Goal: Task Accomplishment & Management: Manage account settings

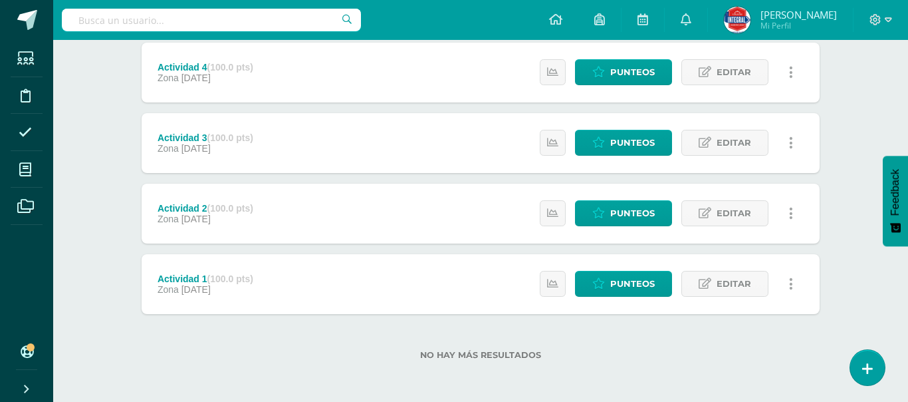
scroll to position [532, 0]
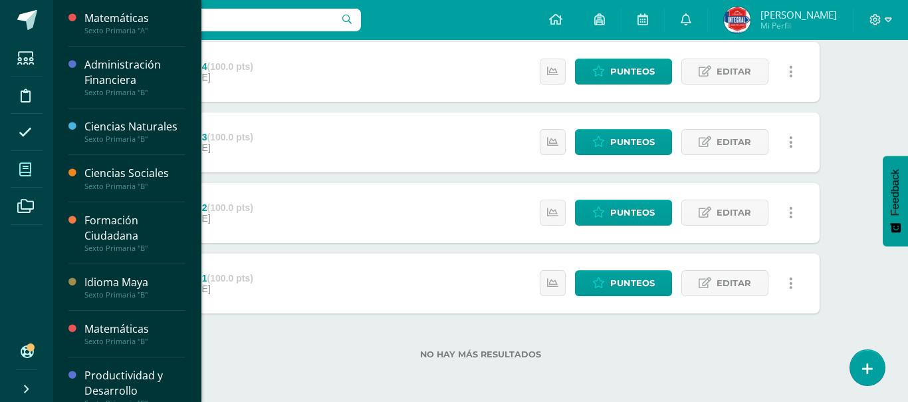
click at [32, 168] on span at bounding box center [26, 169] width 30 height 30
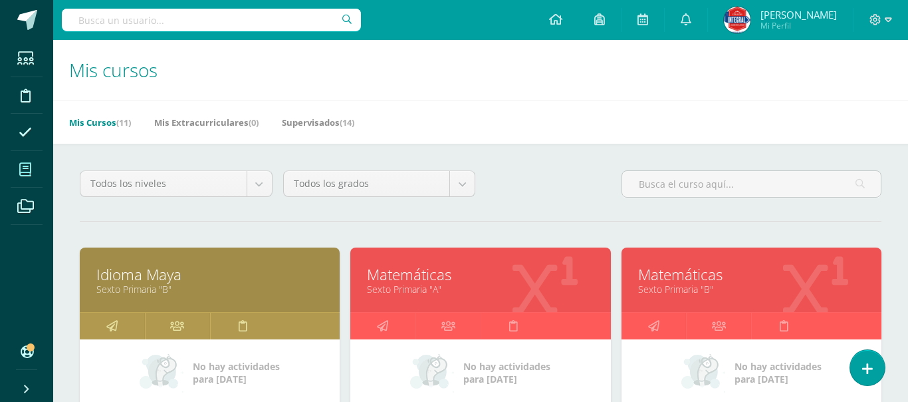
click at [138, 277] on link "Idioma Maya" at bounding box center [209, 274] width 227 height 21
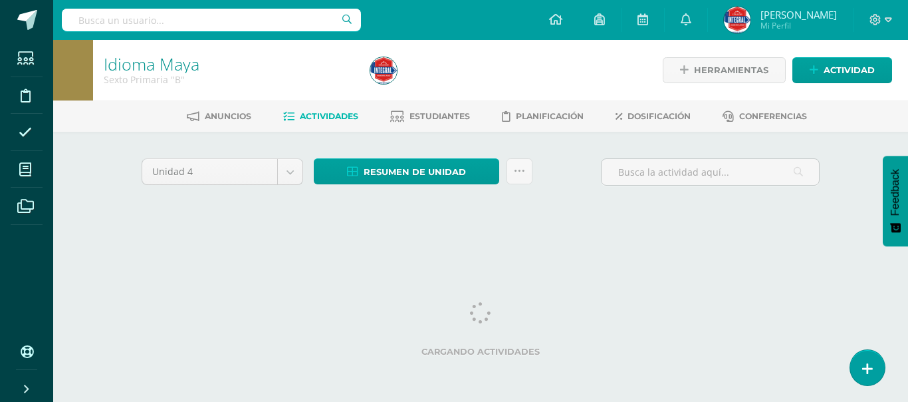
click at [522, 84] on div at bounding box center [501, 70] width 272 height 61
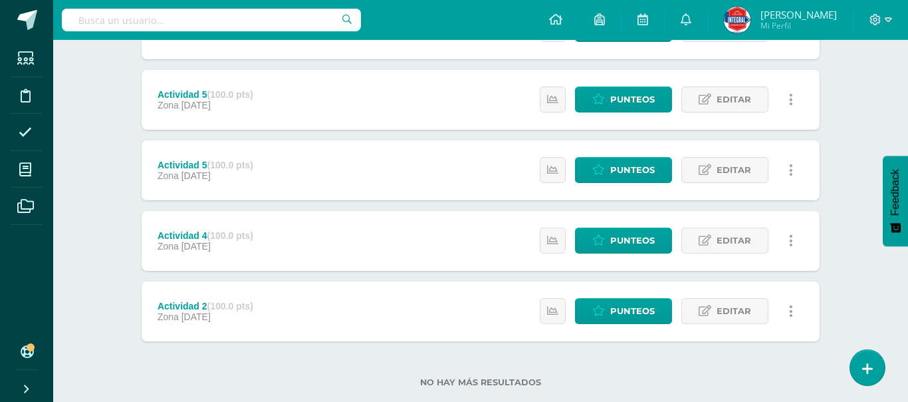
scroll to position [505, 0]
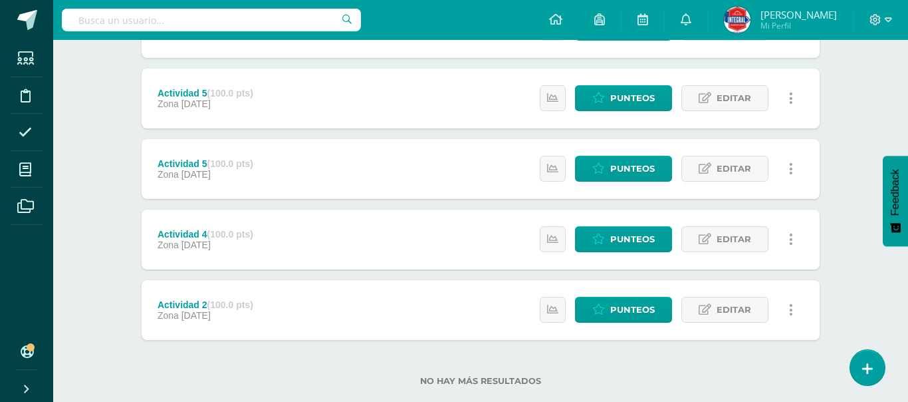
click at [843, 227] on div "Unidad 4 Unidad 1 Unidad 2 Unidad 3 Unidad 4 Resumen de unidad Descargar como H…" at bounding box center [481, 27] width 732 height 802
click at [718, 314] on span "Editar" at bounding box center [734, 309] width 35 height 25
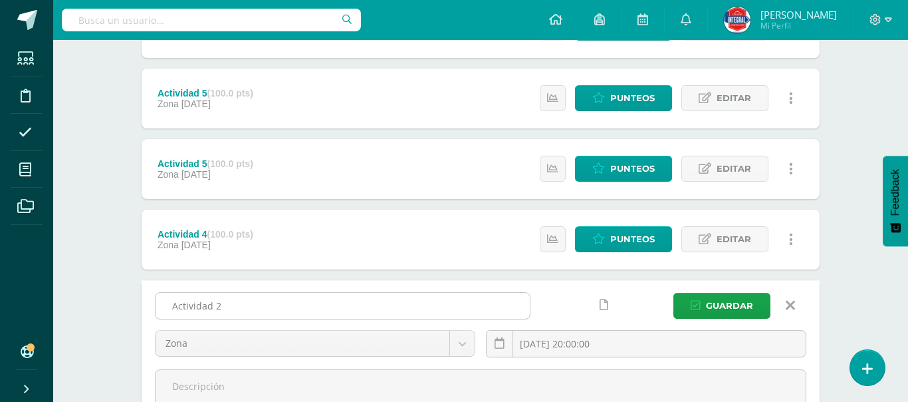
click at [365, 303] on input "Actividad 2" at bounding box center [343, 306] width 374 height 26
type input "A"
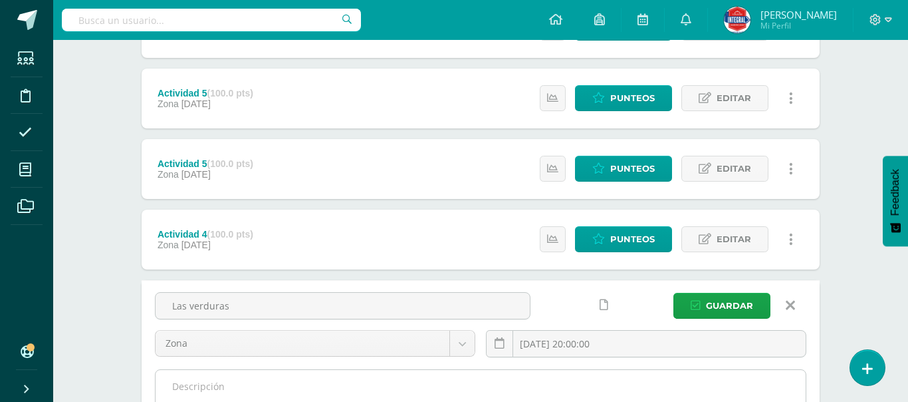
type input "Las verduras"
type textarea "R"
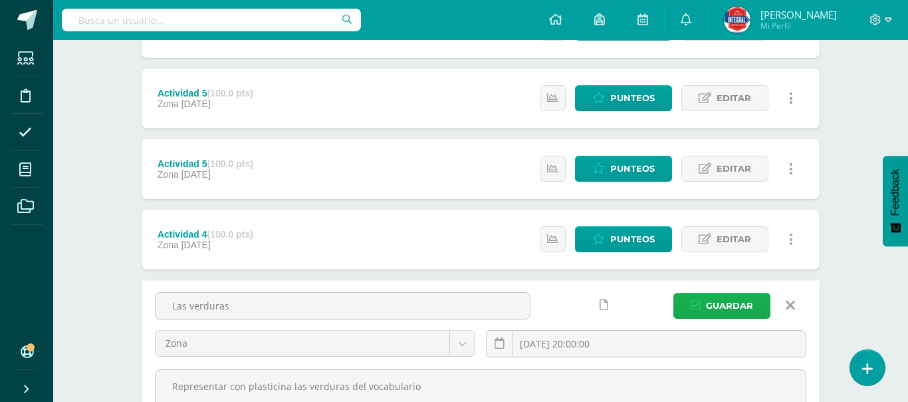
type textarea "Representar con plasticina las verduras del vocabulario"
click at [724, 303] on span "Guardar" at bounding box center [729, 305] width 47 height 25
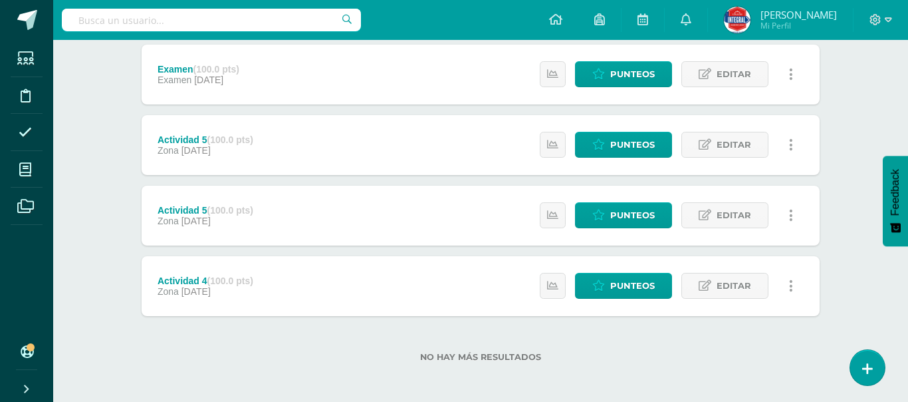
scroll to position [532, 0]
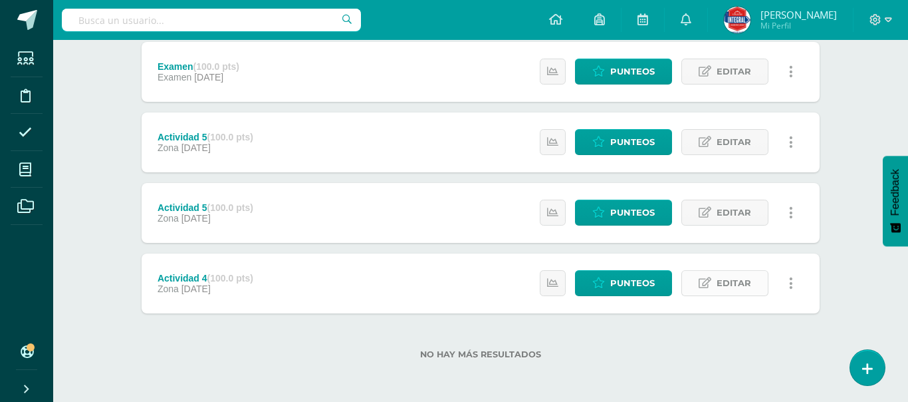
click at [726, 293] on span "Editar" at bounding box center [734, 283] width 35 height 25
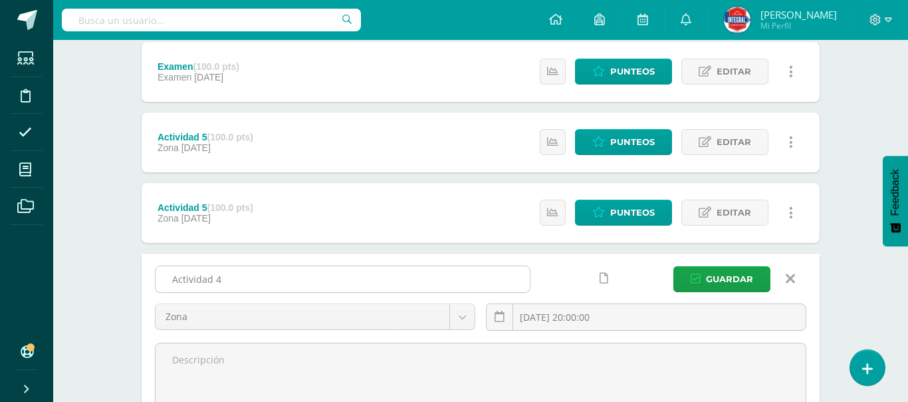
click at [245, 286] on input "Actividad 4" at bounding box center [343, 279] width 374 height 26
type input "A"
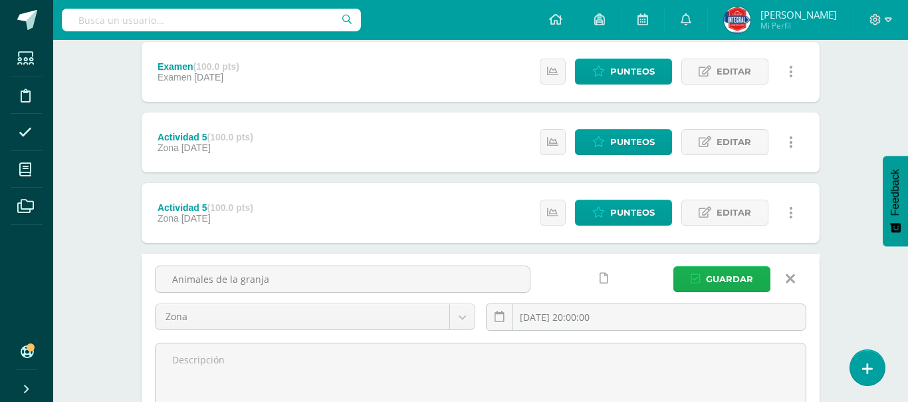
type input "Animales de la granja"
click at [726, 277] on span "Guardar" at bounding box center [729, 279] width 47 height 25
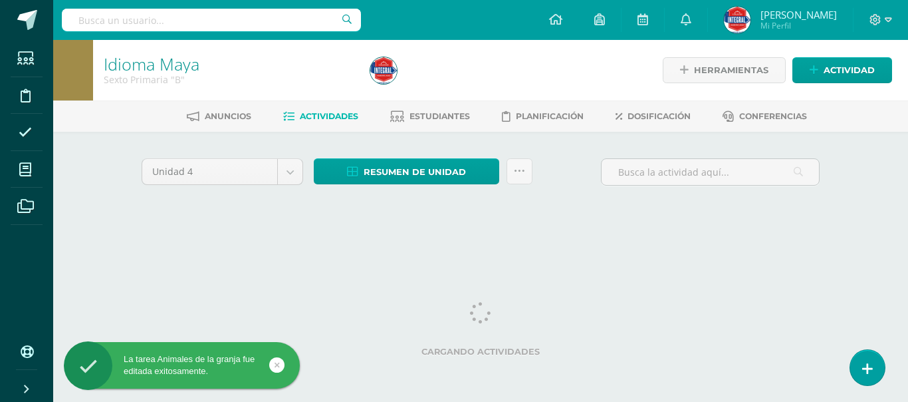
click at [861, 199] on div "Idioma Maya Sexto Primaria "B" Herramientas Detalle de asistencias Actividad An…" at bounding box center [480, 144] width 855 height 208
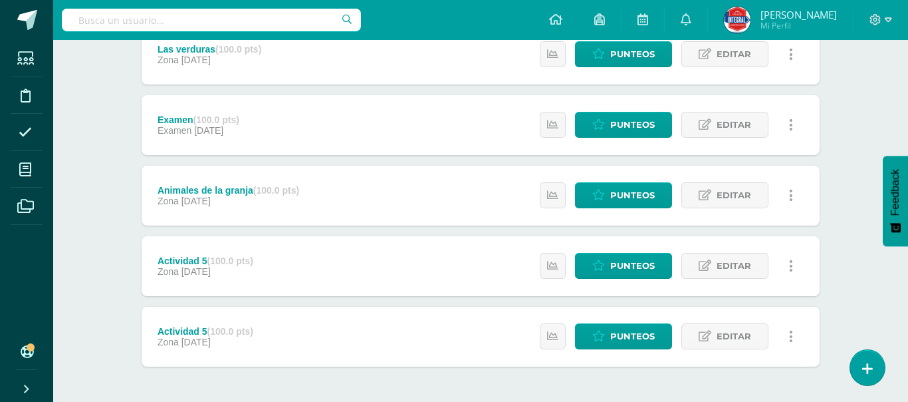
scroll to position [532, 0]
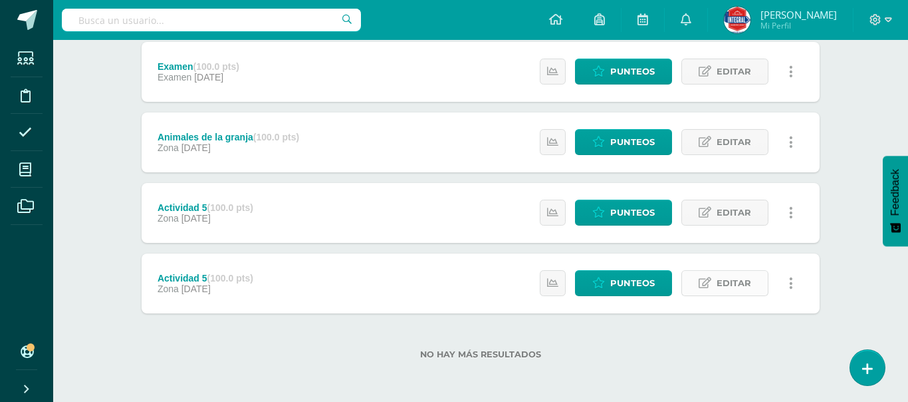
click at [721, 279] on span "Editar" at bounding box center [734, 283] width 35 height 25
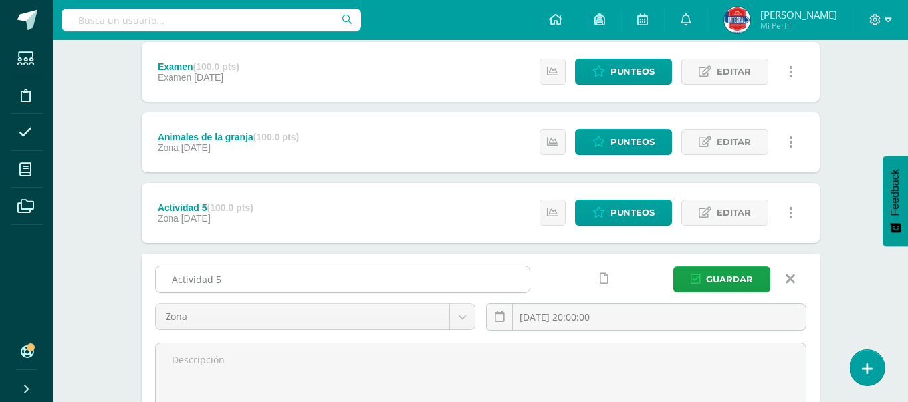
click at [283, 279] on input "Actividad 5" at bounding box center [343, 279] width 374 height 26
type input "A"
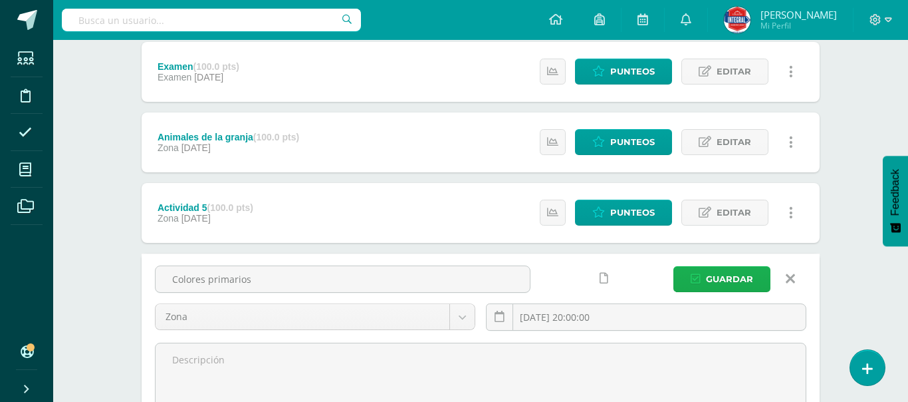
type input "Colores primarios"
click at [710, 272] on span "Guardar" at bounding box center [729, 279] width 47 height 25
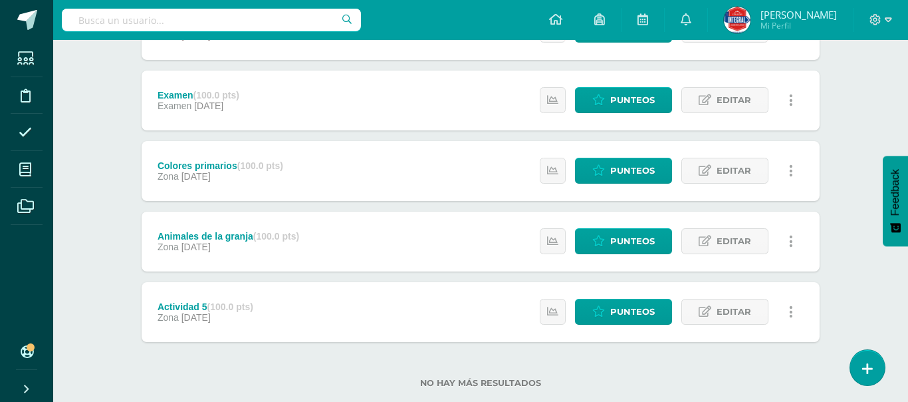
scroll to position [505, 0]
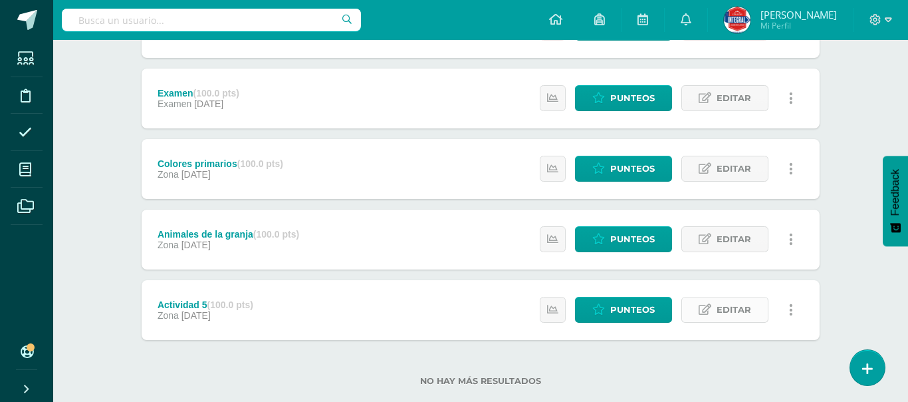
click at [728, 308] on span "Editar" at bounding box center [734, 309] width 35 height 25
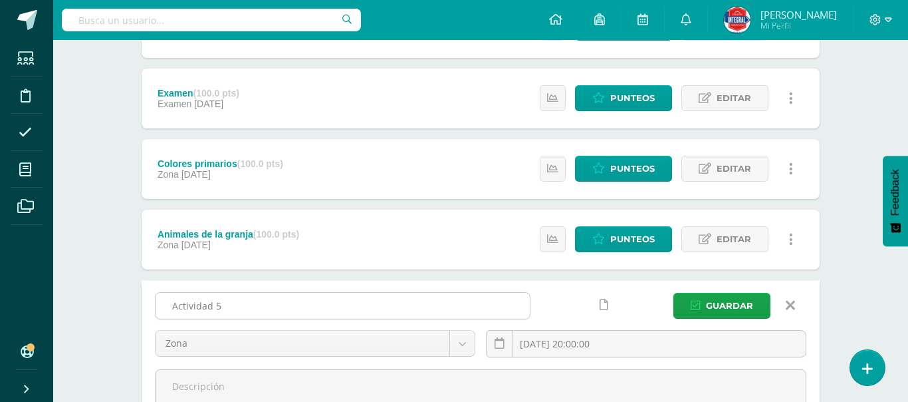
click at [301, 294] on input "Actividad 5" at bounding box center [343, 306] width 374 height 26
click at [290, 304] on input "Actividad 5" at bounding box center [343, 306] width 374 height 26
type input "A"
type input "Símbolos Patrios"
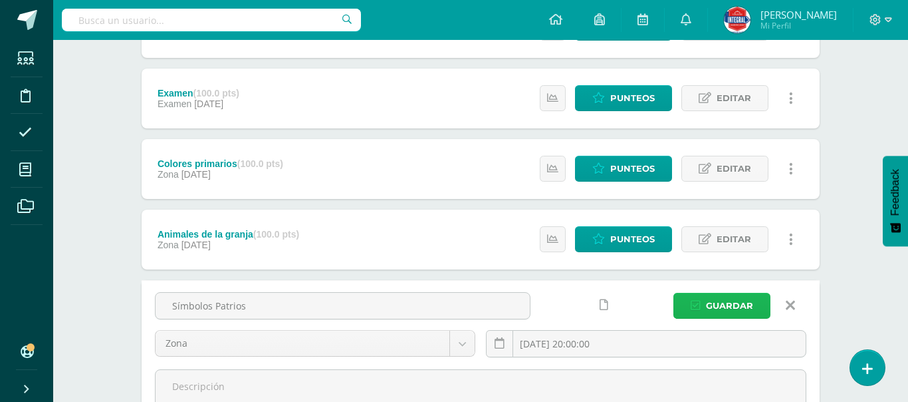
click at [734, 301] on span "Guardar" at bounding box center [729, 305] width 47 height 25
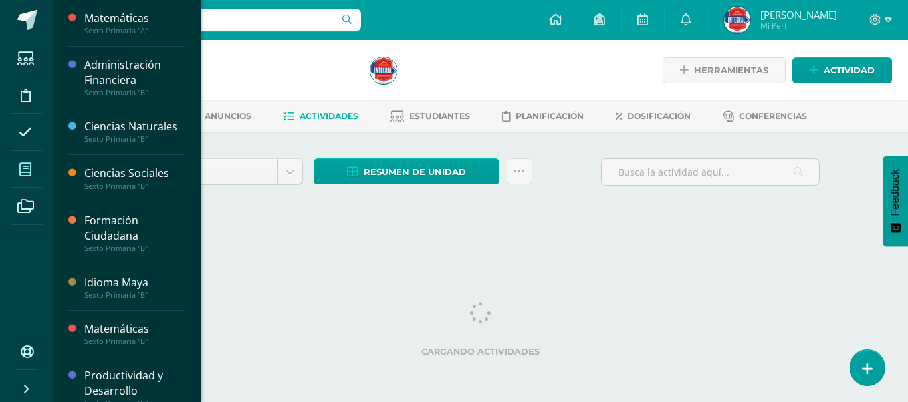
click at [29, 178] on span at bounding box center [26, 169] width 30 height 30
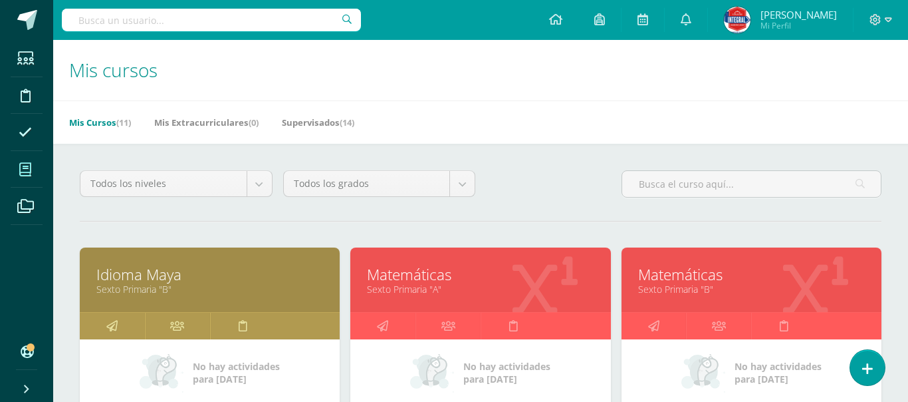
click at [402, 285] on link "Sexto Primaria "A"" at bounding box center [480, 289] width 227 height 13
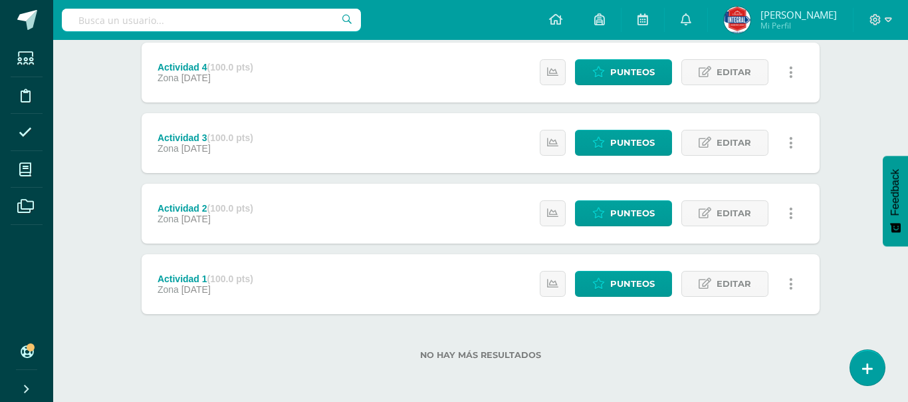
scroll to position [532, 0]
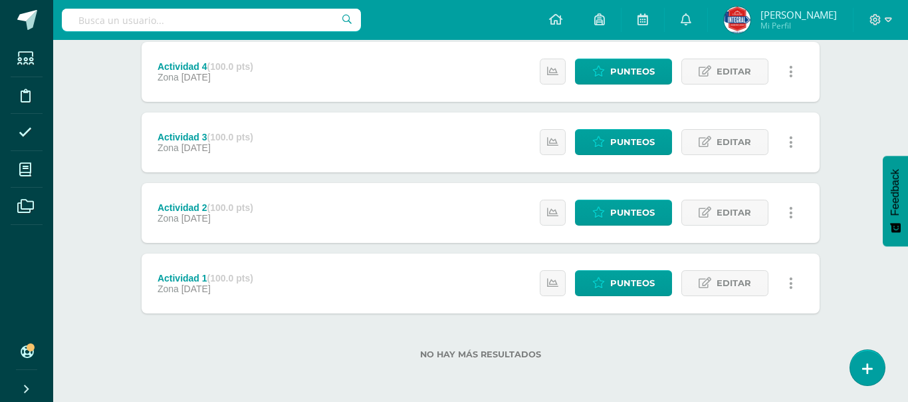
click at [729, 297] on div "Estatus de Actividad: 31 Estudiantes sin calificar 0 Estudiantes con cero Media…" at bounding box center [670, 283] width 300 height 60
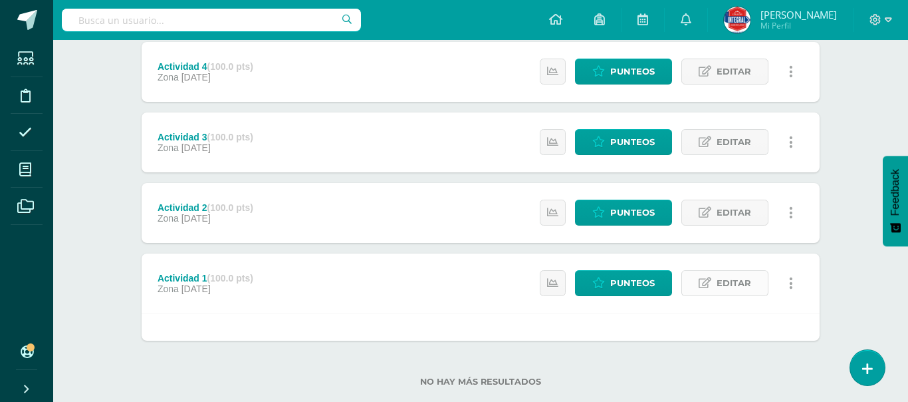
click at [750, 279] on span "Editar" at bounding box center [734, 283] width 35 height 25
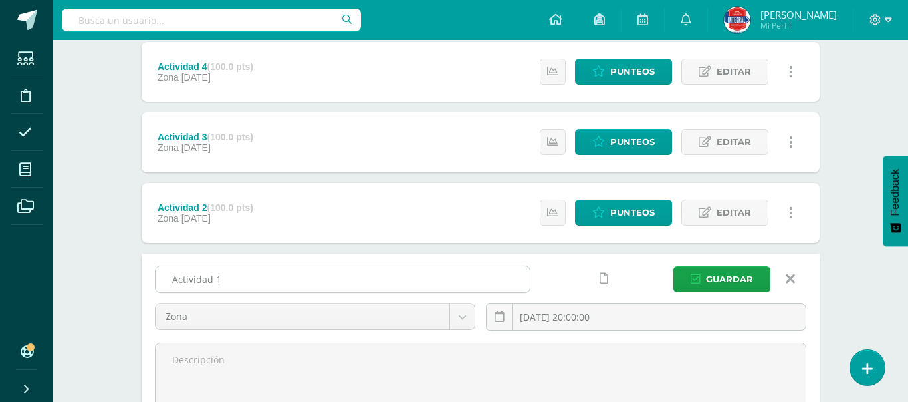
click at [270, 284] on input "Actividad 1" at bounding box center [343, 279] width 374 height 26
type input "A"
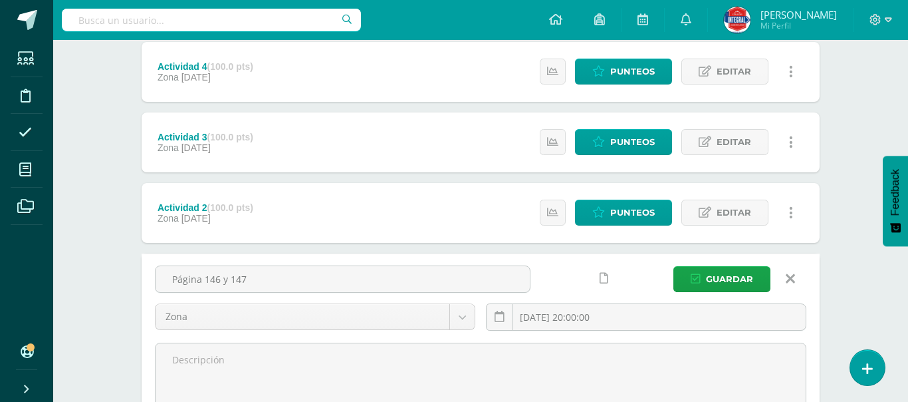
type input "Página 146 y 147"
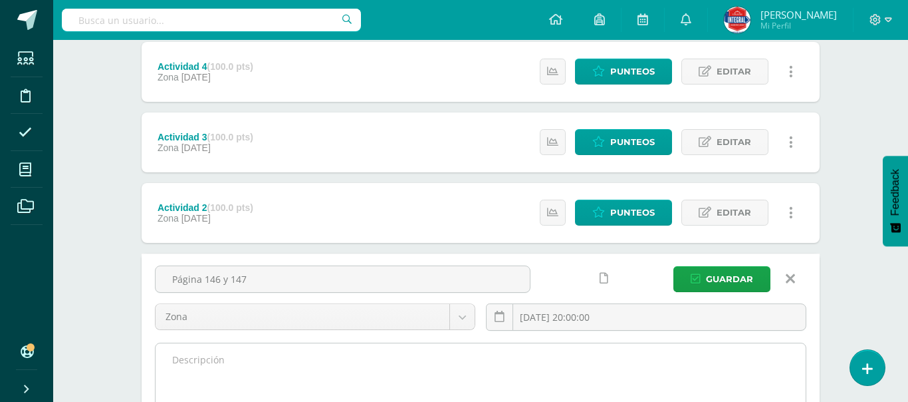
type textarea "h"
type textarea "H"
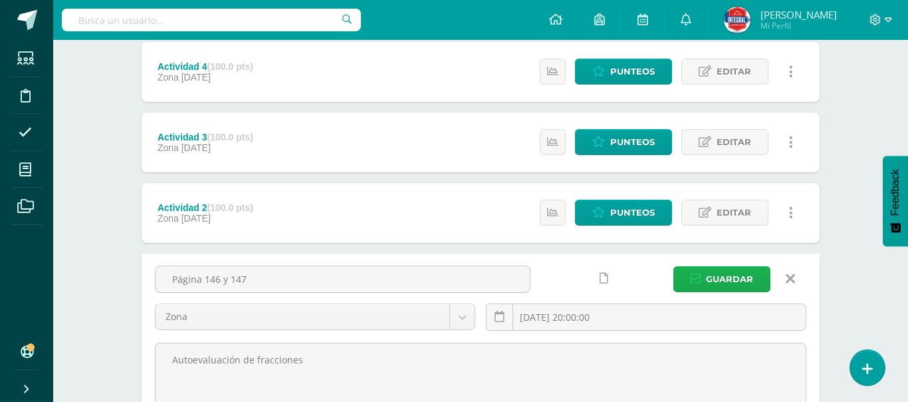
type textarea "Autoevaluación de fracciones"
click at [726, 283] on span "Guardar" at bounding box center [729, 279] width 47 height 25
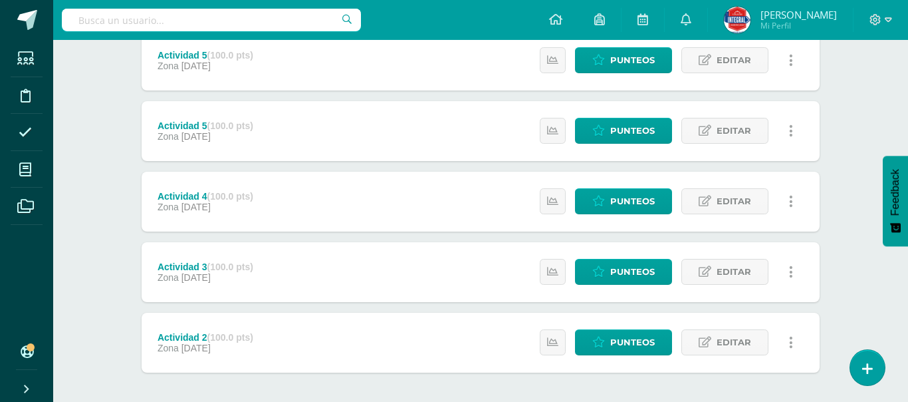
scroll to position [479, 0]
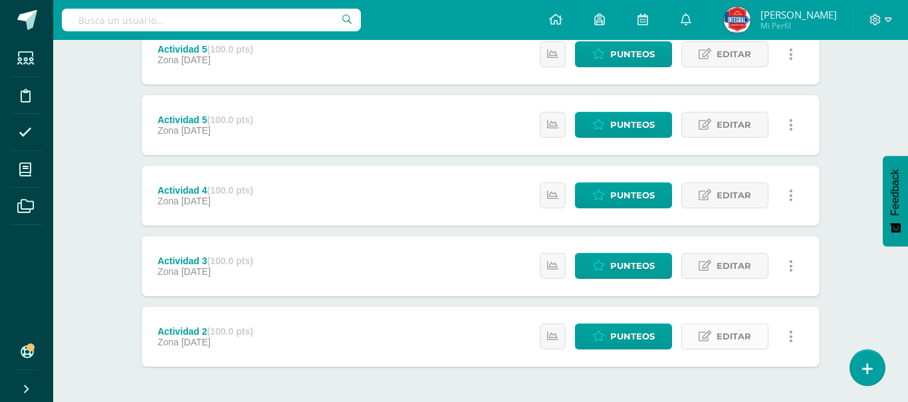
click at [708, 344] on link "Editar" at bounding box center [725, 336] width 87 height 26
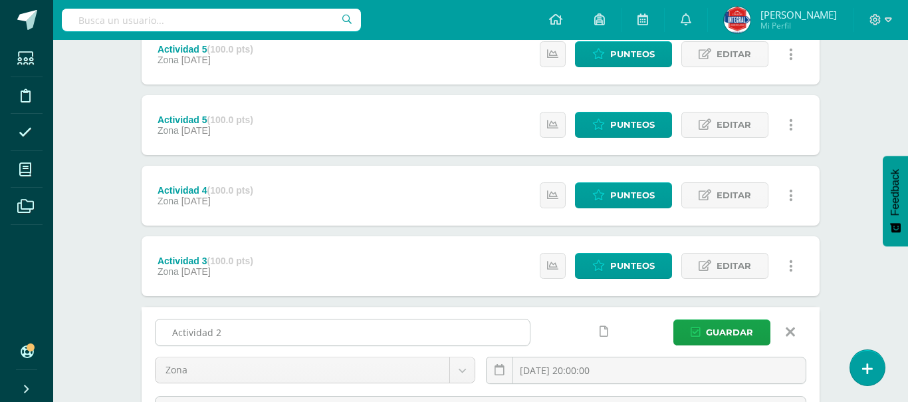
click at [273, 329] on input "Actividad 2" at bounding box center [343, 332] width 374 height 26
type input "A"
click at [250, 335] on input "Crucigrama de numeros decimales" at bounding box center [343, 332] width 374 height 26
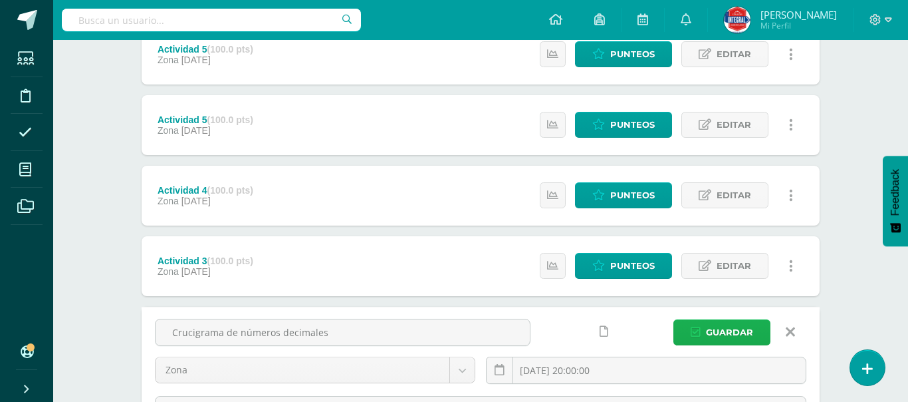
type input "Crucigrama de números decimales"
click at [749, 341] on span "Guardar" at bounding box center [729, 332] width 47 height 25
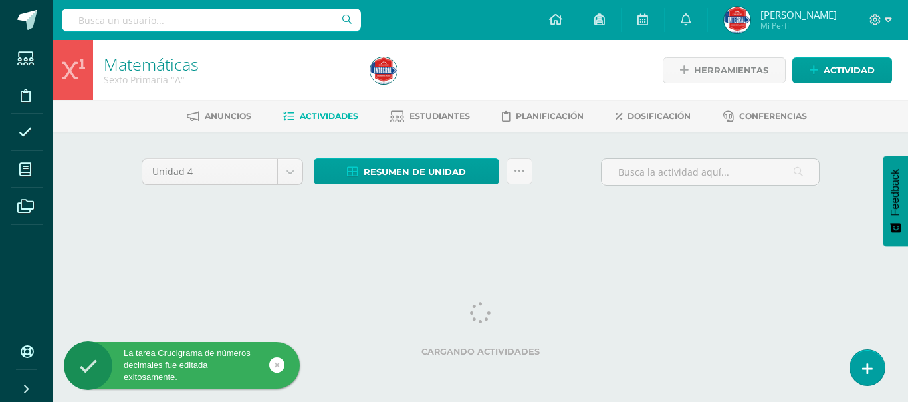
click at [857, 248] on html "La tarea Crucigrama de números decimales fue editada exitosamente. Estudiantes …" at bounding box center [454, 124] width 908 height 248
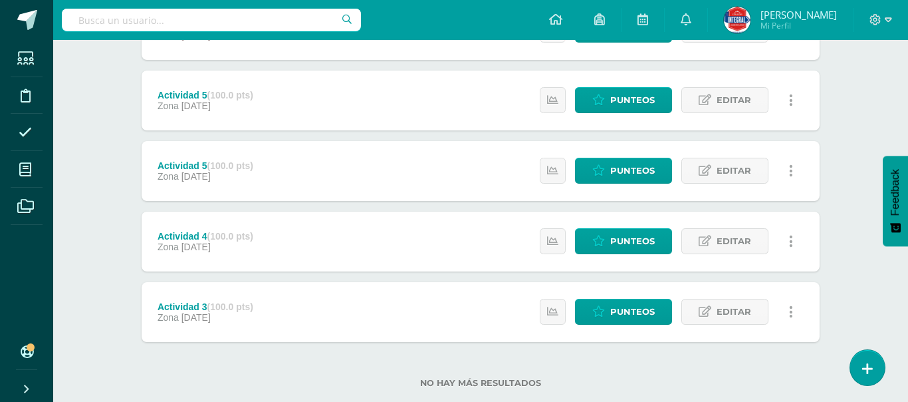
scroll to position [505, 0]
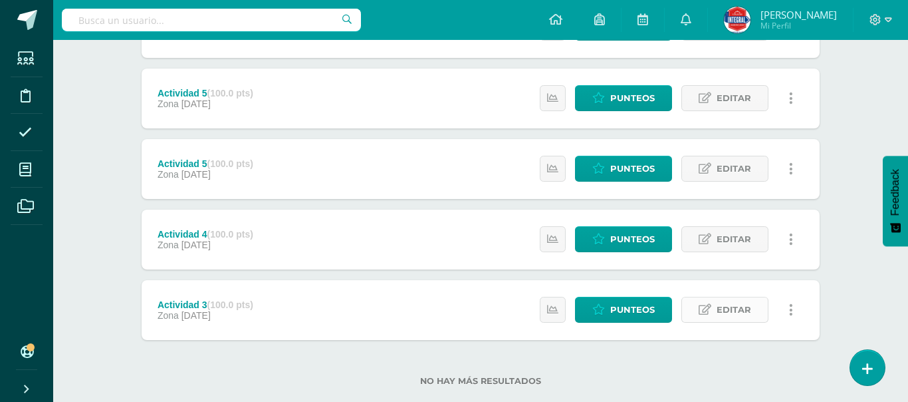
click at [736, 318] on span "Editar" at bounding box center [734, 309] width 35 height 25
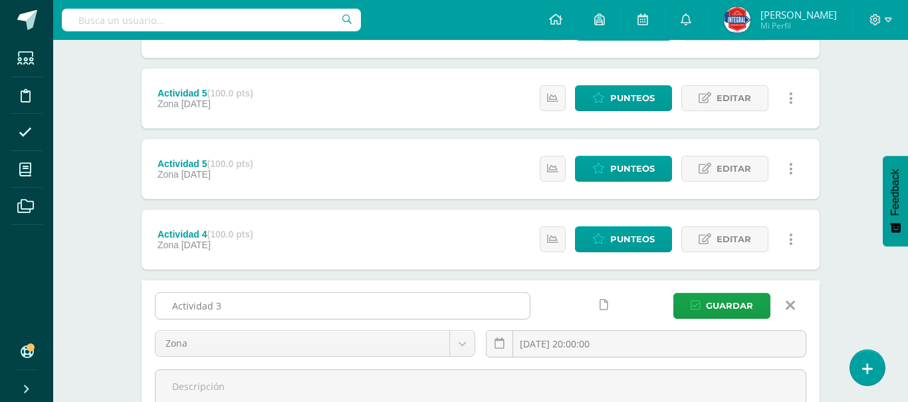
click at [298, 317] on input "Actividad 3" at bounding box center [343, 306] width 374 height 26
type input "A"
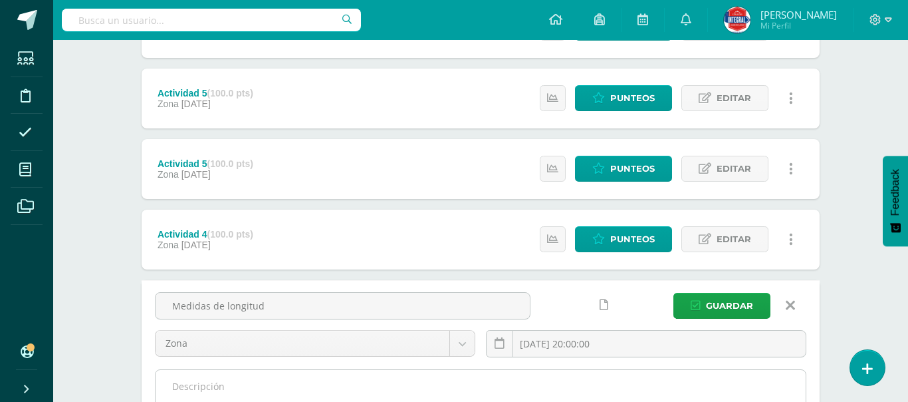
type input "Medidas de longitud"
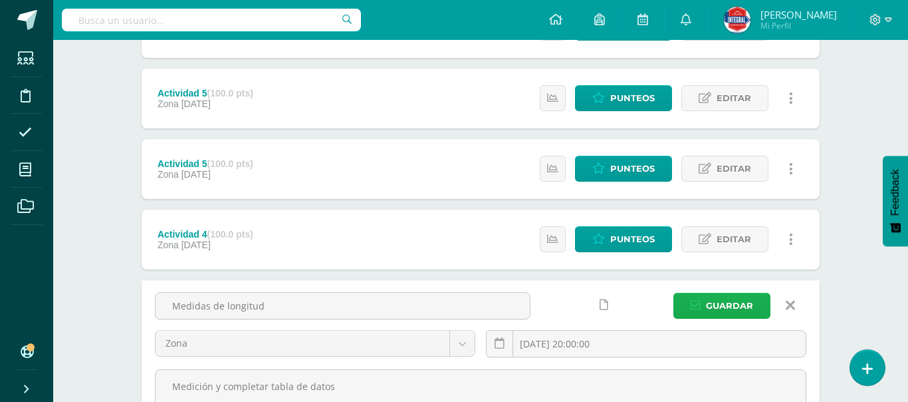
type textarea "Medición y completar tabla de datos"
click at [718, 313] on span "Guardar" at bounding box center [729, 305] width 47 height 25
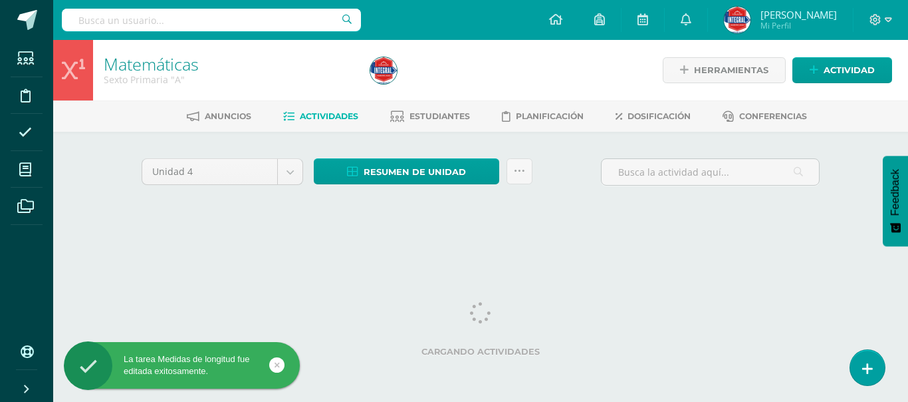
click at [851, 189] on div "Matemáticas Sexto Primaria "A" Herramientas Detalle de asistencias Actividad An…" at bounding box center [480, 144] width 855 height 208
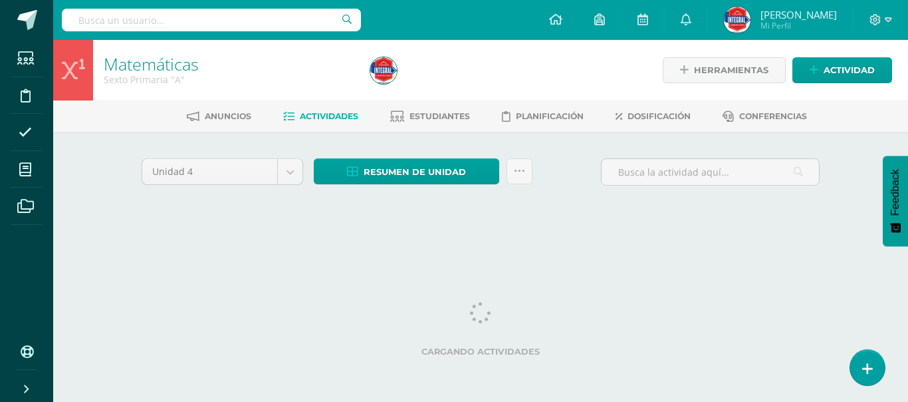
click at [847, 179] on div "Matemáticas Sexto Primaria "A" Herramientas Detalle de asistencias Actividad An…" at bounding box center [480, 144] width 855 height 208
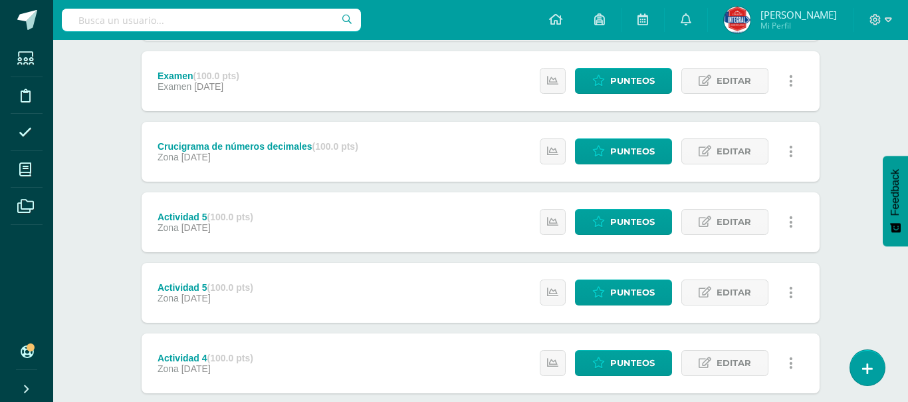
scroll to position [479, 0]
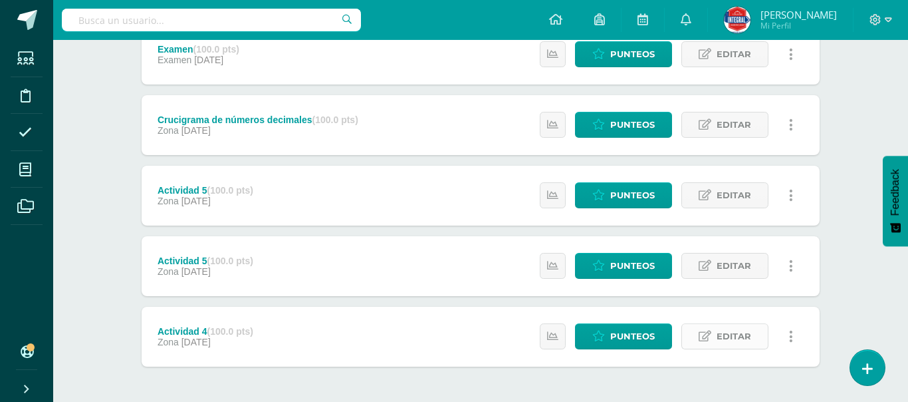
click at [726, 330] on span "Editar" at bounding box center [734, 336] width 35 height 25
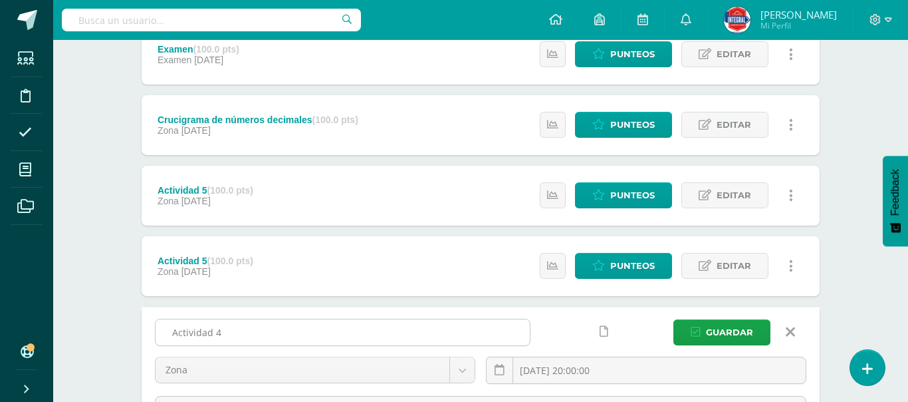
click at [372, 339] on input "Actividad 4" at bounding box center [343, 332] width 374 height 26
type input "A"
type input "Circulo del tiempo"
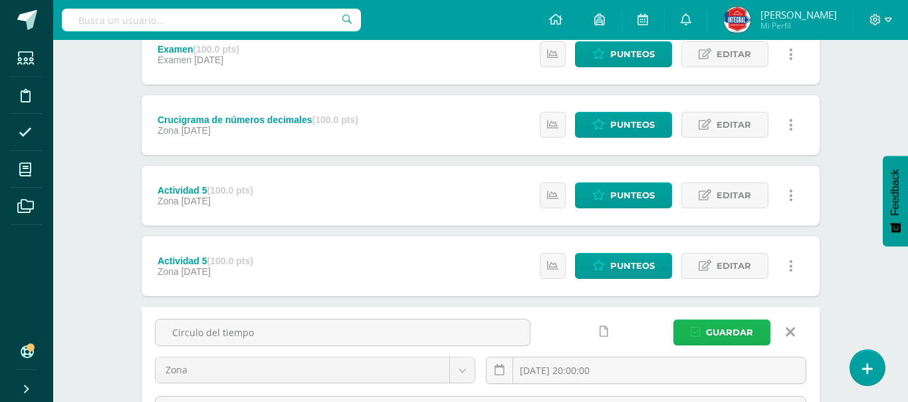
click at [711, 329] on span "Guardar" at bounding box center [729, 332] width 47 height 25
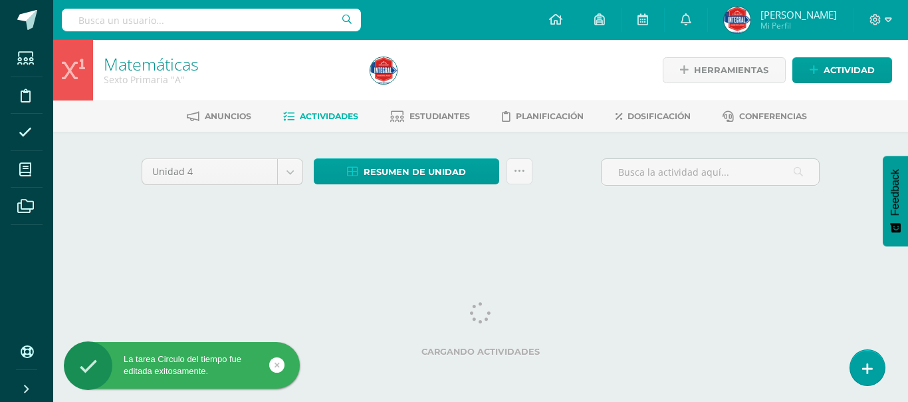
click at [856, 207] on div "Matemáticas Sexto Primaria "A" Herramientas Detalle de asistencias Actividad An…" at bounding box center [480, 144] width 855 height 208
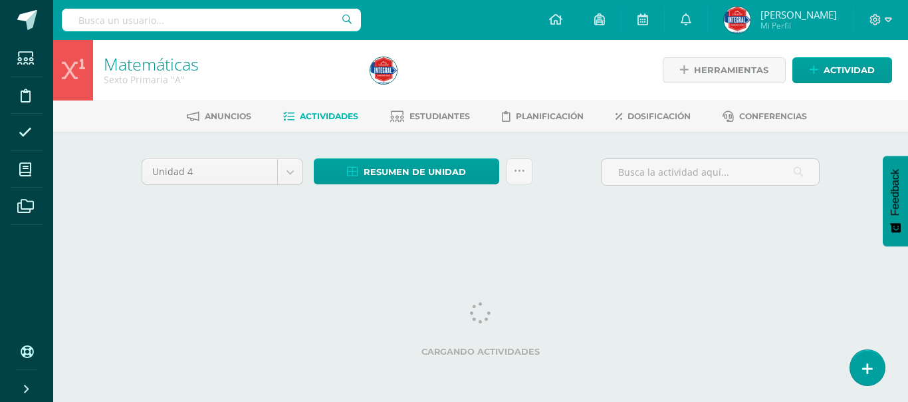
click at [849, 238] on div "Matemáticas Sexto Primaria "A" Herramientas Detalle de asistencias Actividad An…" at bounding box center [480, 144] width 855 height 208
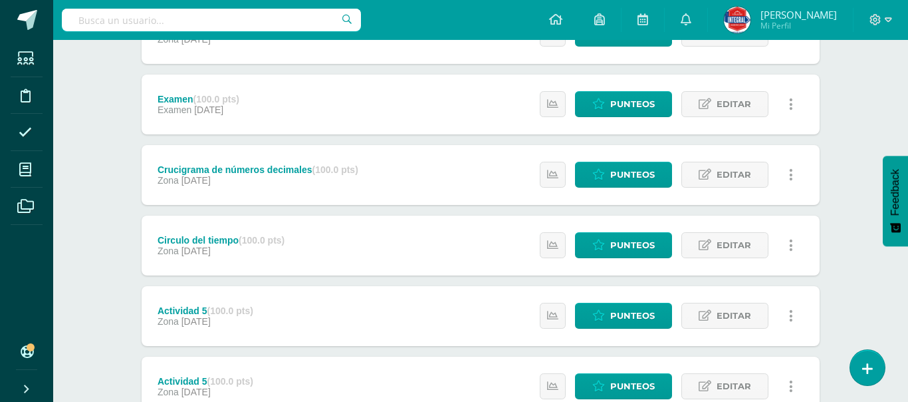
scroll to position [452, 0]
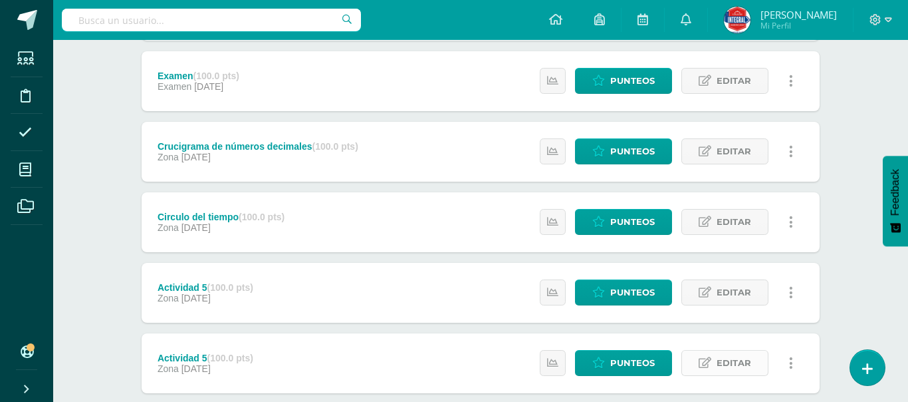
click at [724, 364] on span "Editar" at bounding box center [734, 362] width 35 height 25
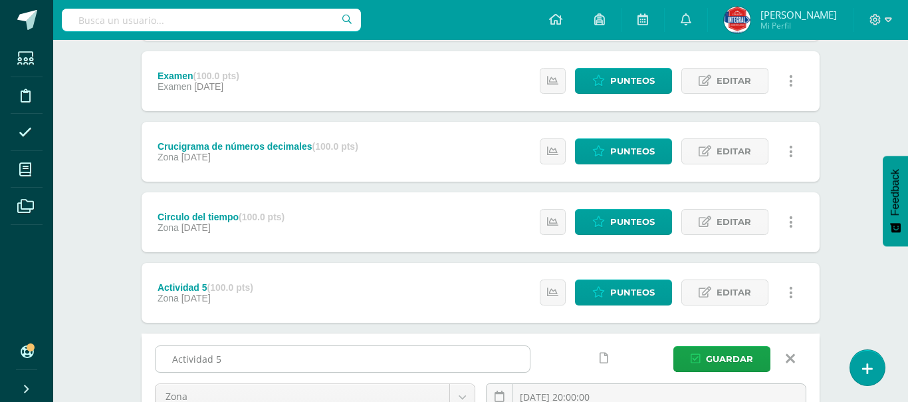
click at [368, 351] on input "Actividad 5" at bounding box center [343, 359] width 374 height 26
click at [315, 364] on input "Actividad 5" at bounding box center [343, 359] width 374 height 26
type input "A"
type input "C"
click at [236, 359] on input "Medición de angulos" at bounding box center [343, 359] width 374 height 26
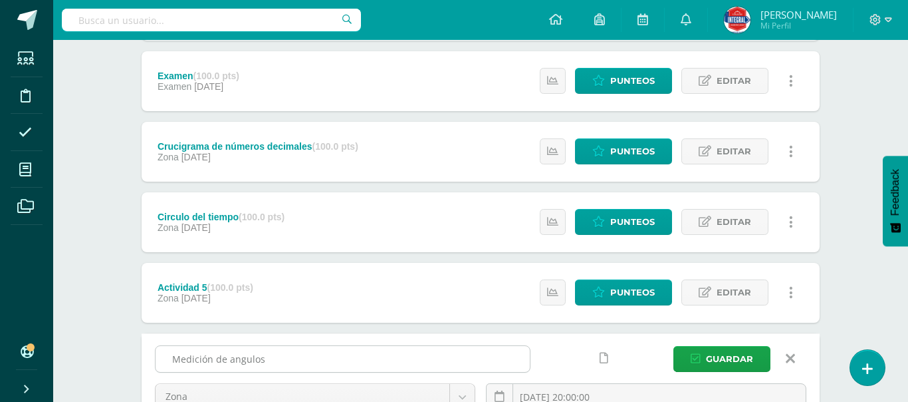
click at [243, 362] on input "Medición de angulos" at bounding box center [343, 359] width 374 height 26
click at [264, 358] on input "Medición de angulos" at bounding box center [343, 359] width 374 height 26
type input "Medición de ángulos"
click at [712, 358] on span "Guardar" at bounding box center [729, 358] width 47 height 25
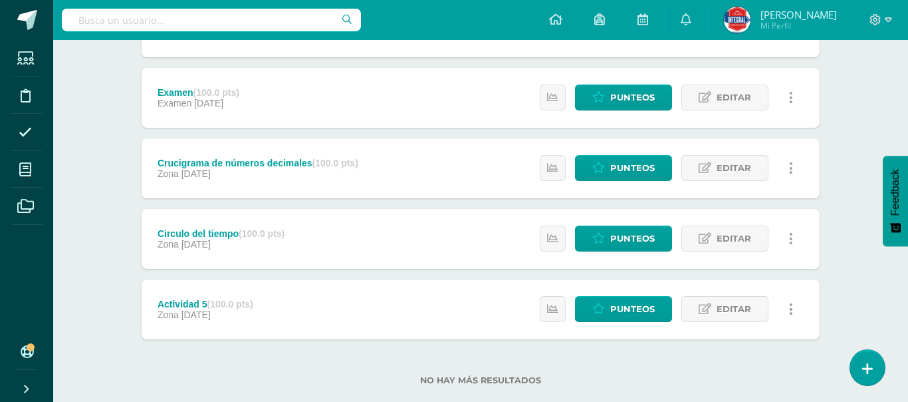
scroll to position [532, 0]
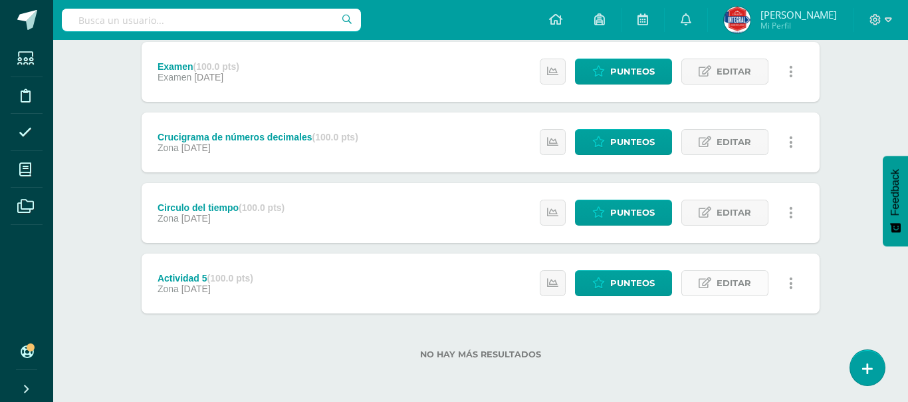
click at [724, 287] on span "Editar" at bounding box center [734, 283] width 35 height 25
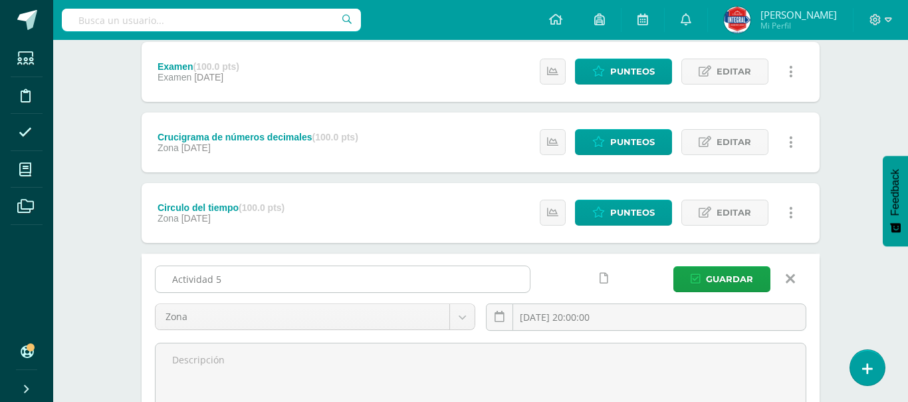
click at [252, 287] on input "Actividad 5" at bounding box center [343, 279] width 374 height 26
type input "A"
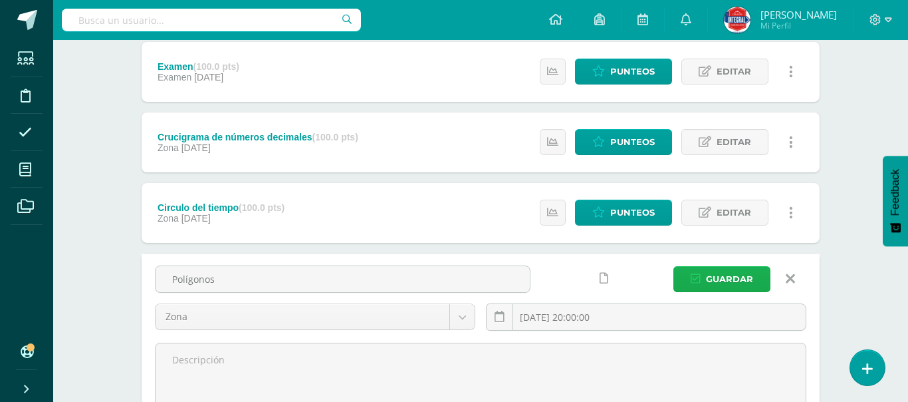
type input "Polígonos"
click at [720, 282] on span "Guardar" at bounding box center [729, 279] width 47 height 25
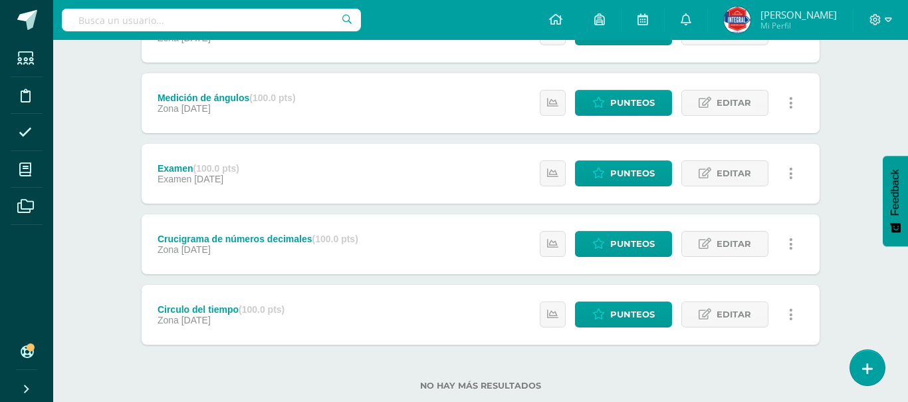
scroll to position [532, 0]
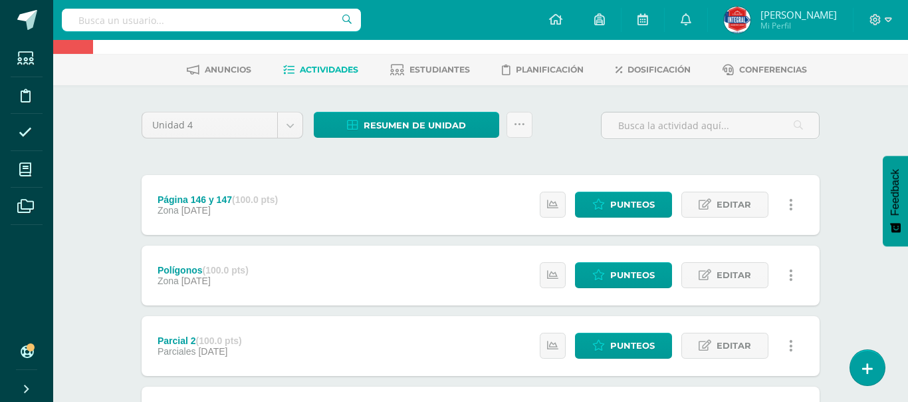
scroll to position [0, 0]
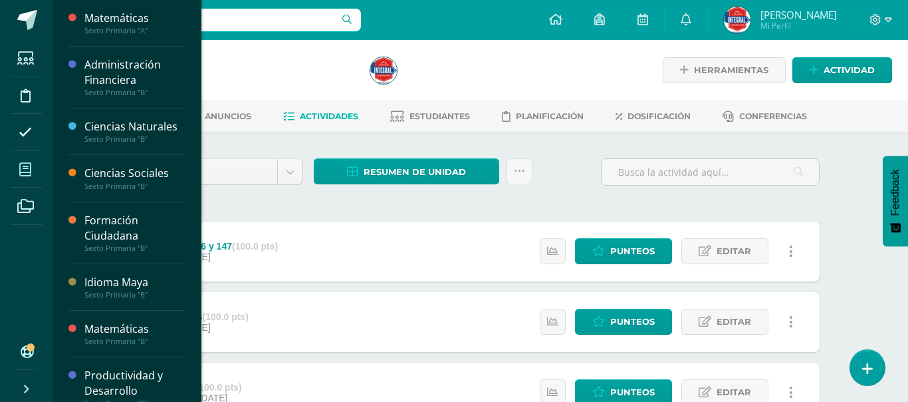
click at [21, 177] on span at bounding box center [26, 169] width 30 height 30
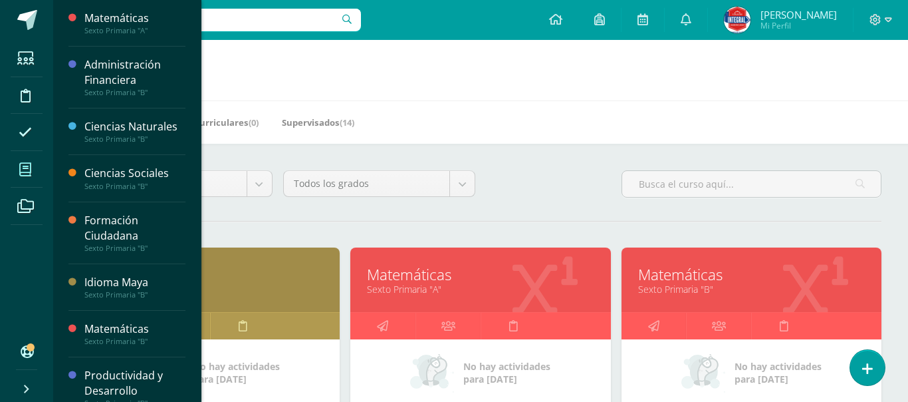
click at [511, 86] on h1 "Mis cursos" at bounding box center [480, 70] width 823 height 61
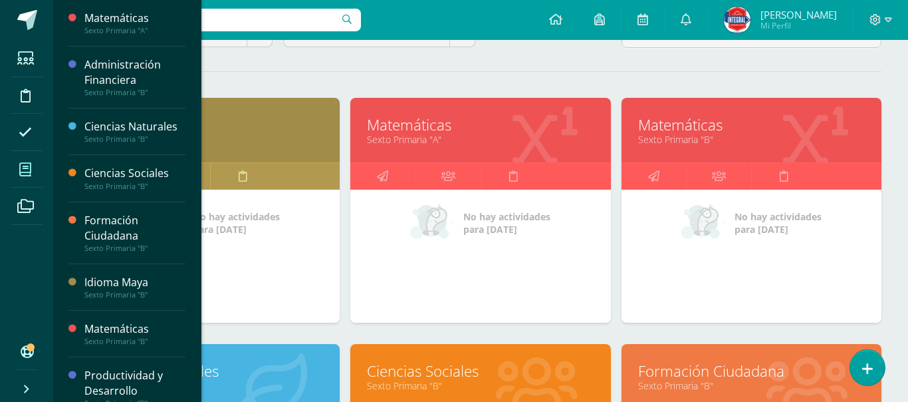
scroll to position [160, 0]
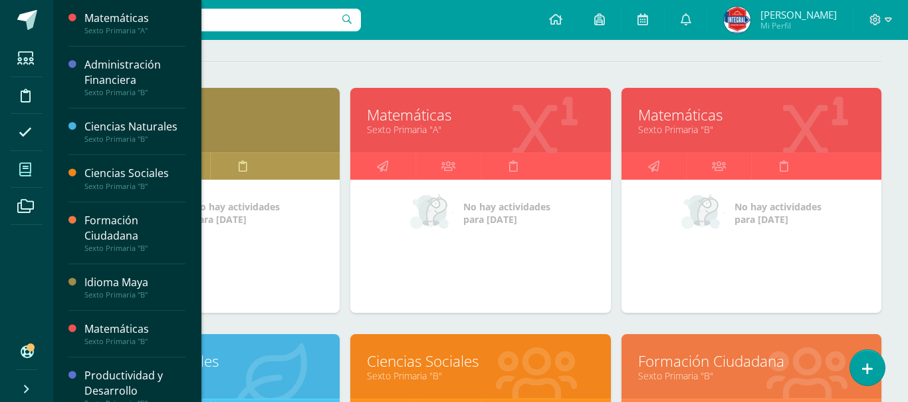
click at [669, 127] on link "Sexto Primaria "B"" at bounding box center [751, 129] width 227 height 13
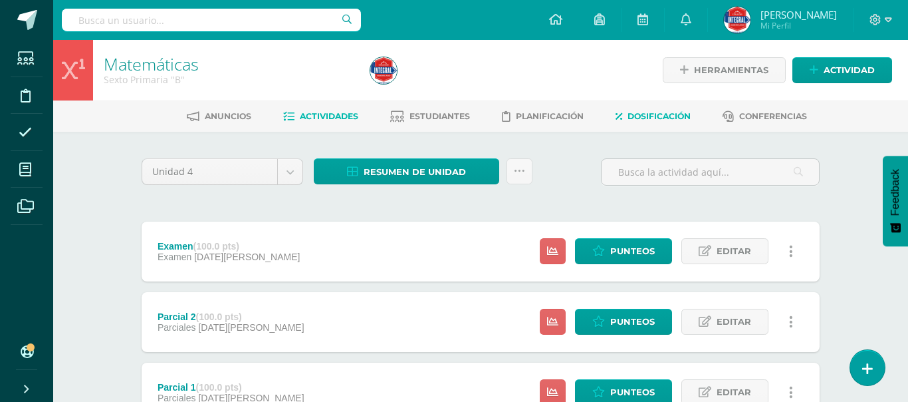
click at [652, 120] on span "Dosificación" at bounding box center [659, 116] width 63 height 10
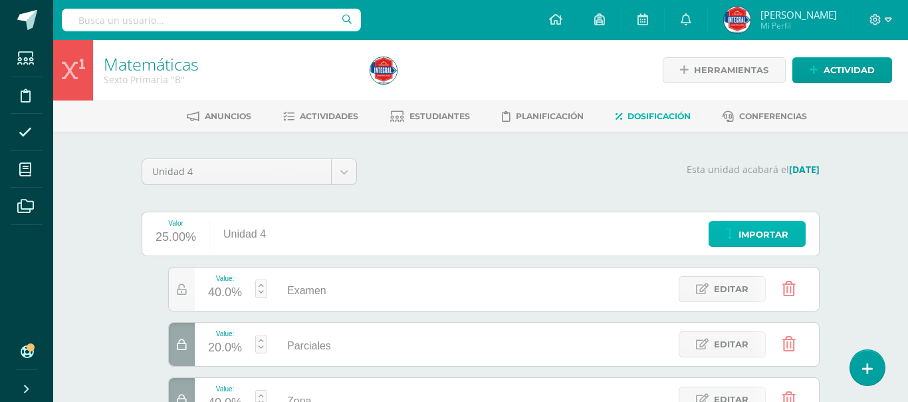
click at [748, 229] on span "Importar" at bounding box center [764, 234] width 50 height 25
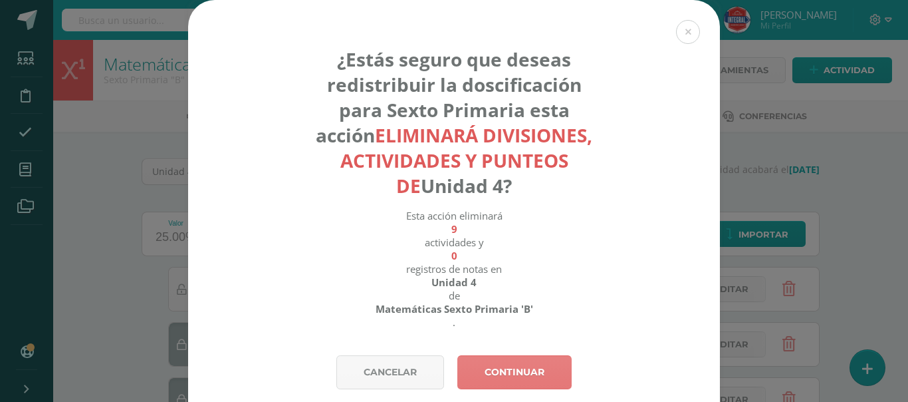
click at [523, 366] on link "Continuar" at bounding box center [515, 372] width 114 height 34
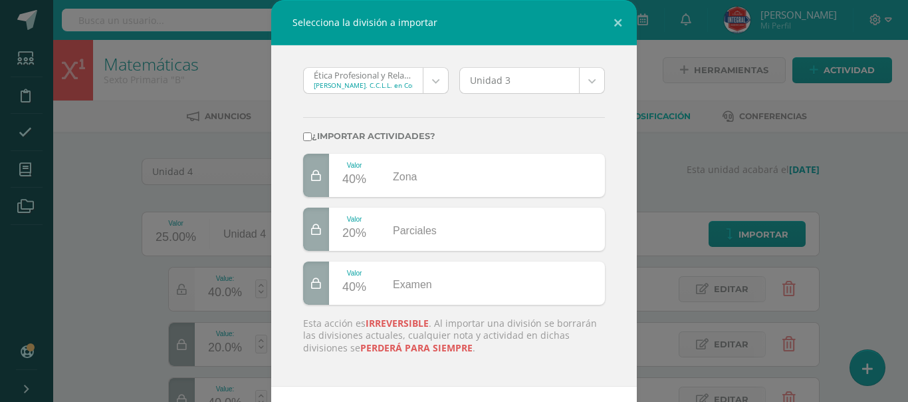
click at [309, 134] on input "¿Importar actividades?" at bounding box center [307, 136] width 9 height 9
checkbox input "true"
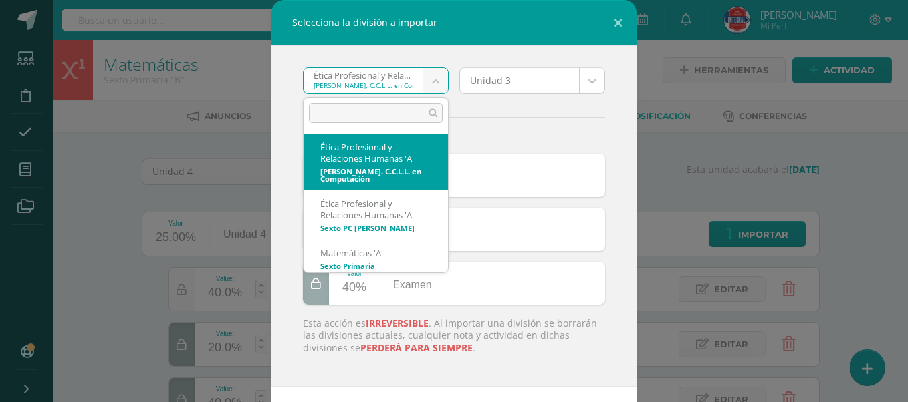
click at [432, 78] on body "Selecciona la división a importar Ética Profesional y Relaciones Humanas 'A' Qu…" at bounding box center [454, 270] width 908 height 541
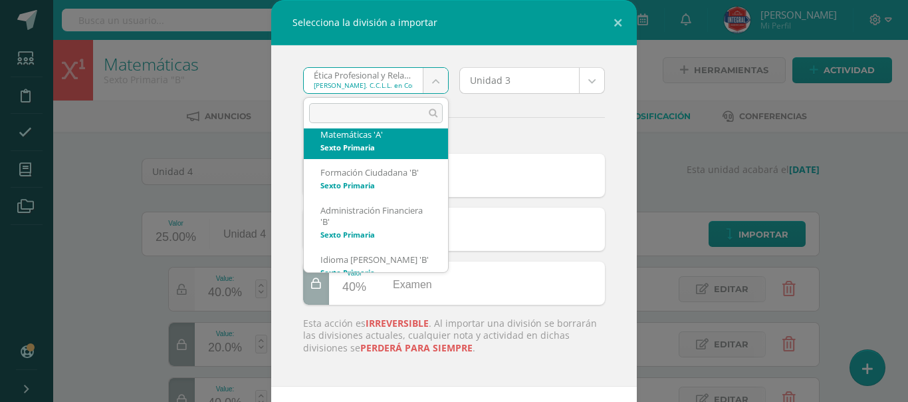
scroll to position [111, 0]
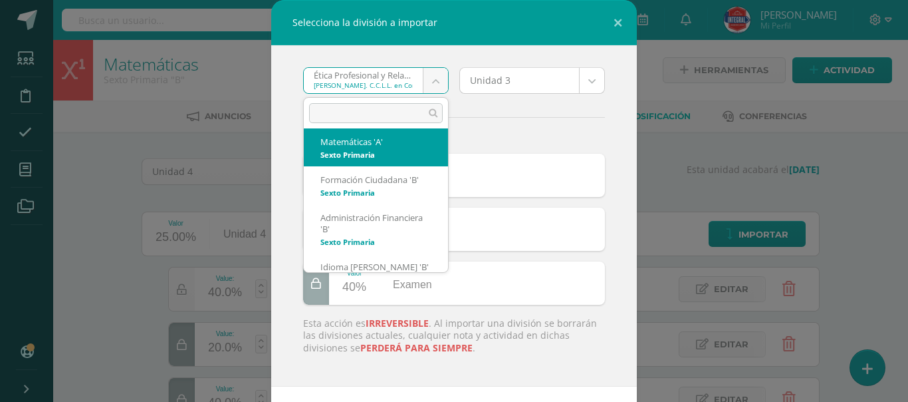
select select "4534"
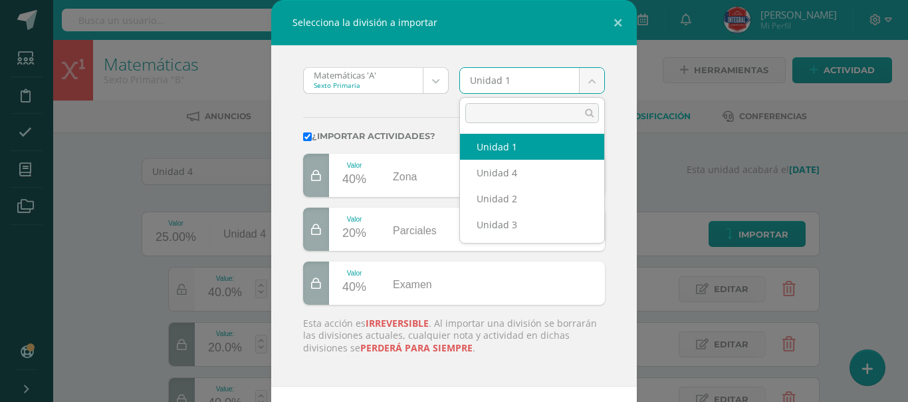
click at [593, 78] on body "Selecciona la división a importar Matemáticas 'A' Sexto Primaria Ética Profesio…" at bounding box center [454, 270] width 908 height 541
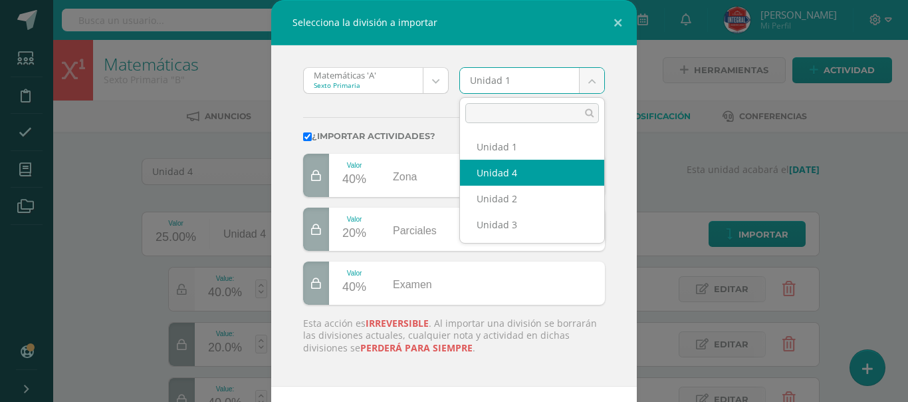
select select "167916"
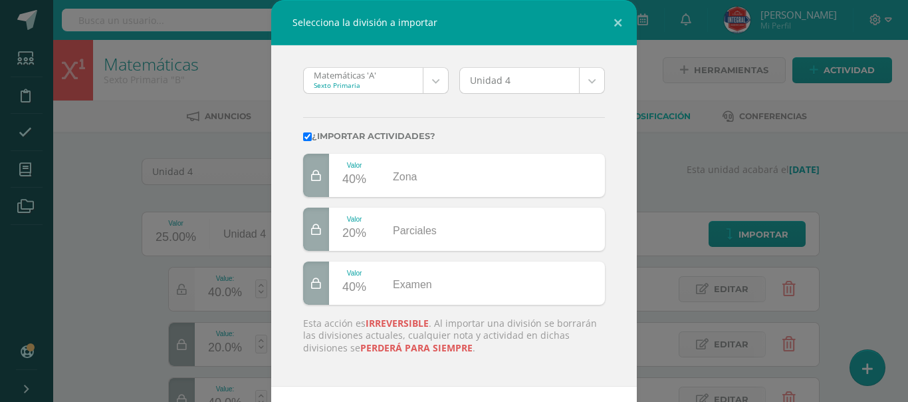
click at [622, 321] on div "Matemáticas 'A' Sexto Primaria Ética Profesional y Relaciones Humanas 'A' Ética…" at bounding box center [454, 215] width 366 height 341
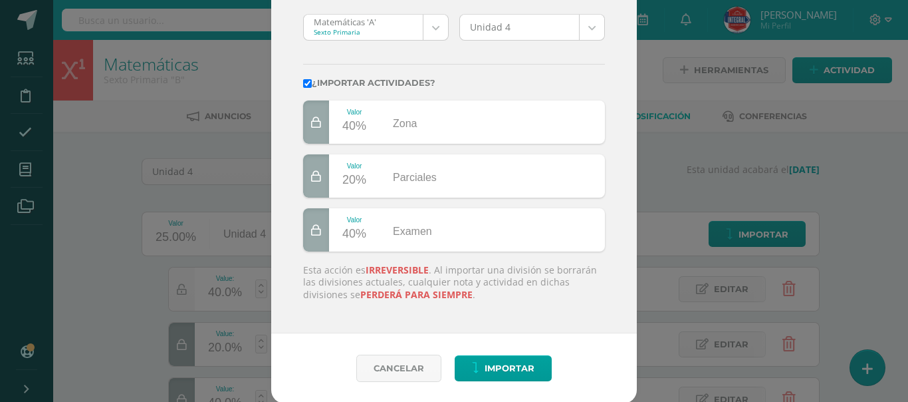
scroll to position [55, 0]
click at [512, 360] on span "Importar" at bounding box center [510, 366] width 50 height 25
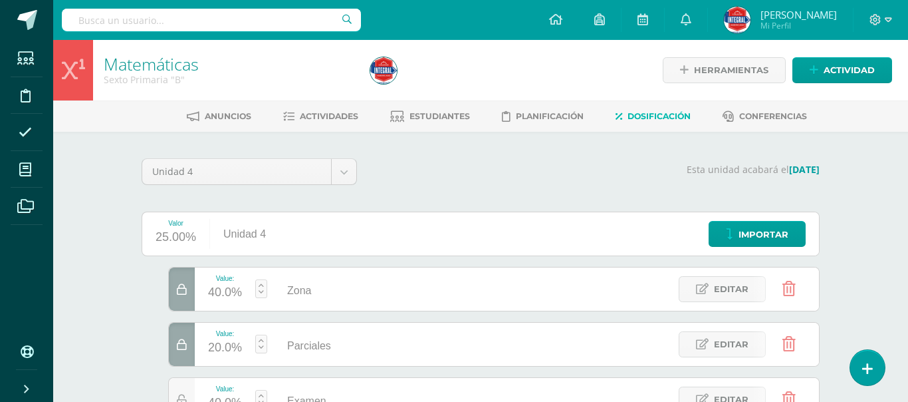
click at [88, 207] on div "Matemáticas Sexto Primaria "B" Herramientas Detalle de asistencias Actividad An…" at bounding box center [480, 290] width 855 height 501
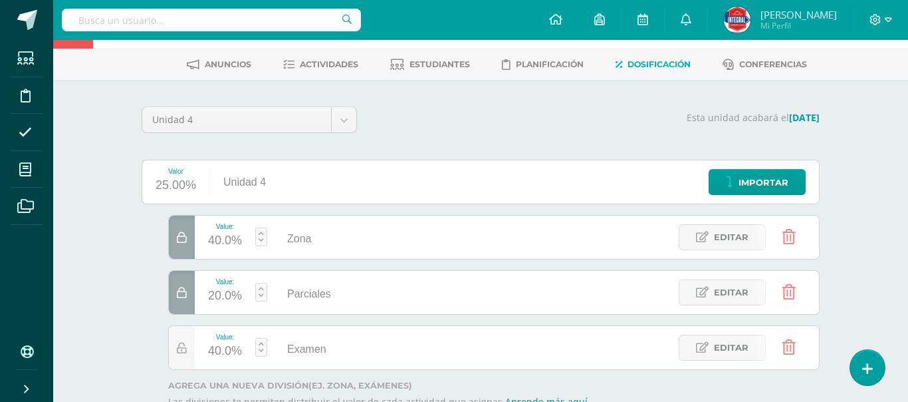
scroll to position [53, 0]
click at [323, 66] on span "Actividades" at bounding box center [329, 63] width 59 height 10
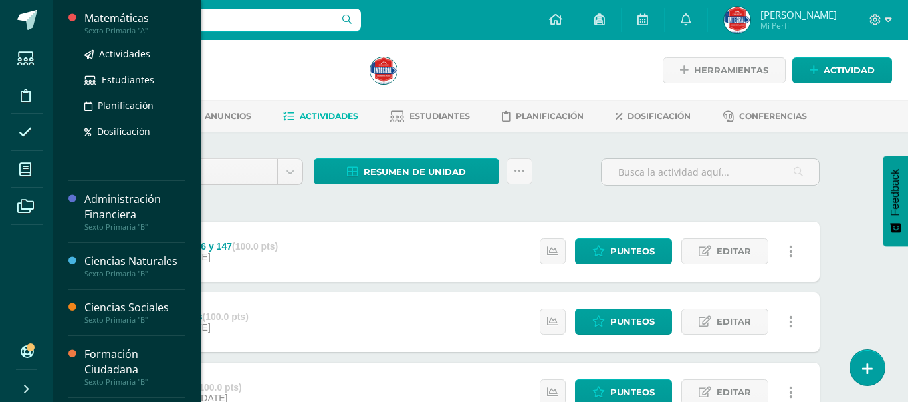
click at [128, 23] on div "Matemáticas" at bounding box center [134, 18] width 101 height 15
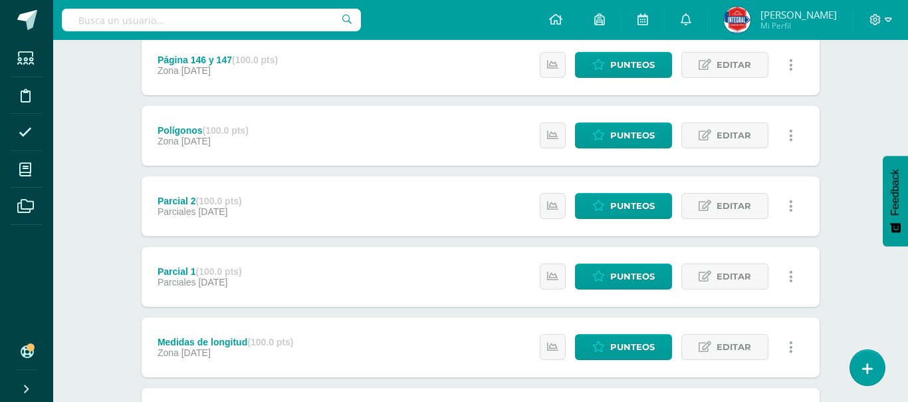
scroll to position [160, 0]
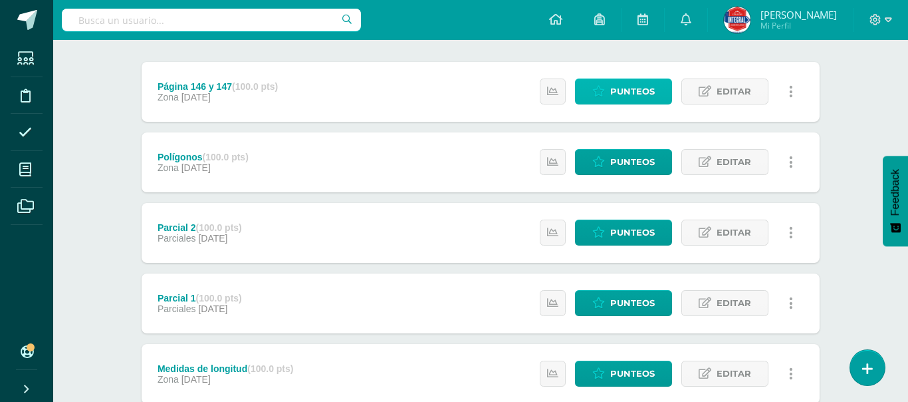
click at [644, 97] on span "Punteos" at bounding box center [633, 91] width 45 height 25
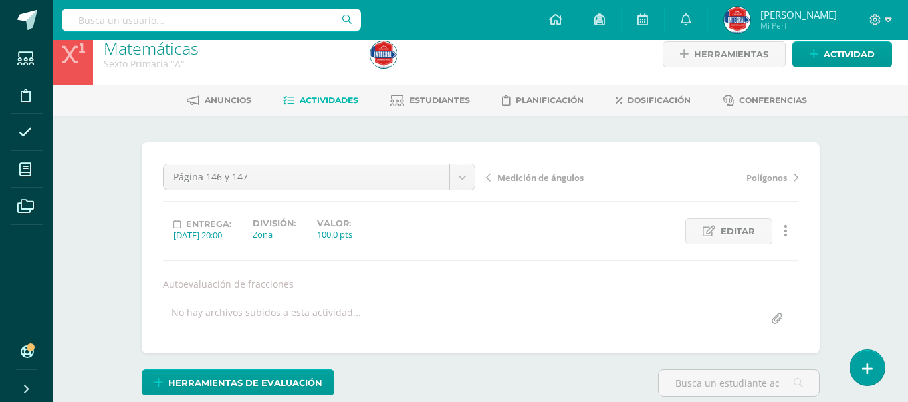
scroll to position [17, 0]
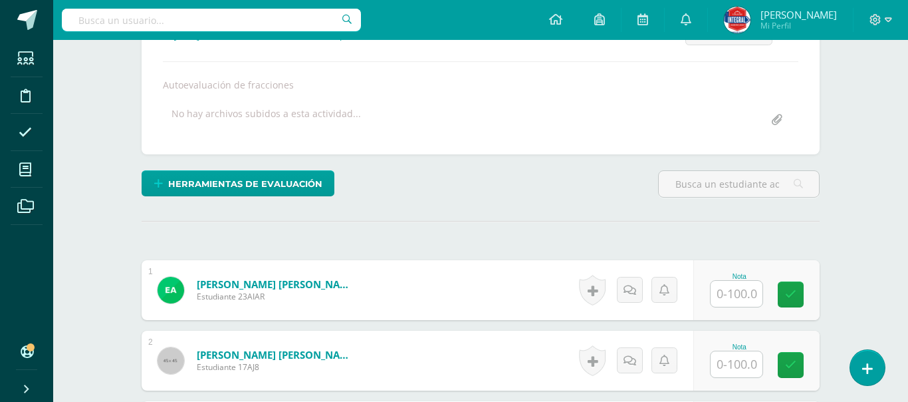
scroll to position [229, 0]
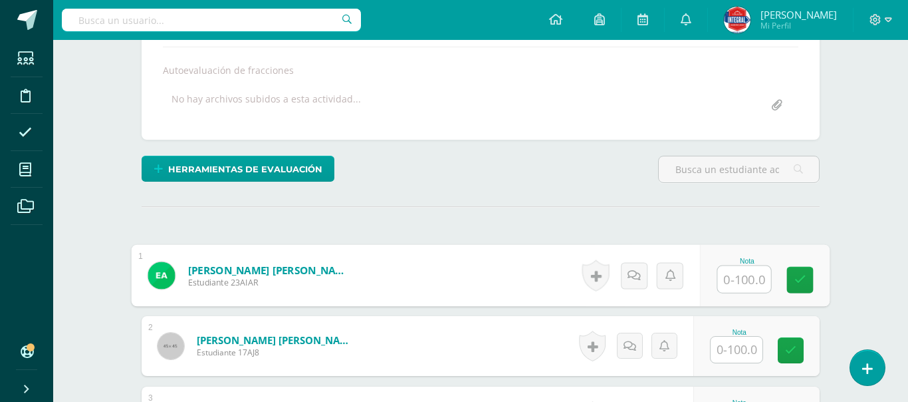
click at [720, 284] on input "text" at bounding box center [744, 279] width 53 height 27
type input "100"
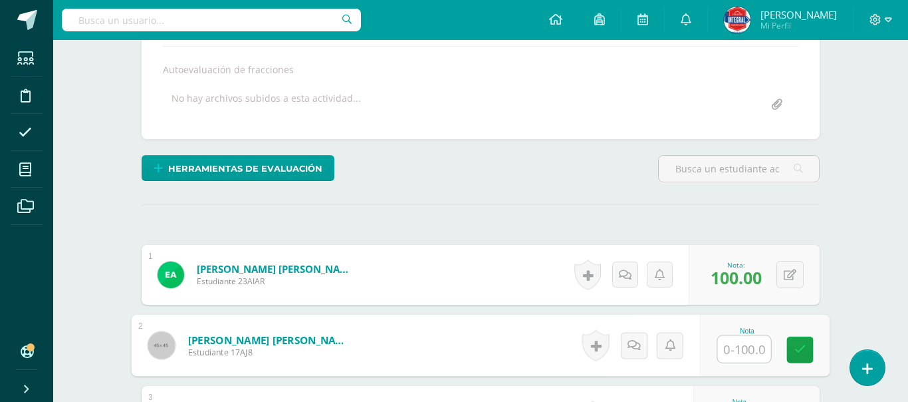
scroll to position [231, 0]
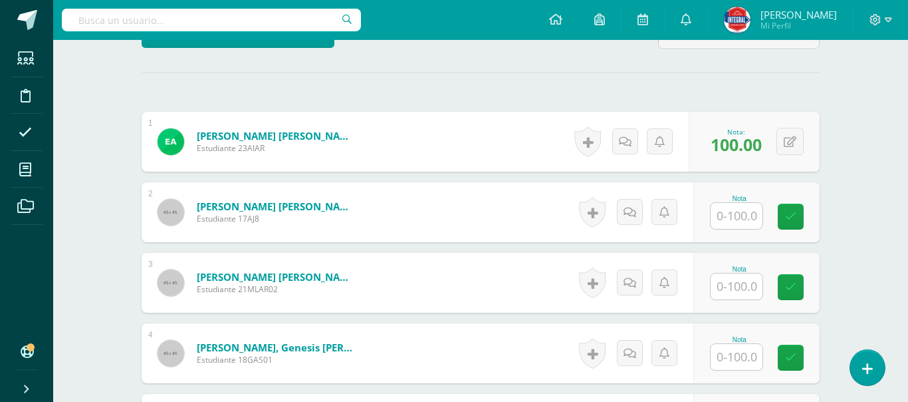
scroll to position [364, 0]
click at [737, 282] on input "text" at bounding box center [737, 286] width 52 height 26
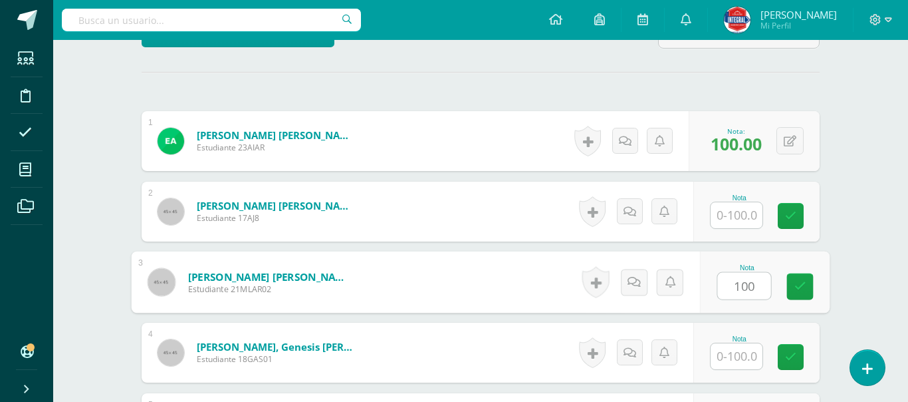
type input "100"
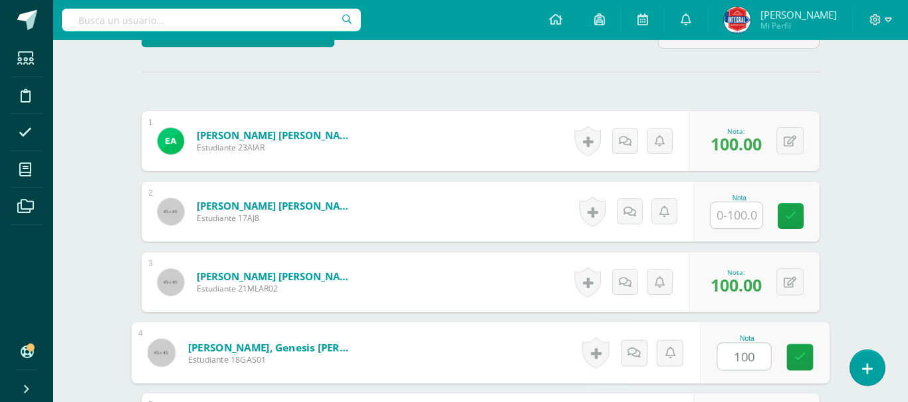
type input "100"
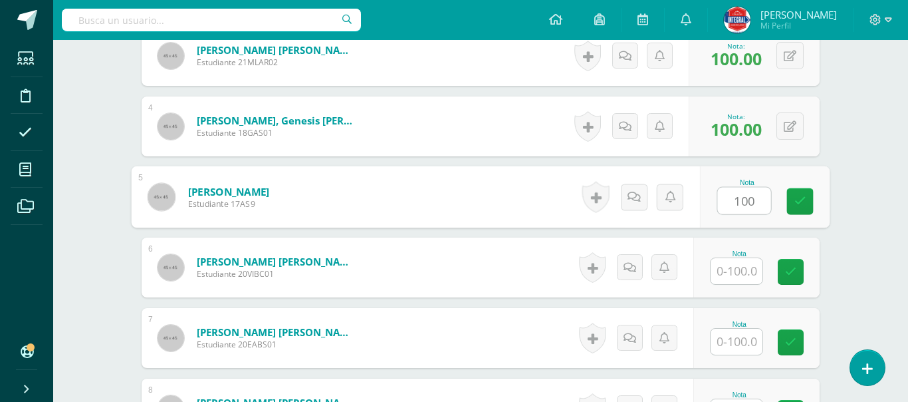
type input "100"
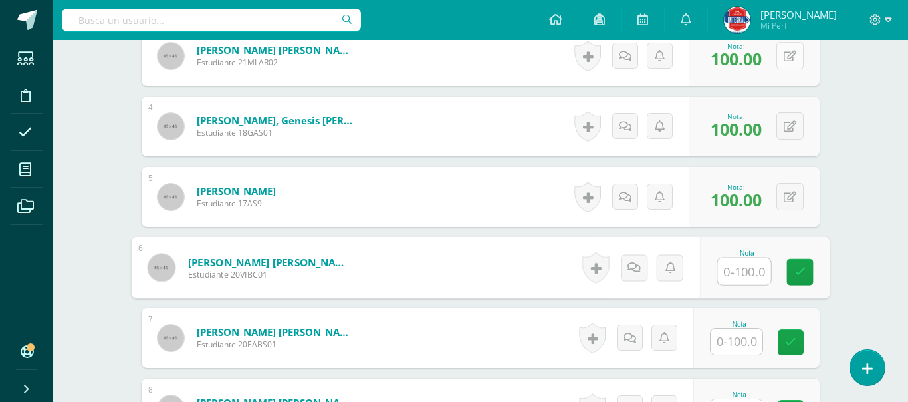
click at [791, 57] on icon at bounding box center [790, 56] width 13 height 11
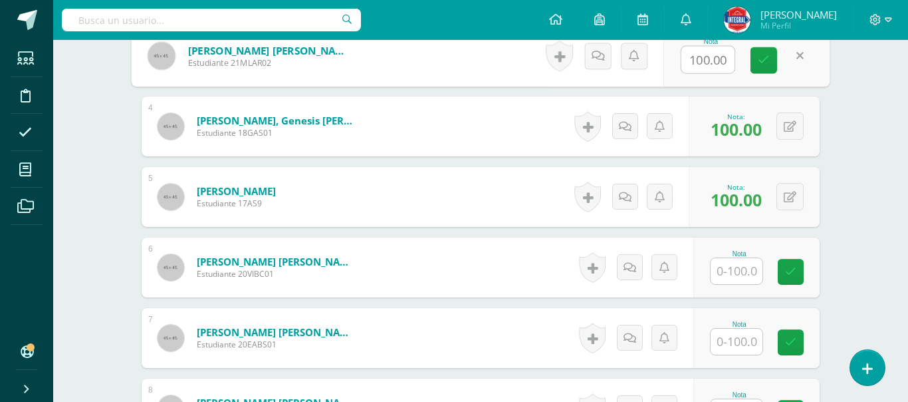
type input "0"
click at [764, 68] on link at bounding box center [764, 60] width 27 height 27
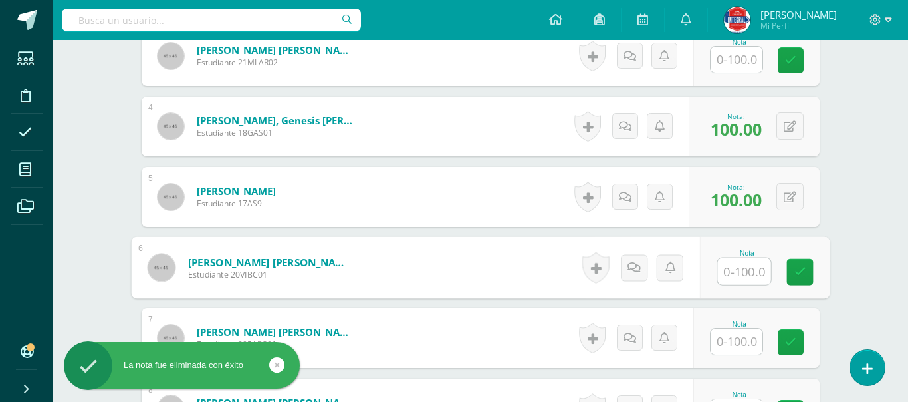
click at [747, 261] on input "text" at bounding box center [744, 271] width 53 height 27
click at [738, 350] on input "text" at bounding box center [737, 342] width 52 height 26
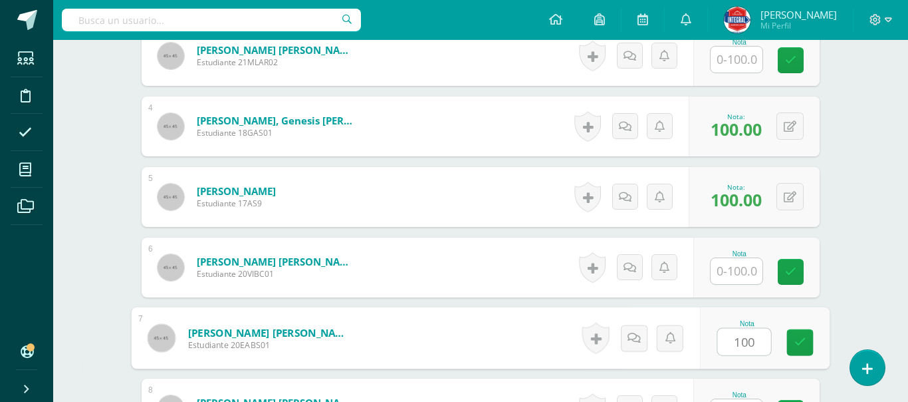
type input "100"
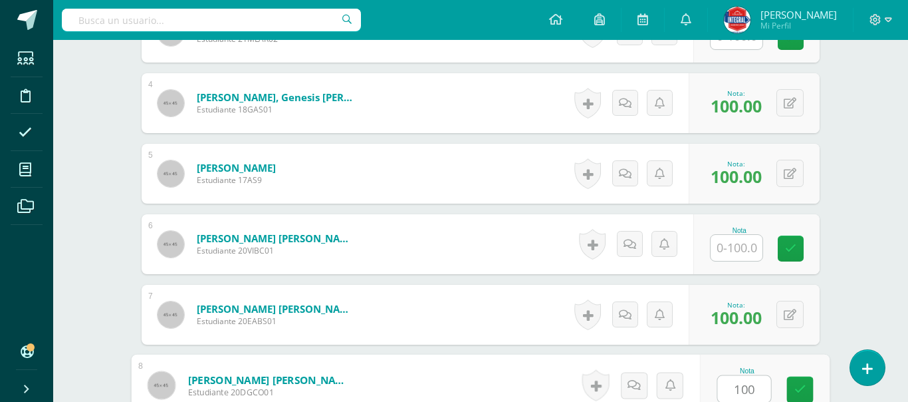
type input "100"
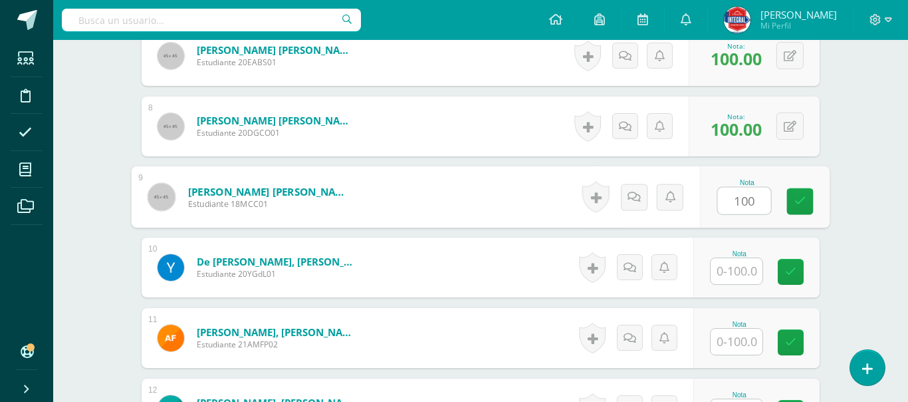
type input "100"
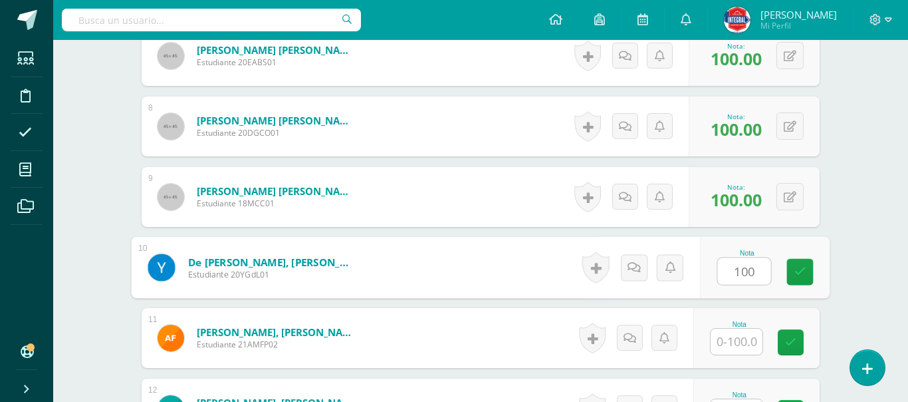
type input "100"
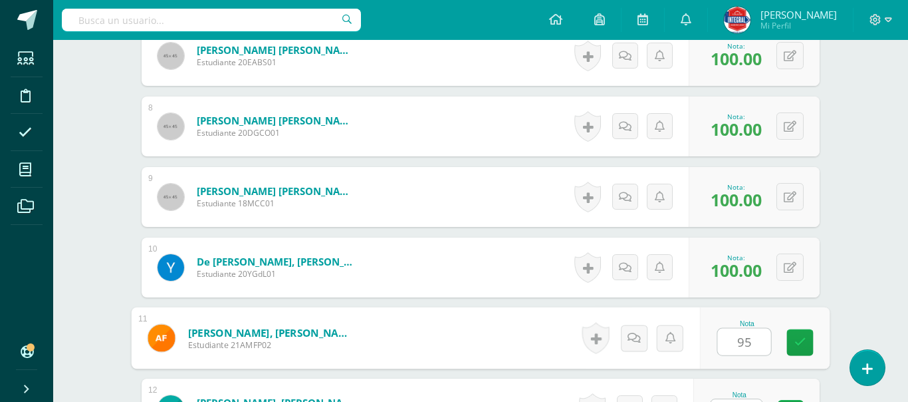
type input "95"
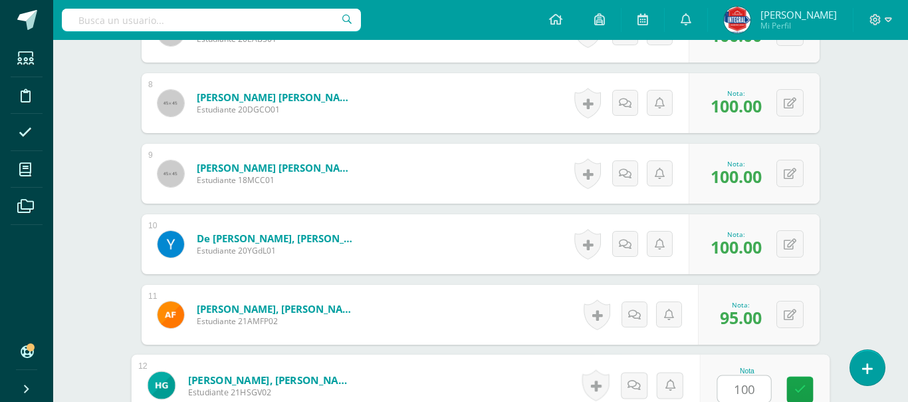
type input "100"
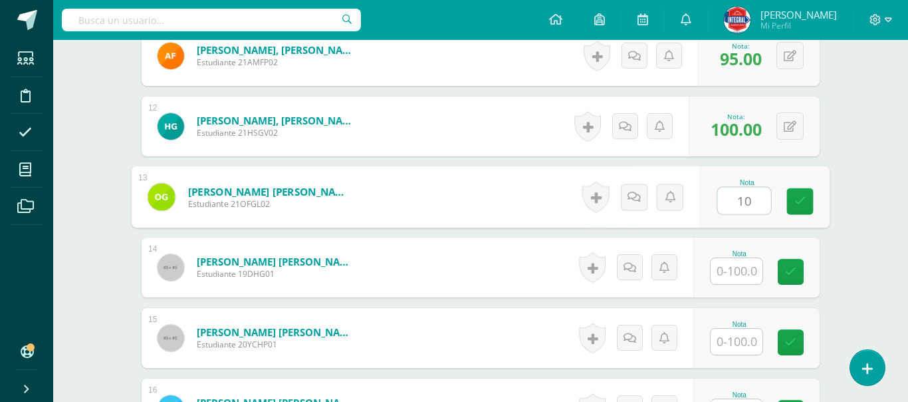
type input "1"
type input "85"
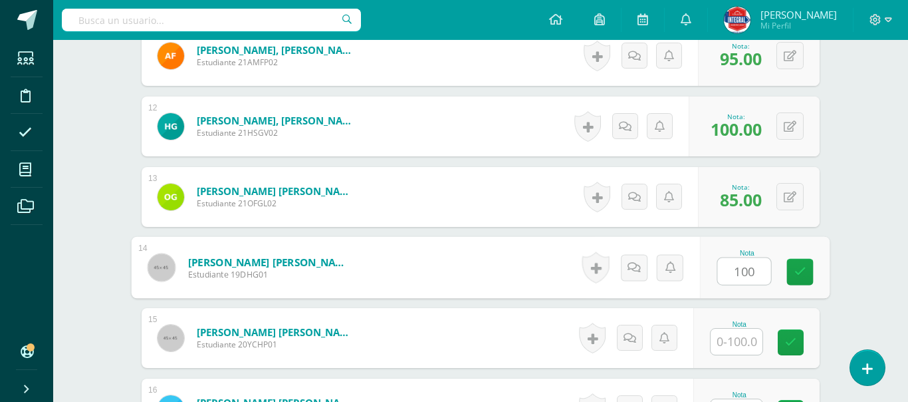
type input "100"
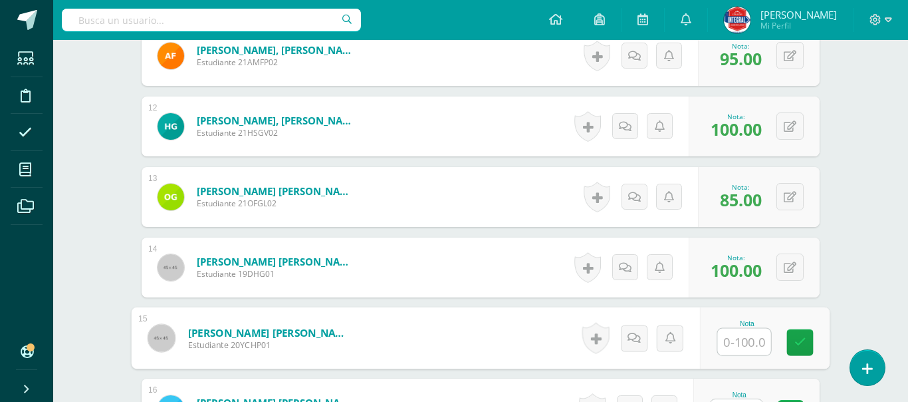
click at [844, 262] on div "¿Estás seguro que quieres eliminar esta actividad? Esto borrará la actividad y …" at bounding box center [481, 313] width 732 height 2670
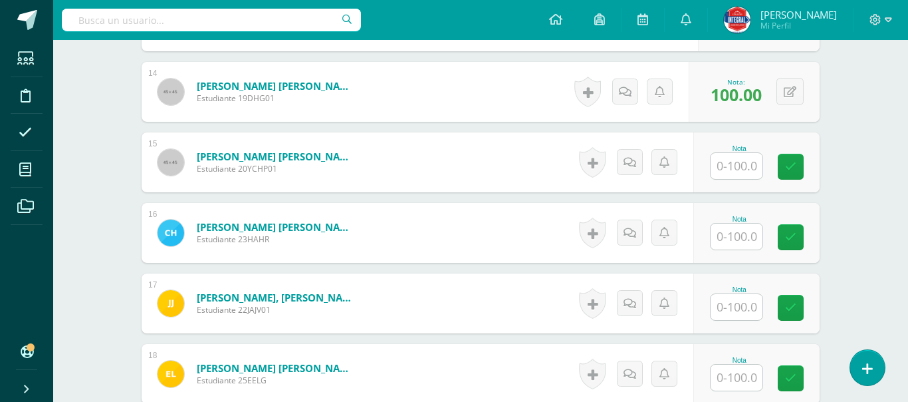
scroll to position [1340, 0]
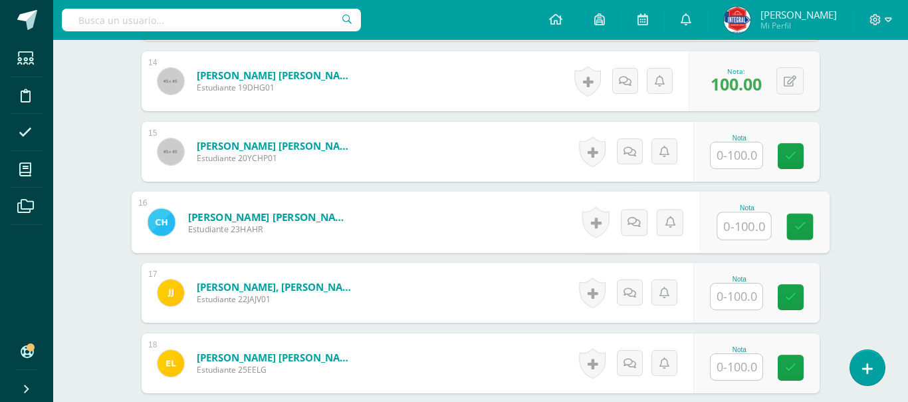
click at [747, 231] on input "text" at bounding box center [744, 226] width 53 height 27
type input "100"
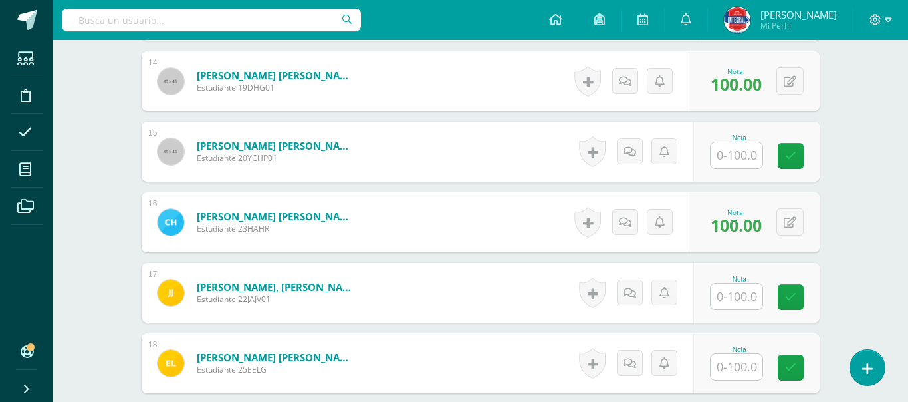
click at [855, 198] on div "Matemáticas Sexto Primaria "A" Herramientas Detalle de asistencias Actividad An…" at bounding box center [480, 81] width 855 height 2762
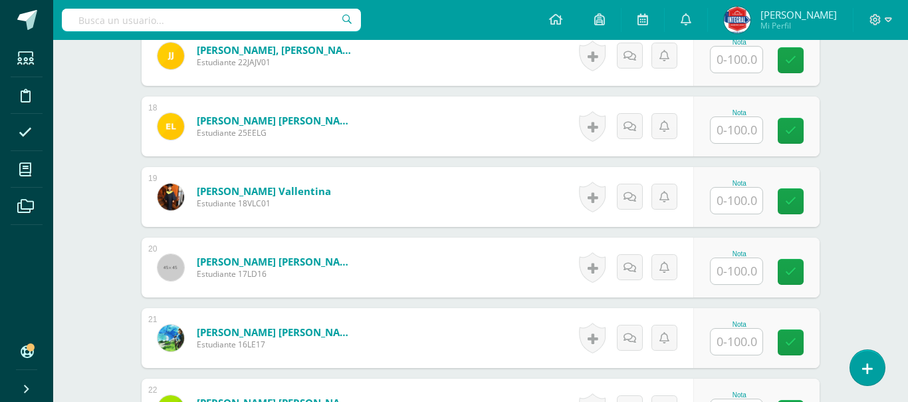
scroll to position [1580, 0]
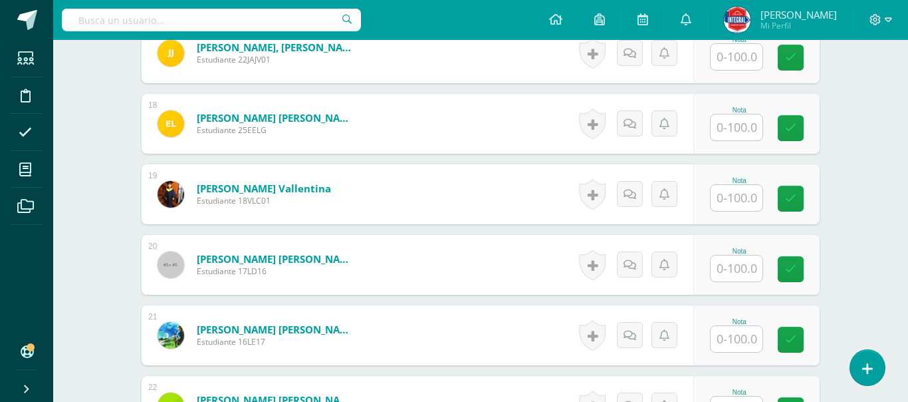
click at [743, 199] on input "text" at bounding box center [737, 198] width 52 height 26
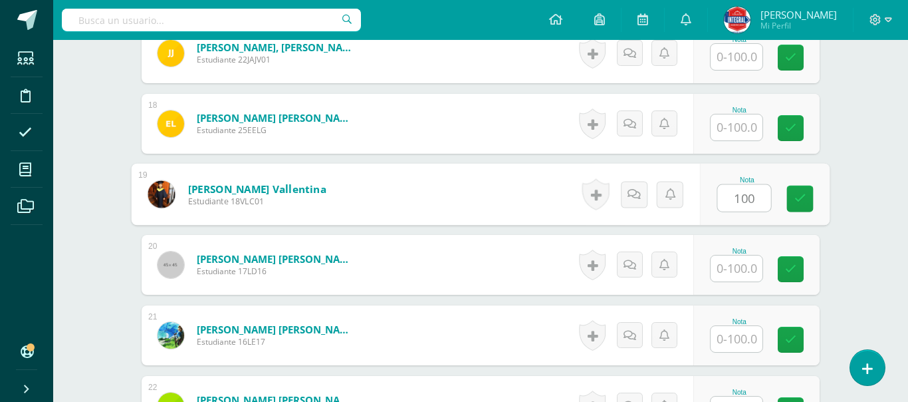
type input "100"
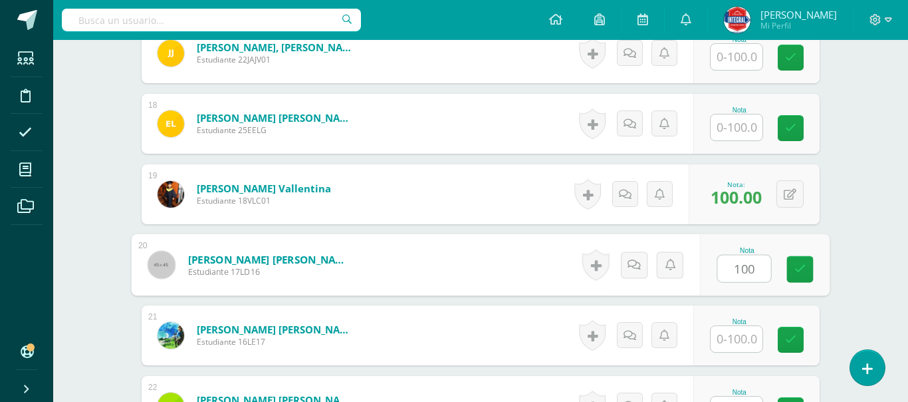
type input "100"
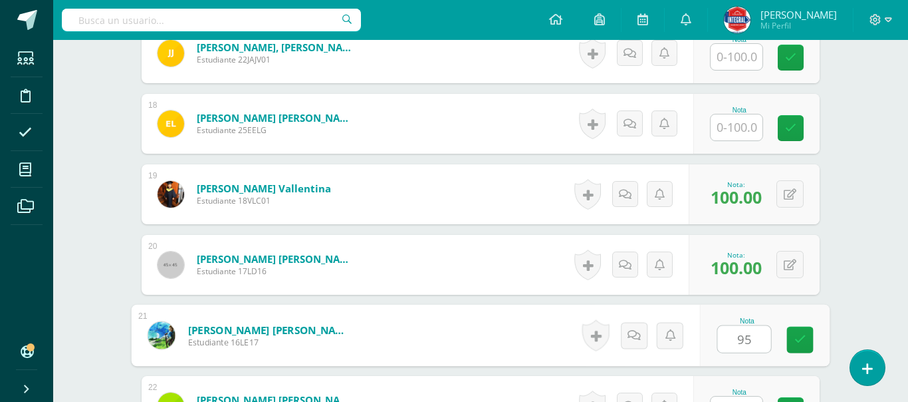
type input "95"
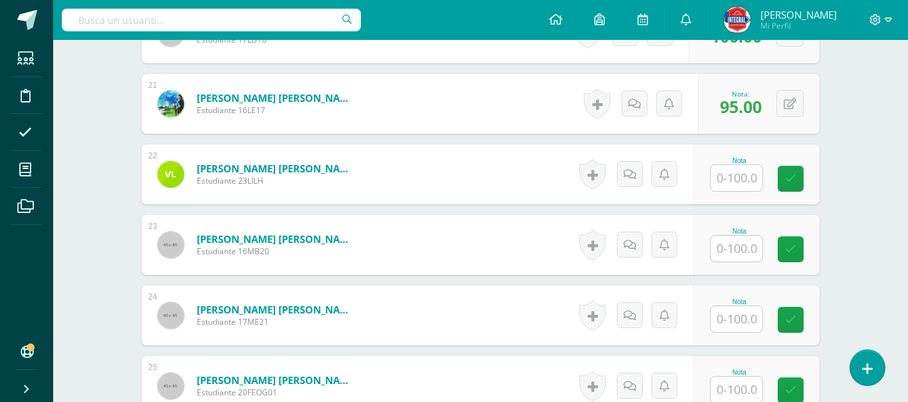
scroll to position [1813, 0]
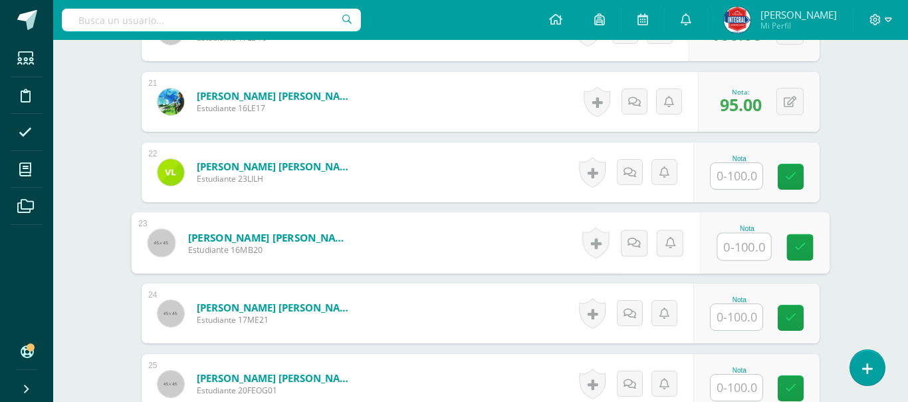
click at [748, 244] on input "text" at bounding box center [744, 246] width 53 height 27
type input "100"
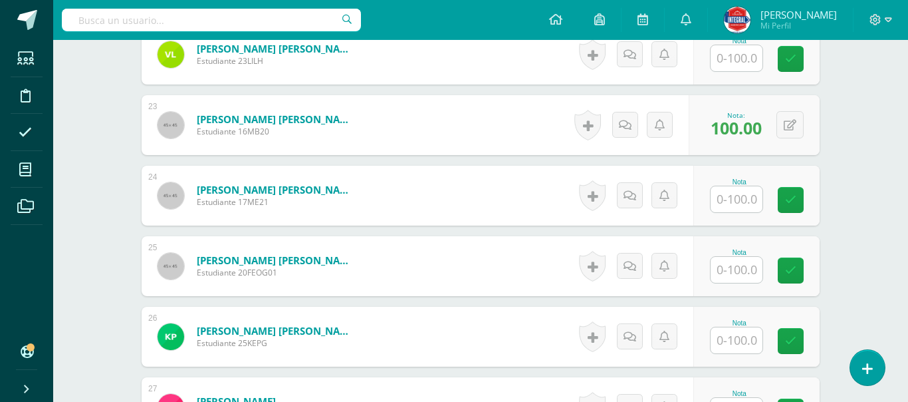
scroll to position [1946, 0]
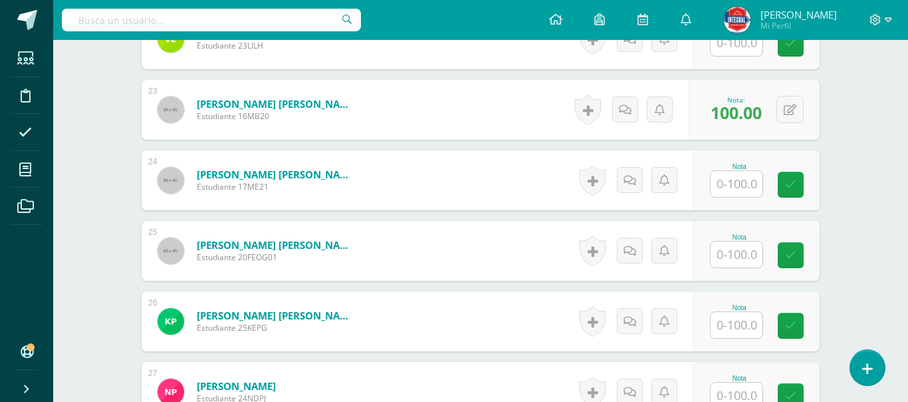
click at [734, 253] on input "text" at bounding box center [737, 254] width 52 height 26
type input "100"
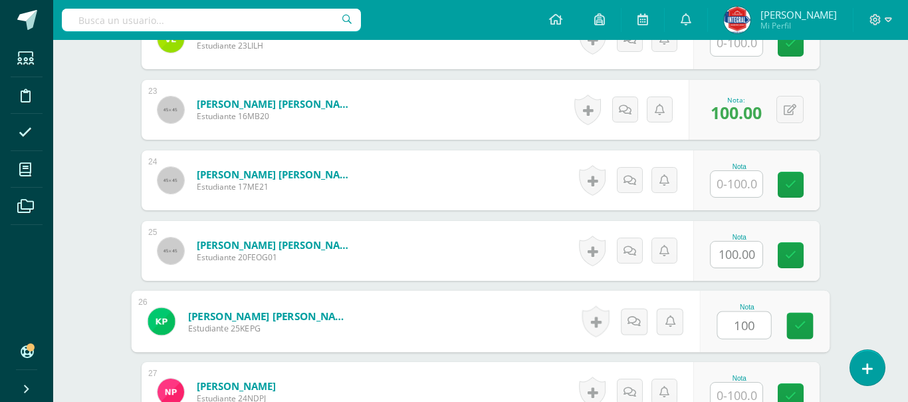
type input "100"
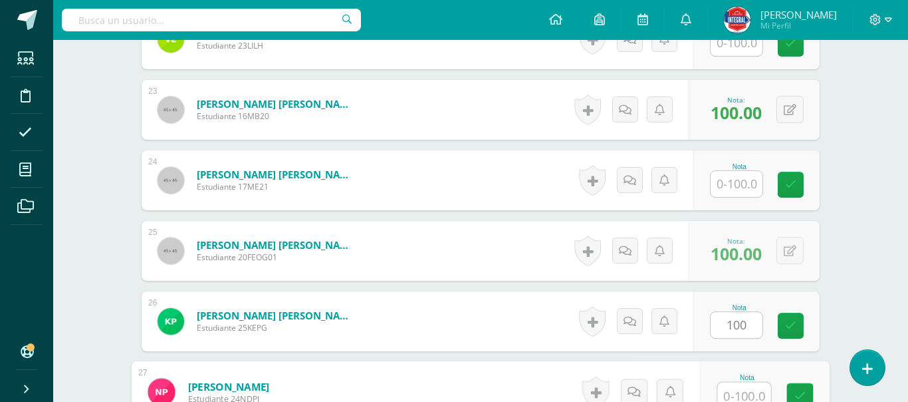
scroll to position [1953, 0]
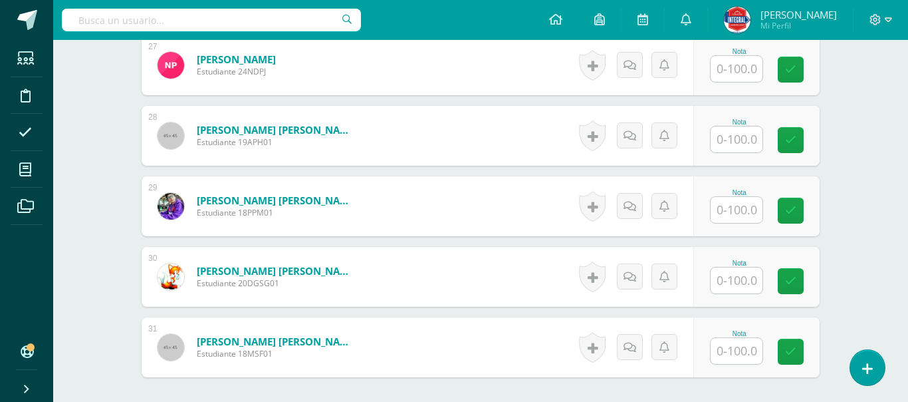
scroll to position [2298, 0]
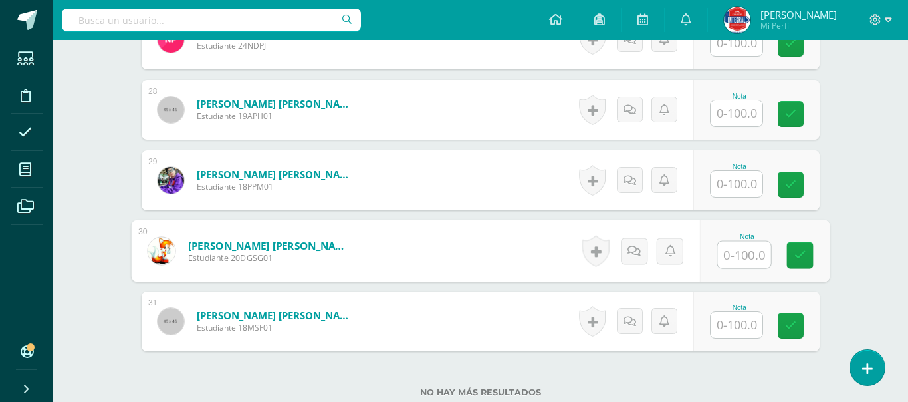
click at [747, 258] on input "text" at bounding box center [744, 254] width 53 height 27
type input "100"
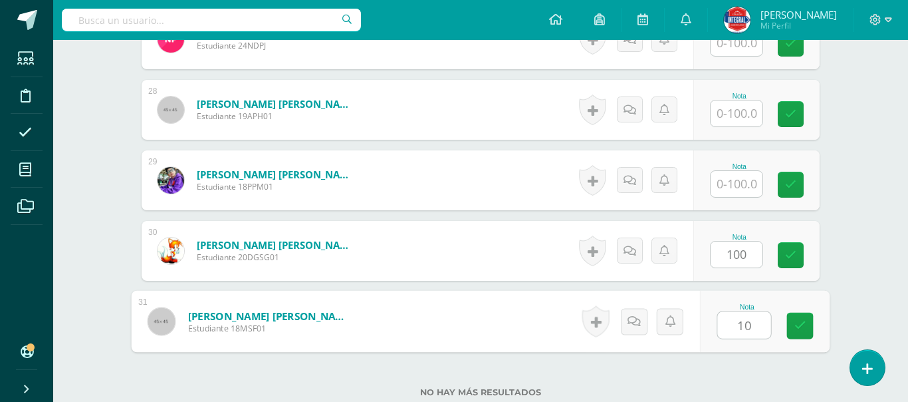
type input "100"
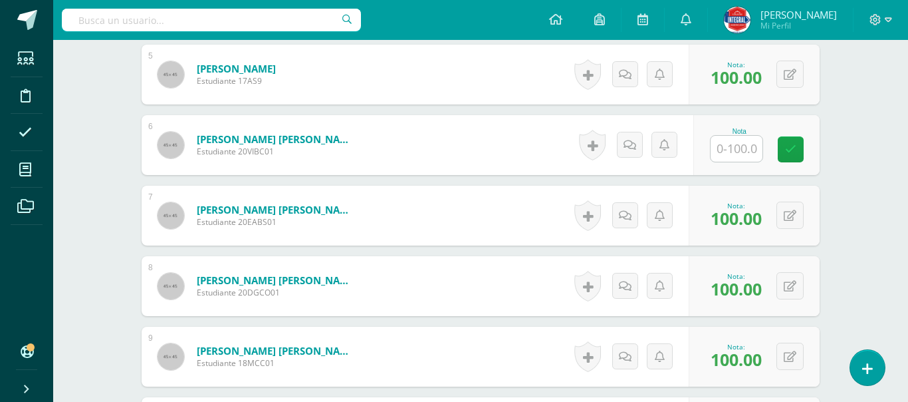
scroll to position [649, 0]
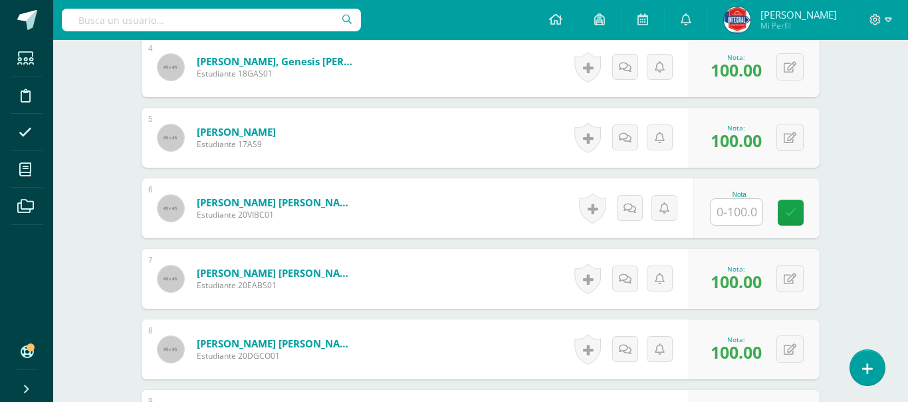
click at [738, 215] on input "text" at bounding box center [737, 212] width 52 height 26
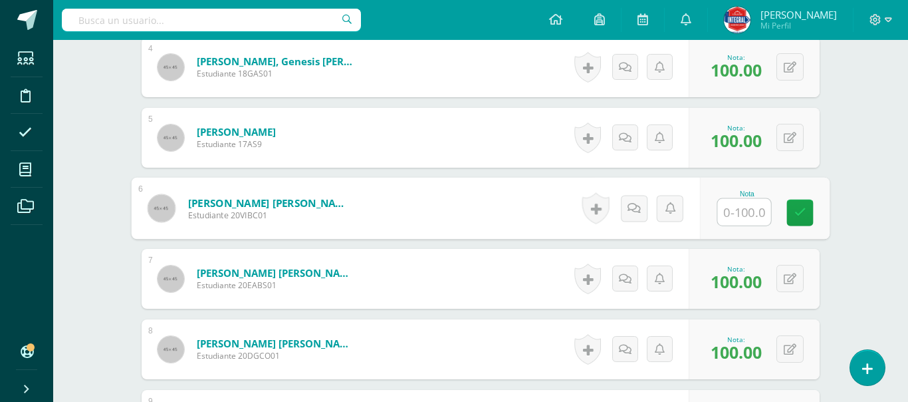
type input "0"
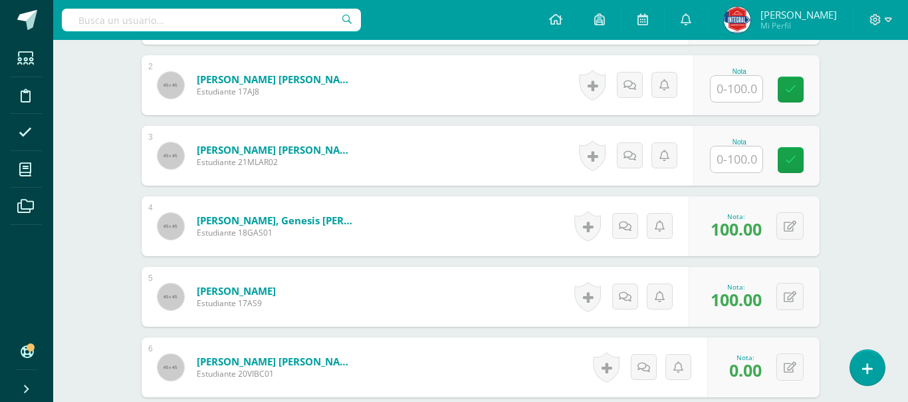
scroll to position [489, 0]
click at [738, 158] on input "text" at bounding box center [737, 160] width 52 height 26
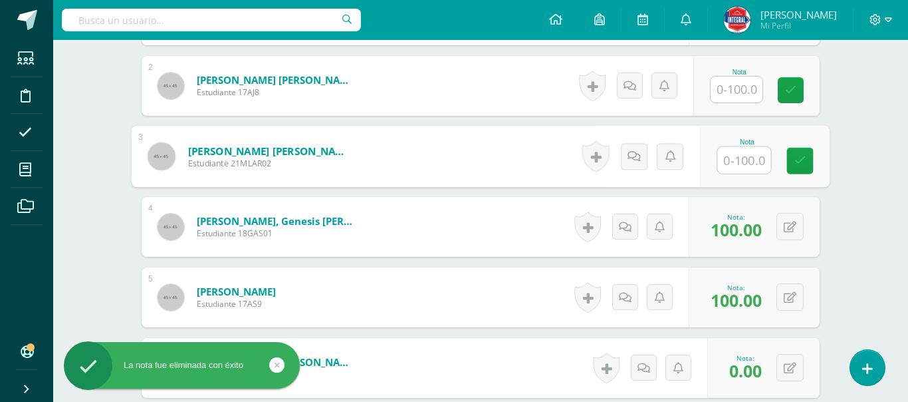
click at [755, 158] on input "text" at bounding box center [744, 160] width 53 height 27
type input "0"
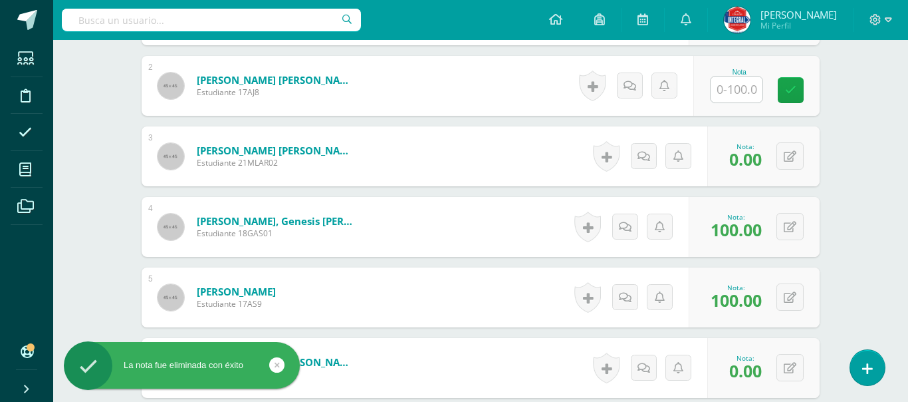
click at [740, 92] on input "text" at bounding box center [737, 89] width 52 height 26
type input "100"
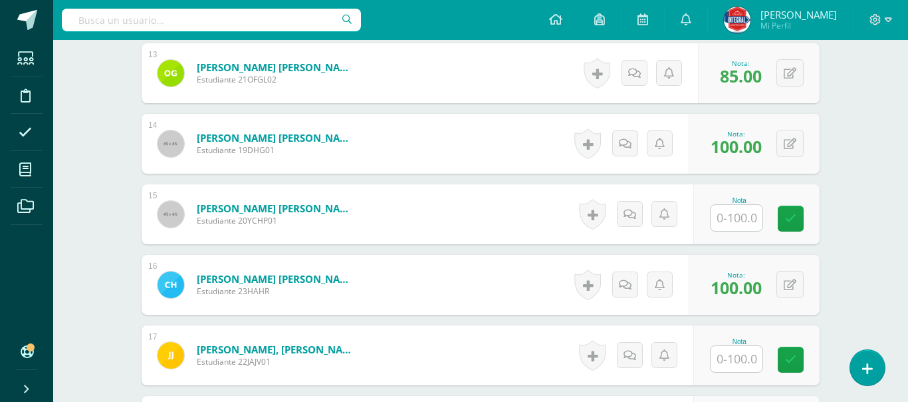
scroll to position [1288, 0]
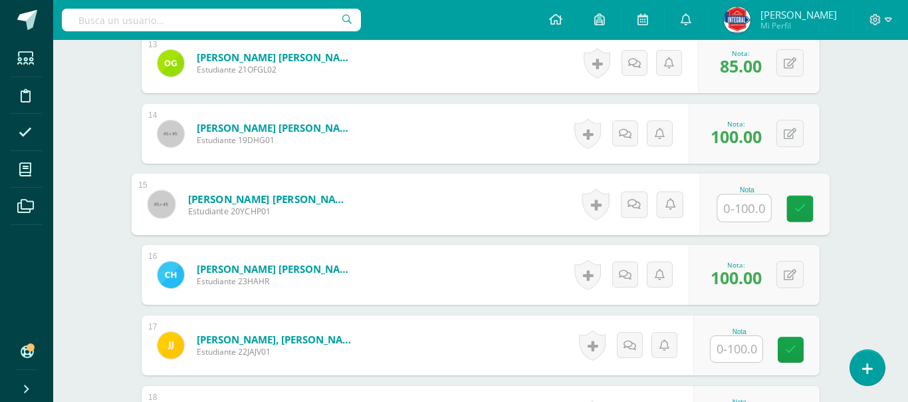
click at [745, 212] on input "text" at bounding box center [744, 208] width 53 height 27
type input "0"
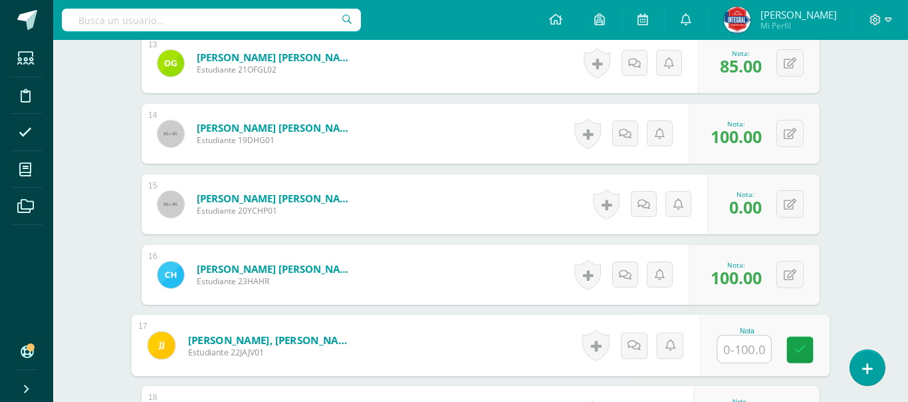
click at [735, 350] on input "text" at bounding box center [744, 349] width 53 height 27
type input "0"
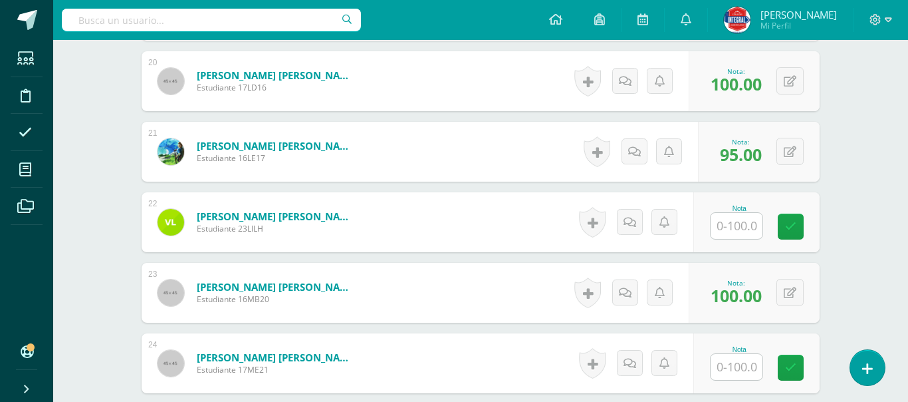
scroll to position [1772, 0]
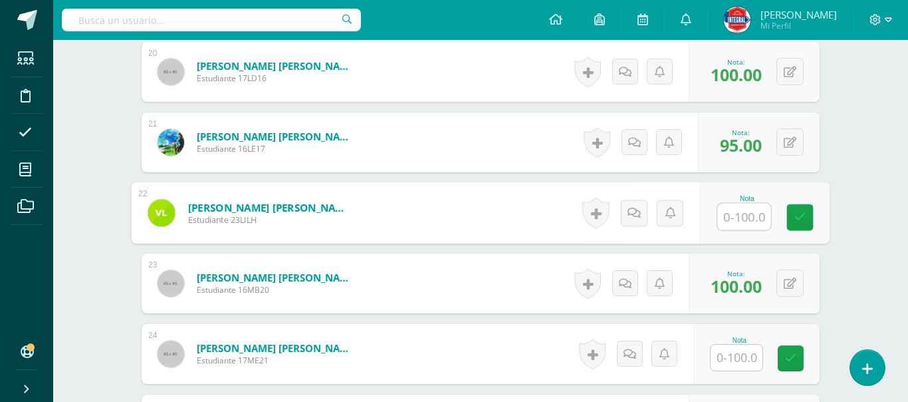
click at [739, 206] on input "text" at bounding box center [744, 217] width 53 height 27
type input "0"
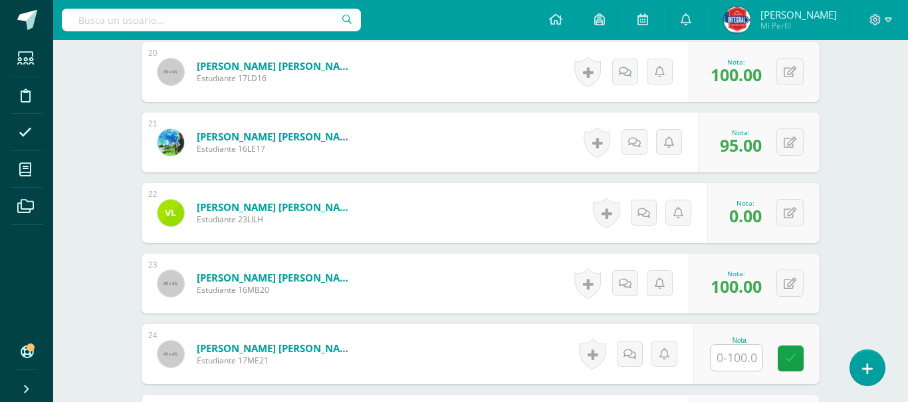
click at [748, 366] on input "text" at bounding box center [737, 357] width 52 height 26
type input "0"
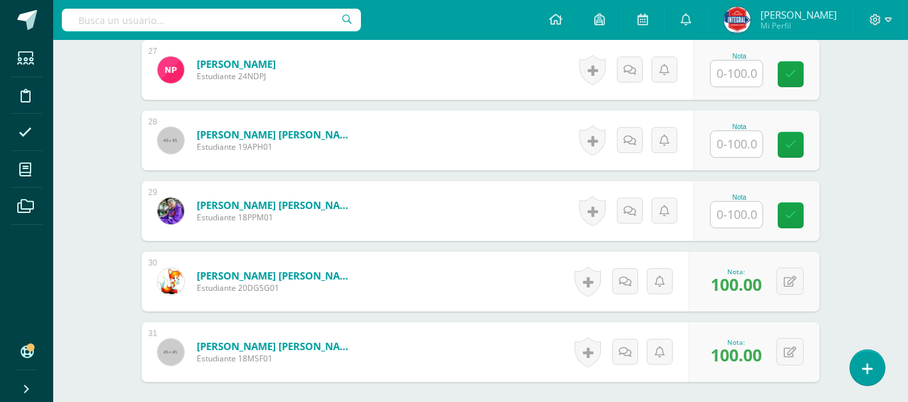
scroll to position [2278, 0]
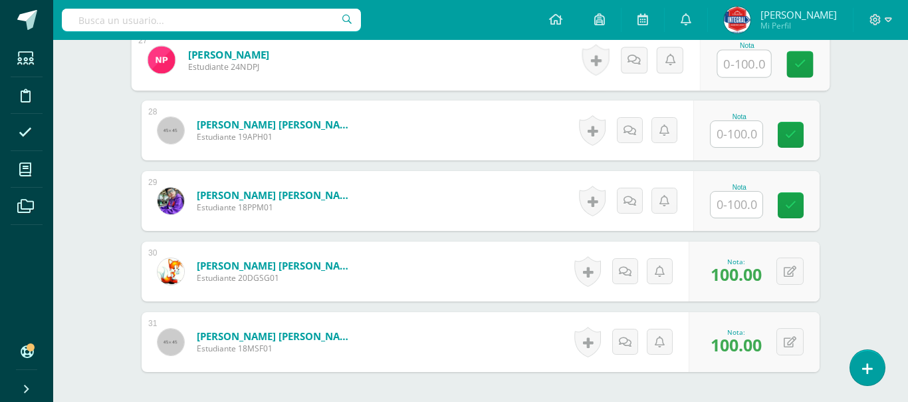
click at [730, 70] on input "text" at bounding box center [744, 64] width 53 height 27
type input "0"
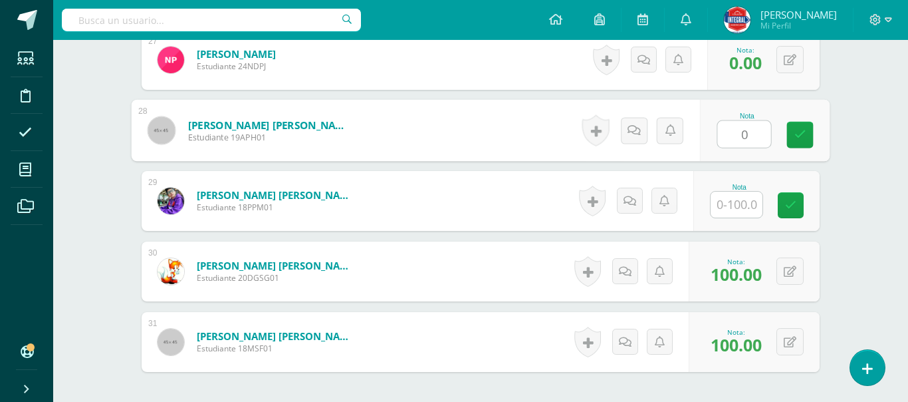
type input "0"
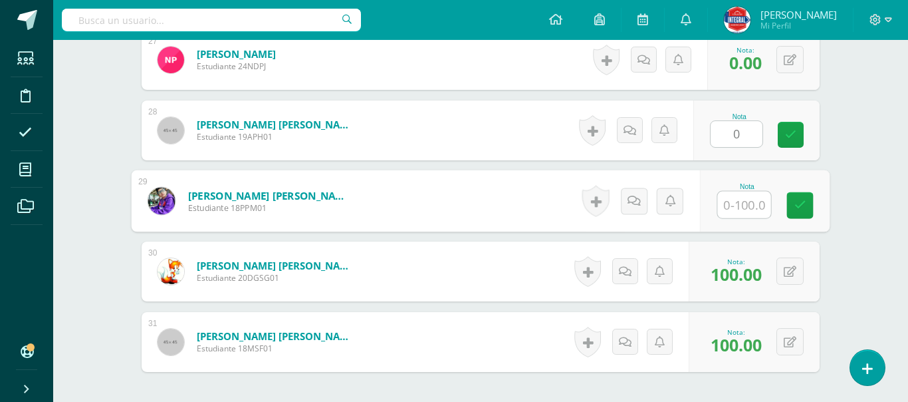
type input "0"
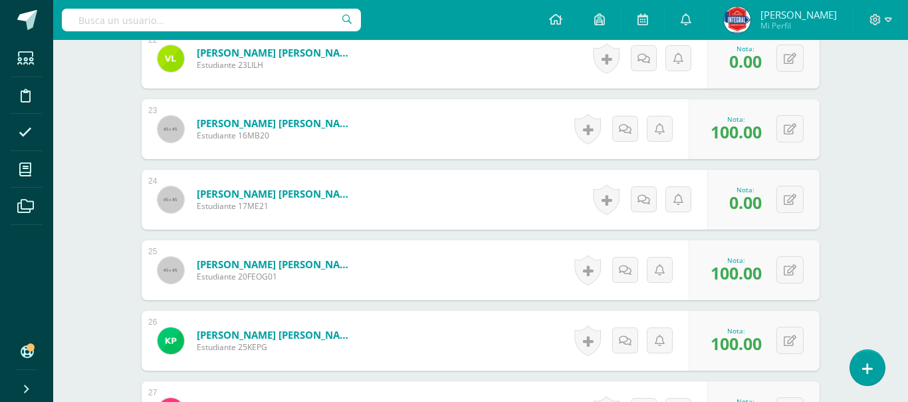
scroll to position [1921, 0]
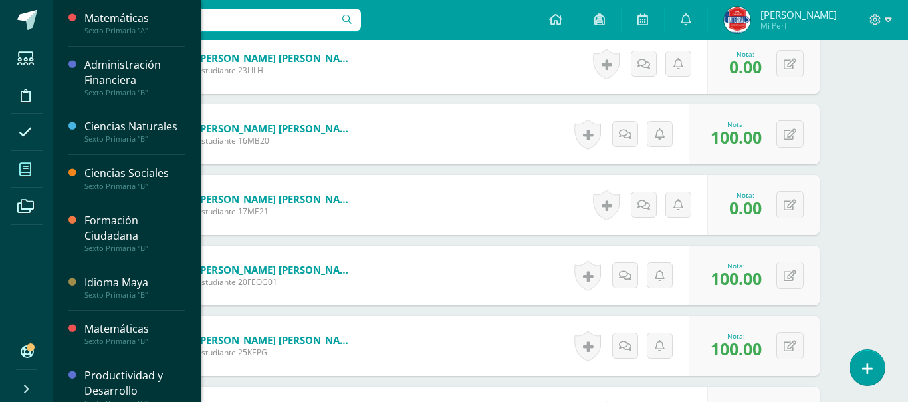
click at [29, 164] on icon at bounding box center [25, 169] width 12 height 13
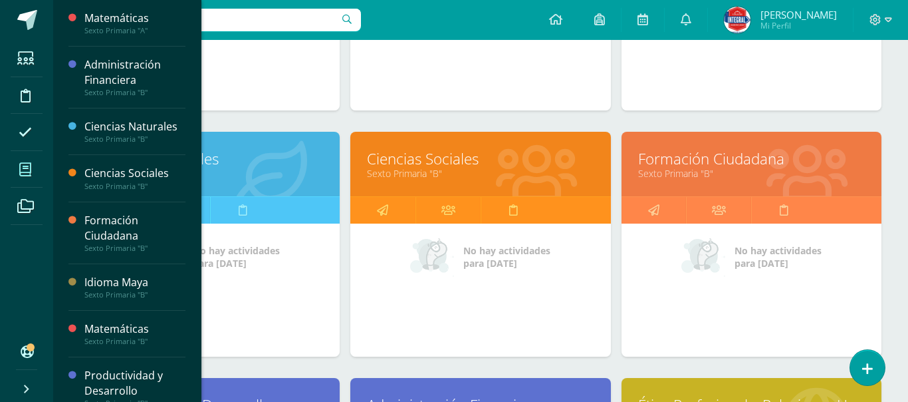
scroll to position [372, 0]
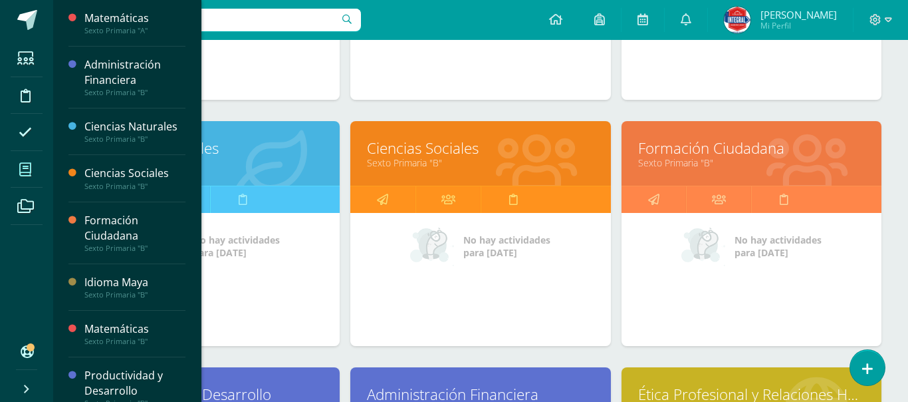
click at [249, 150] on link "Ciencias Naturales" at bounding box center [209, 148] width 227 height 21
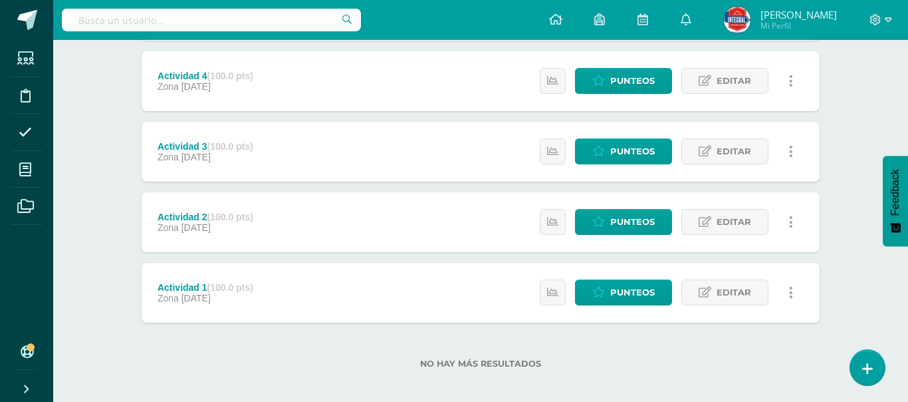
scroll to position [532, 0]
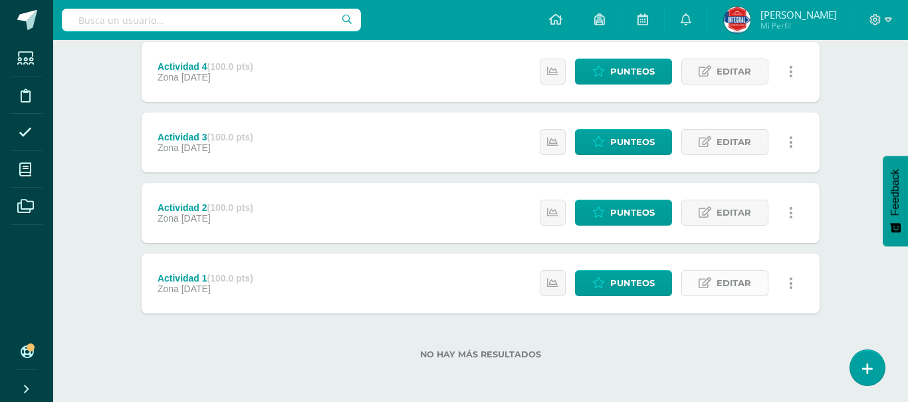
click at [732, 292] on span "Editar" at bounding box center [734, 283] width 35 height 25
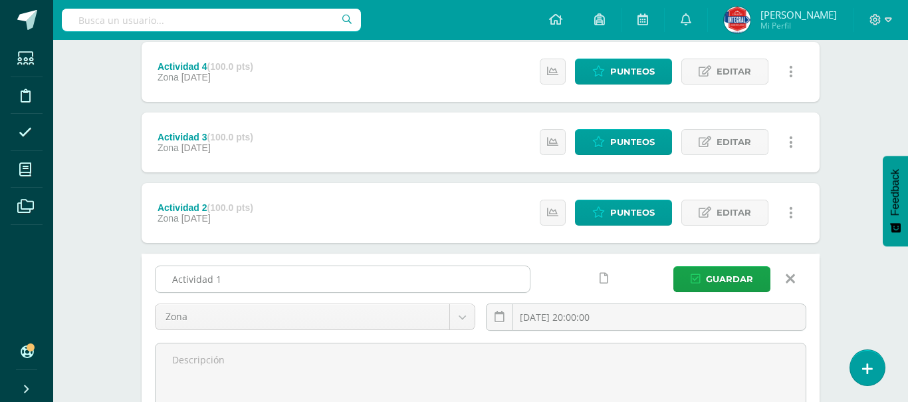
click at [391, 283] on input "Actividad 1" at bounding box center [343, 279] width 374 height 26
type input "A"
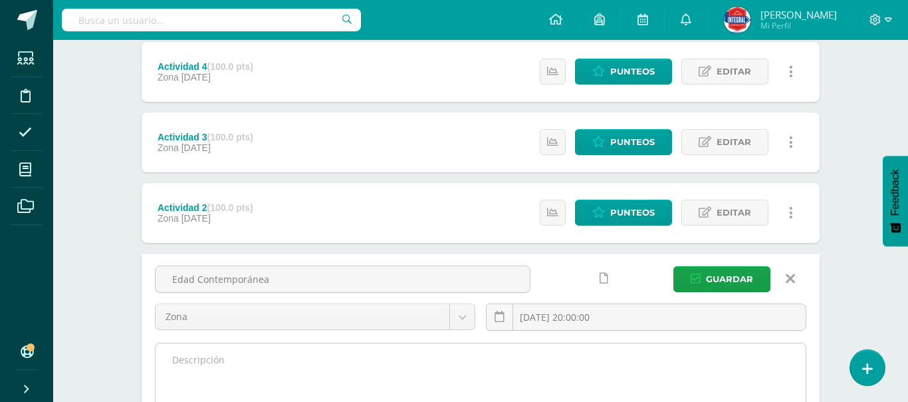
type input "Edad Contemporánea"
type textarea "R"
type textarea "D"
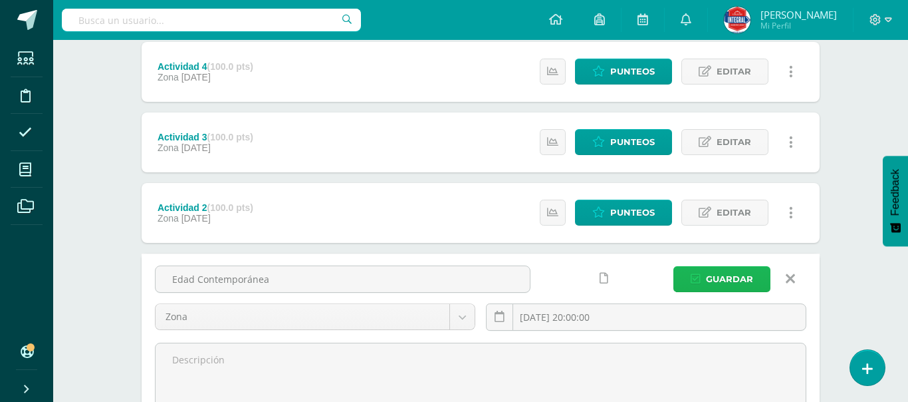
click at [740, 287] on span "Guardar" at bounding box center [729, 279] width 47 height 25
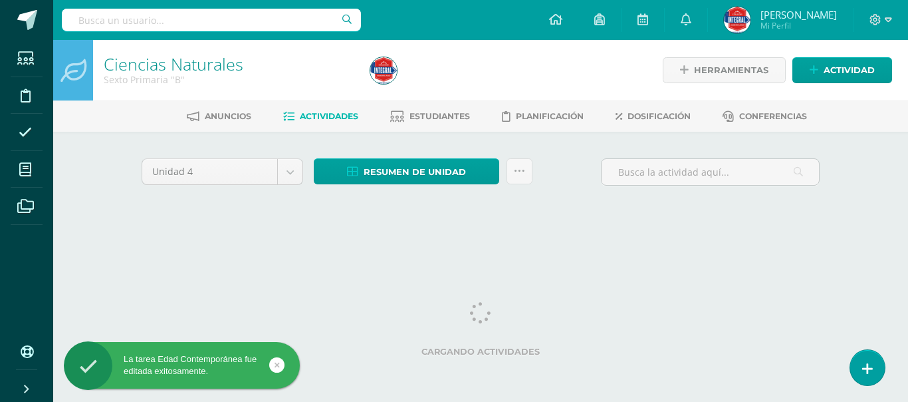
click at [865, 246] on div "Ciencias Naturales Sexto Primaria "B" Herramientas Detalle de asistencias Activ…" at bounding box center [480, 144] width 855 height 208
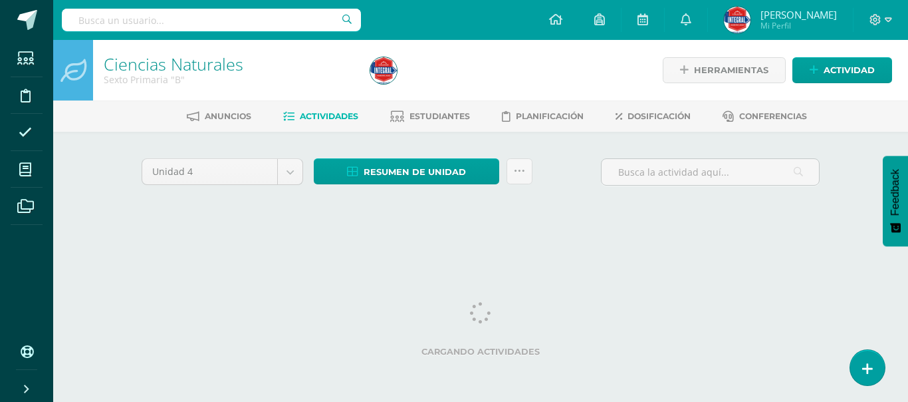
click at [843, 243] on div "Unidad 4 Unidad 1 Unidad 2 Unidad 3 Unidad 4 Resumen de unidad Descargar como H…" at bounding box center [481, 190] width 732 height 116
click at [837, 217] on div "Unidad 4 Unidad 1 Unidad 2 Unidad 3 Unidad 4 Resumen de unidad Descargar como H…" at bounding box center [481, 190] width 732 height 116
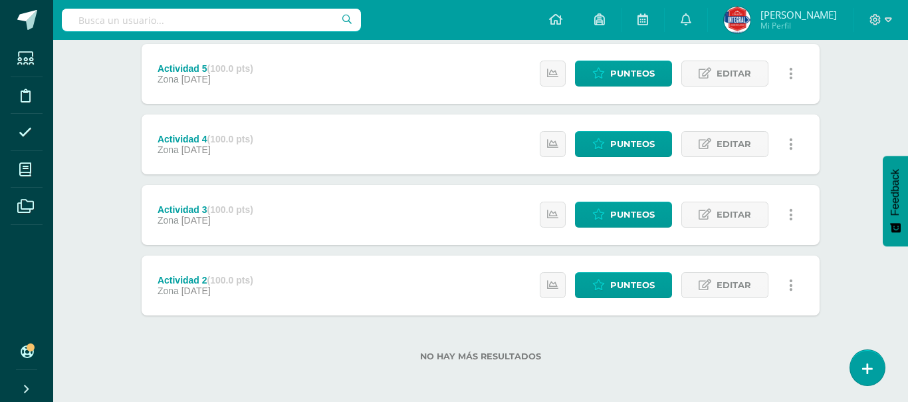
scroll to position [532, 0]
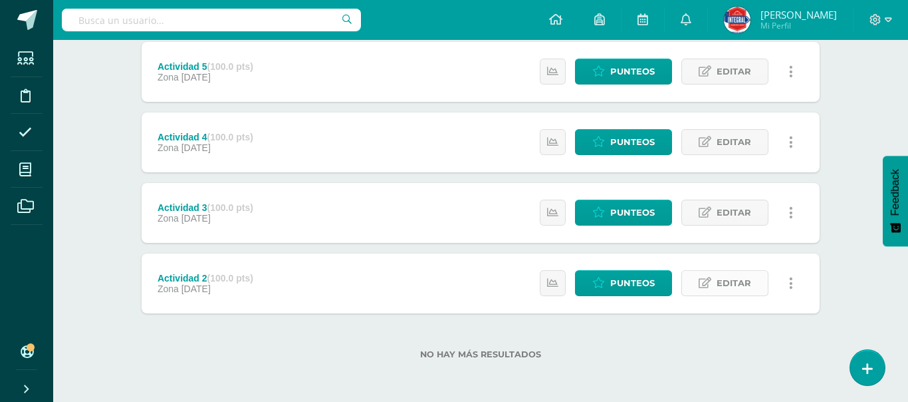
click at [727, 276] on span "Editar" at bounding box center [734, 283] width 35 height 25
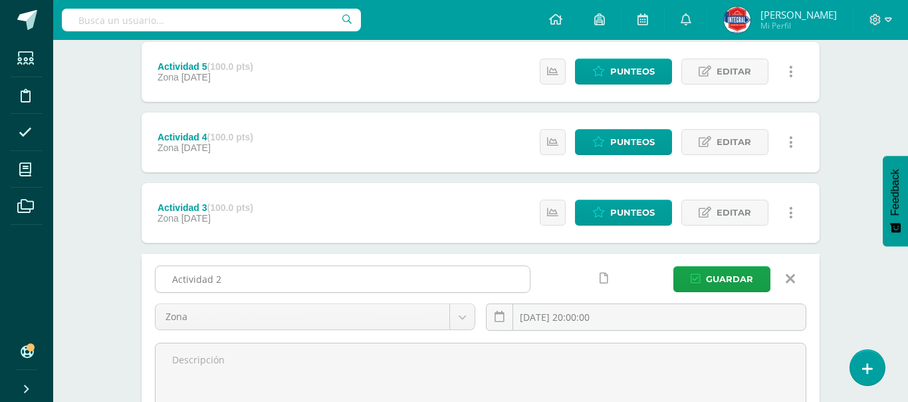
click at [354, 271] on input "Actividad 2" at bounding box center [343, 279] width 374 height 26
click at [247, 280] on input "Actividad 2" at bounding box center [343, 279] width 374 height 26
type input "A"
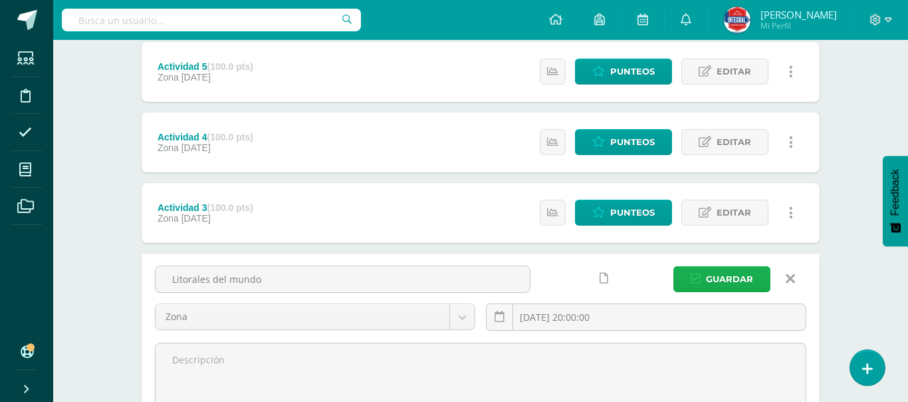
type input "Litorales del mundo"
click at [738, 281] on span "Guardar" at bounding box center [729, 279] width 47 height 25
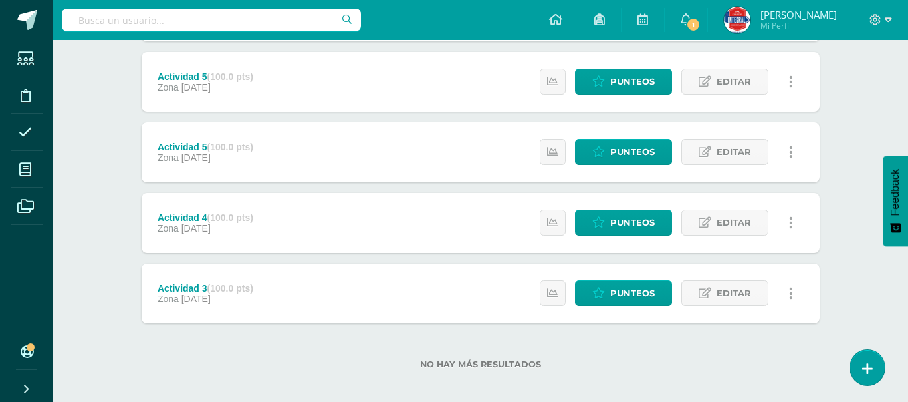
scroll to position [532, 0]
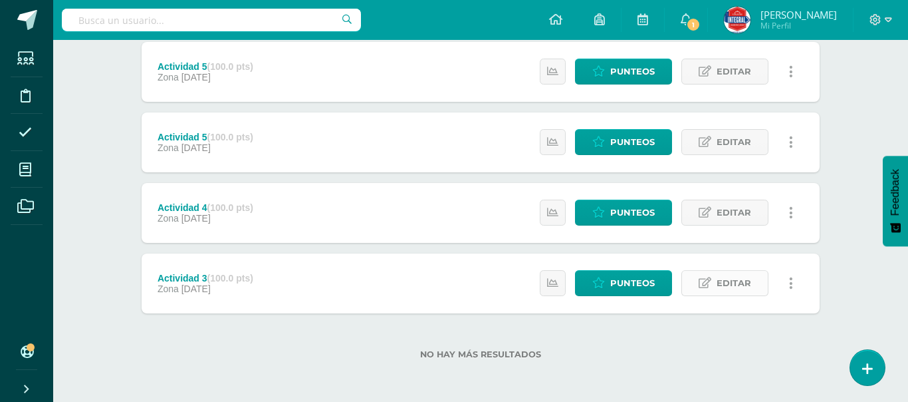
click at [726, 283] on span "Editar" at bounding box center [734, 283] width 35 height 25
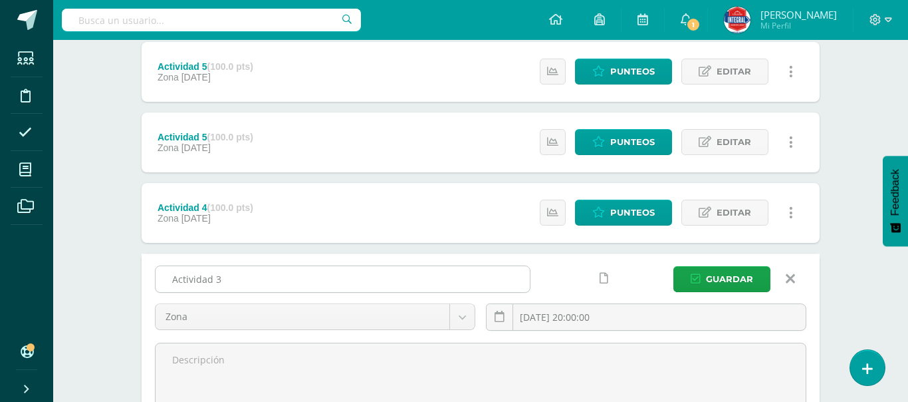
click at [335, 273] on input "Actividad 3" at bounding box center [343, 279] width 374 height 26
type input "A"
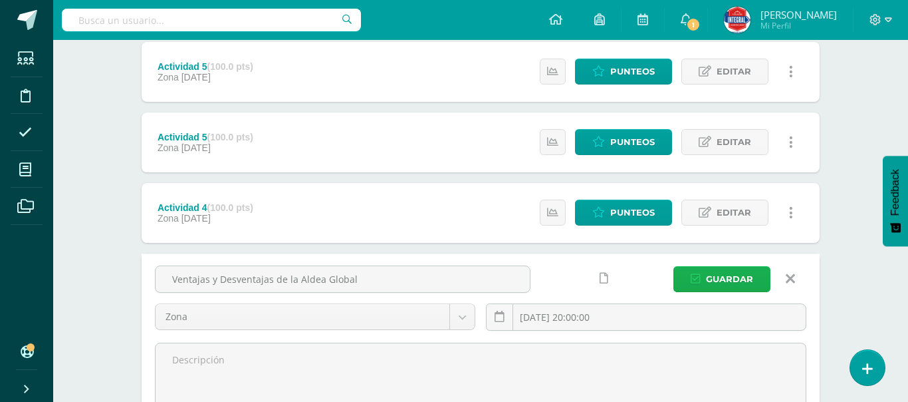
type input "Ventajas y Desventajas de la Aldea Global"
click at [727, 270] on span "Guardar" at bounding box center [729, 279] width 47 height 25
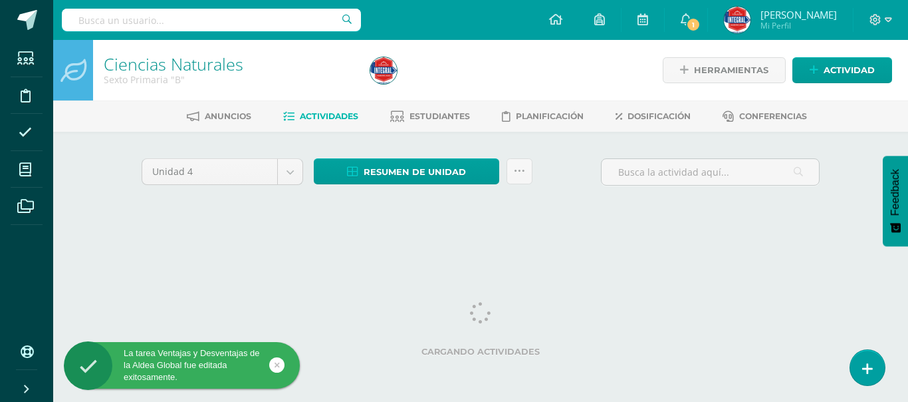
click at [855, 138] on div "Ciencias Naturales Sexto Primaria "B" Herramientas Detalle de asistencias Activ…" at bounding box center [480, 144] width 855 height 208
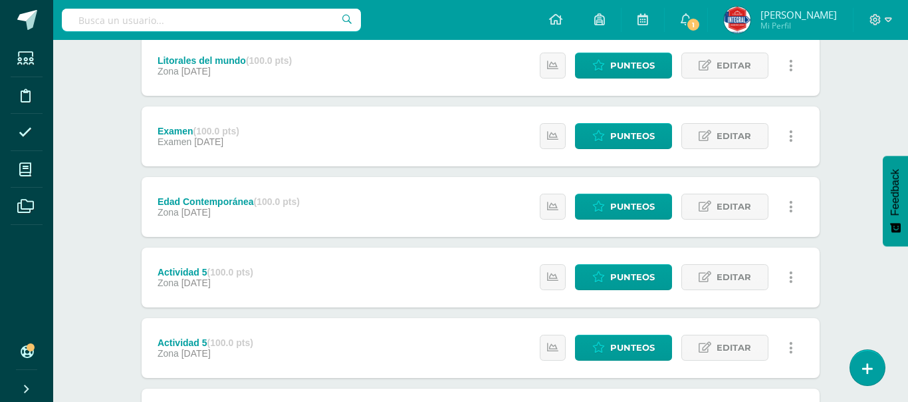
scroll to position [399, 0]
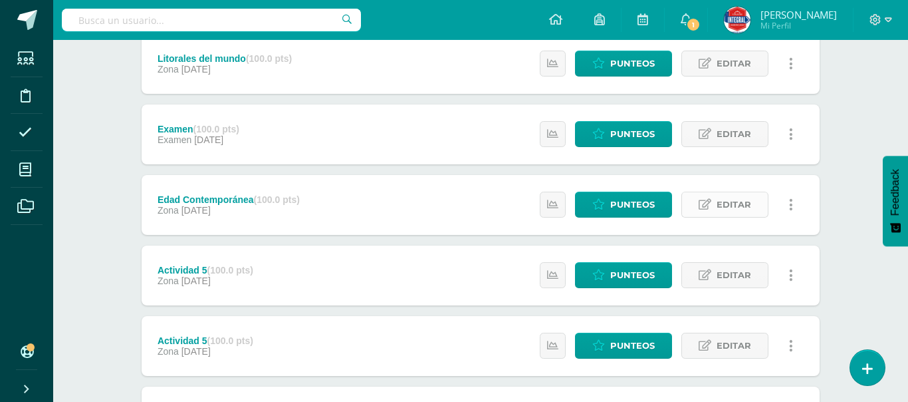
click at [744, 204] on span "Editar" at bounding box center [734, 204] width 35 height 25
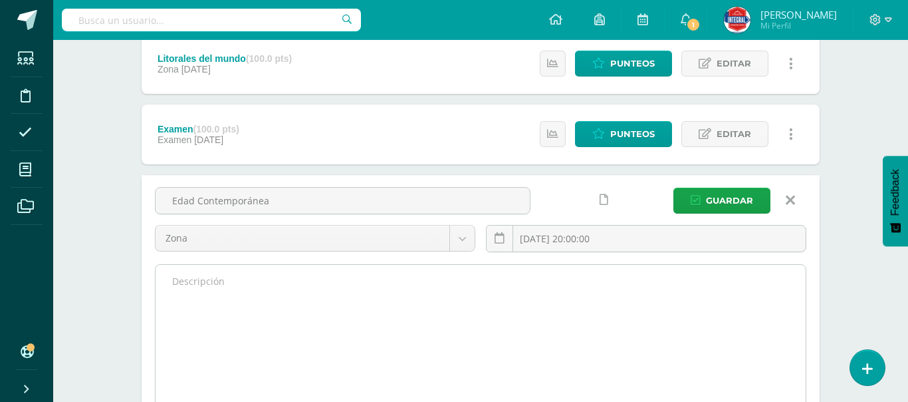
click at [499, 350] on textarea at bounding box center [481, 338] width 650 height 146
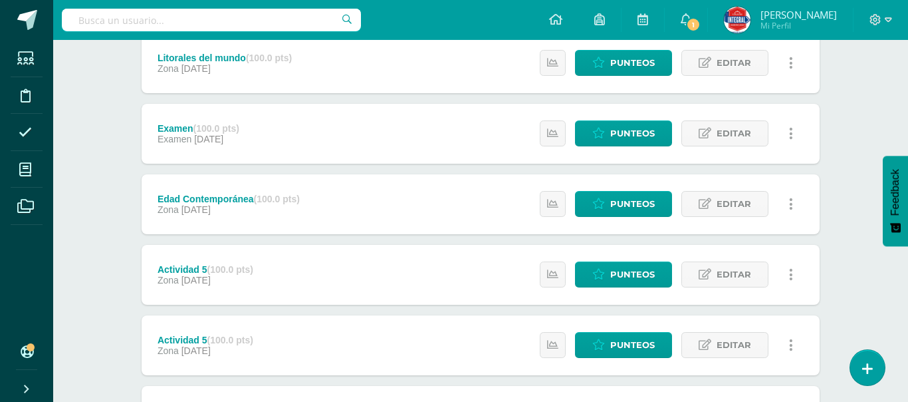
scroll to position [426, 0]
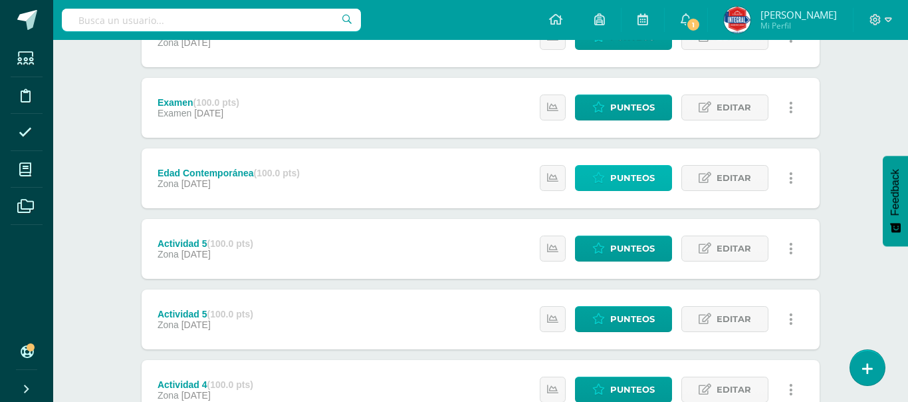
click at [627, 177] on span "Punteos" at bounding box center [633, 178] width 45 height 25
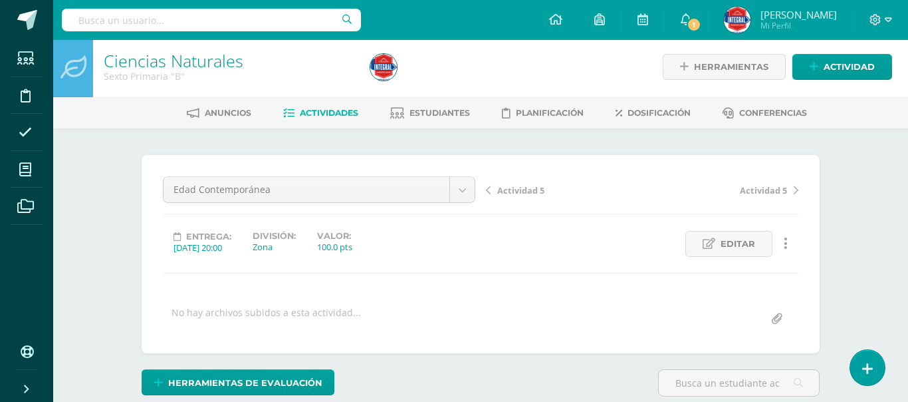
scroll to position [3, 0]
click at [847, 195] on div "Ciencias Naturales Sexto Primaria "B" Herramientas Detalle de asistencias Activ…" at bounding box center [480, 280] width 855 height 487
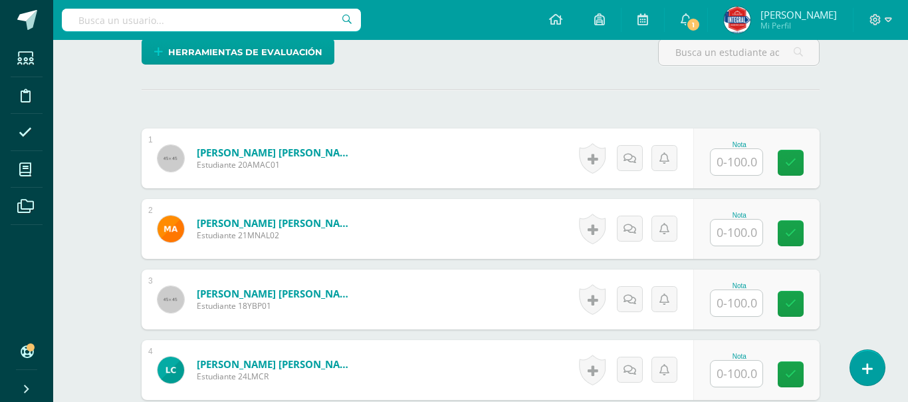
scroll to position [335, 0]
click at [725, 157] on input "text" at bounding box center [737, 161] width 52 height 26
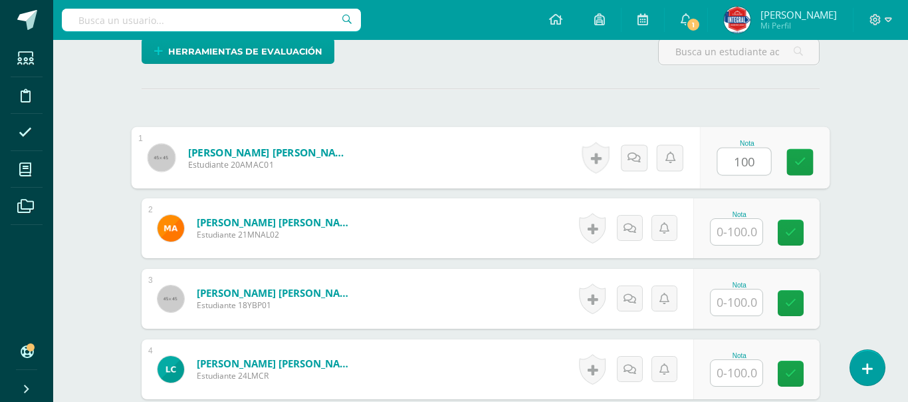
type input "100"
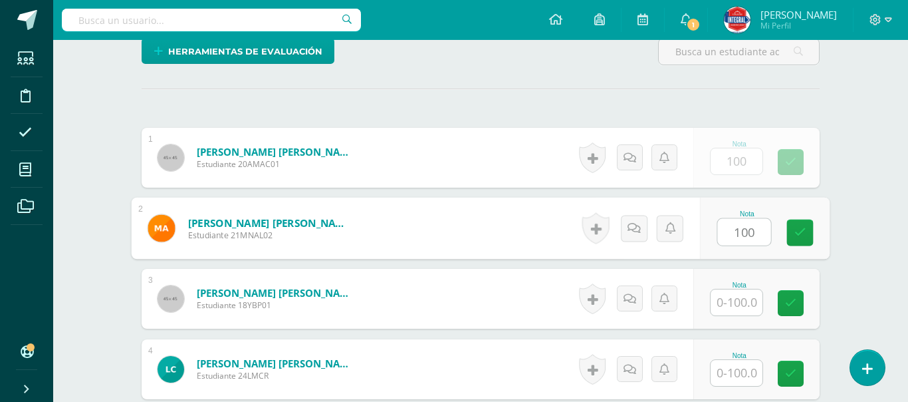
type input "100"
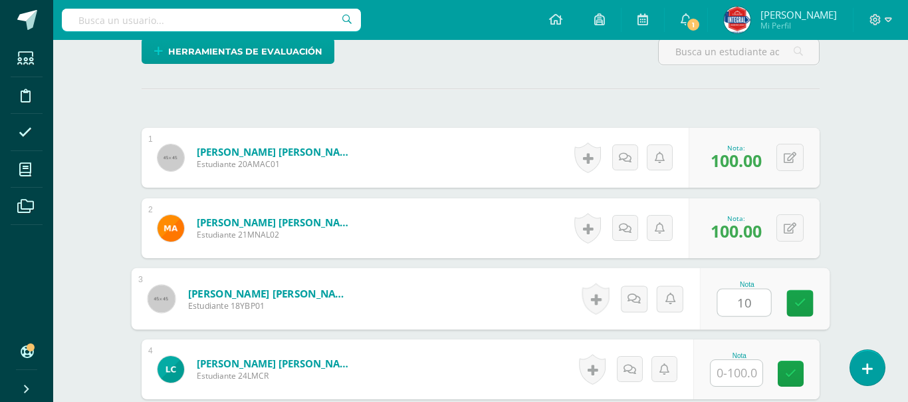
scroll to position [335, 0]
type input "100"
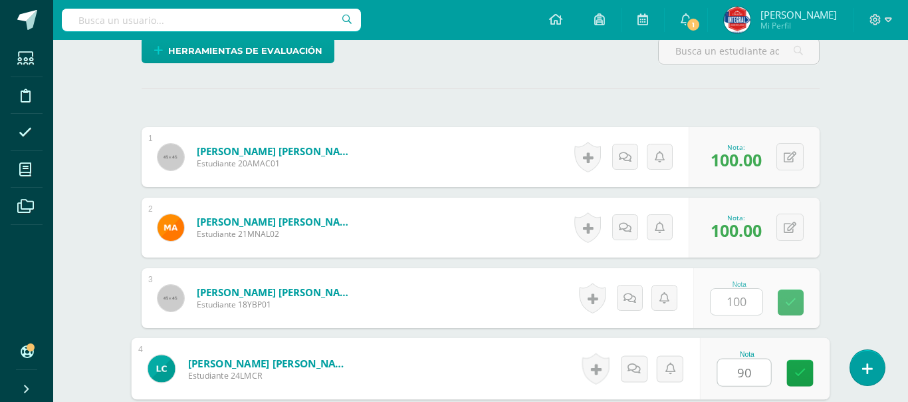
type input "90"
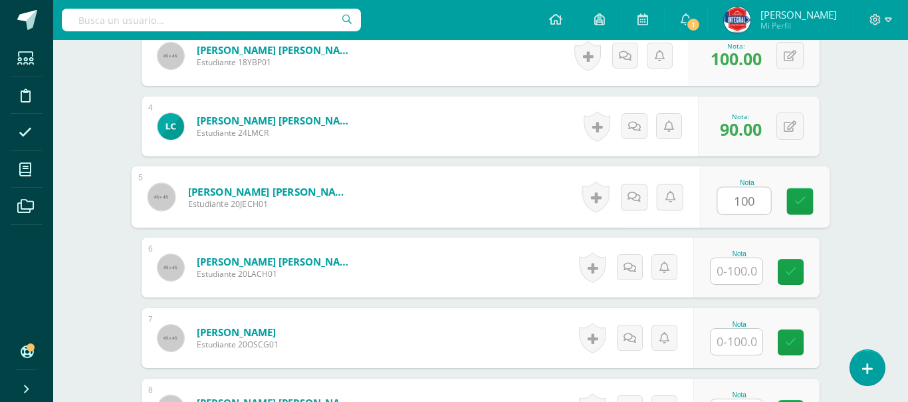
type input "100"
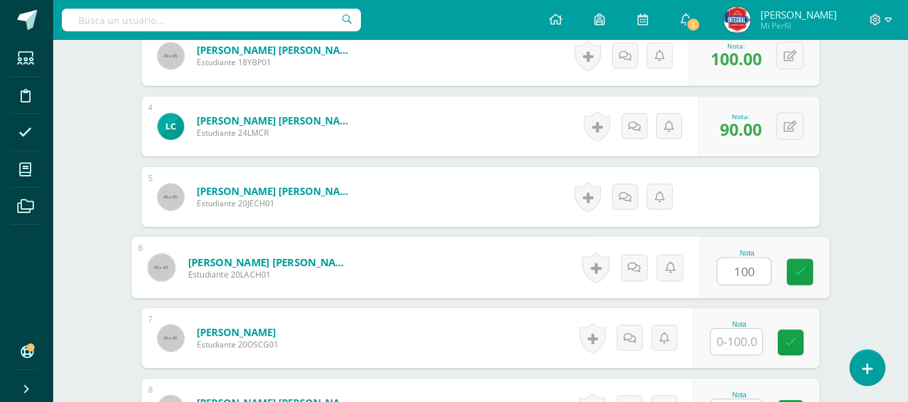
type input "100"
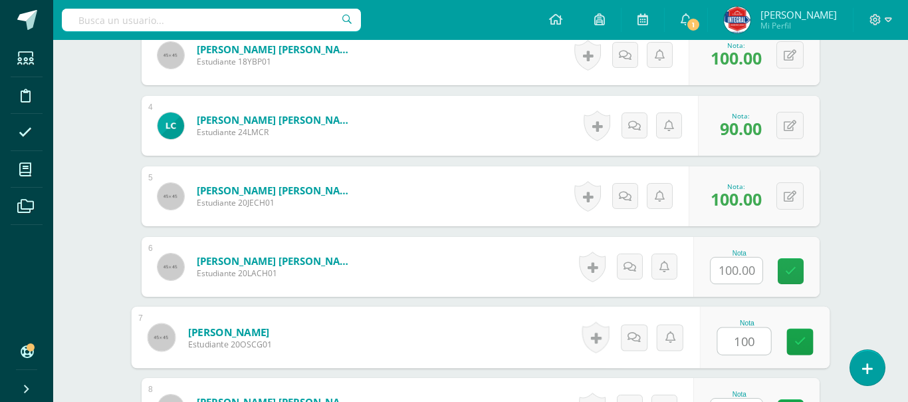
type input "100"
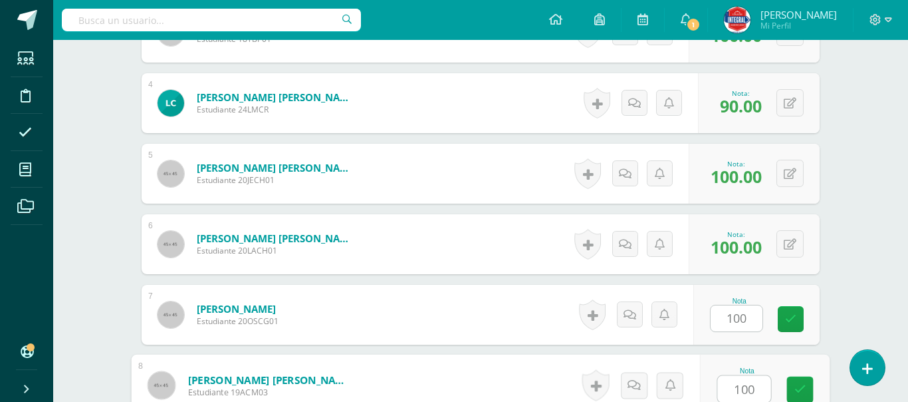
type input "100"
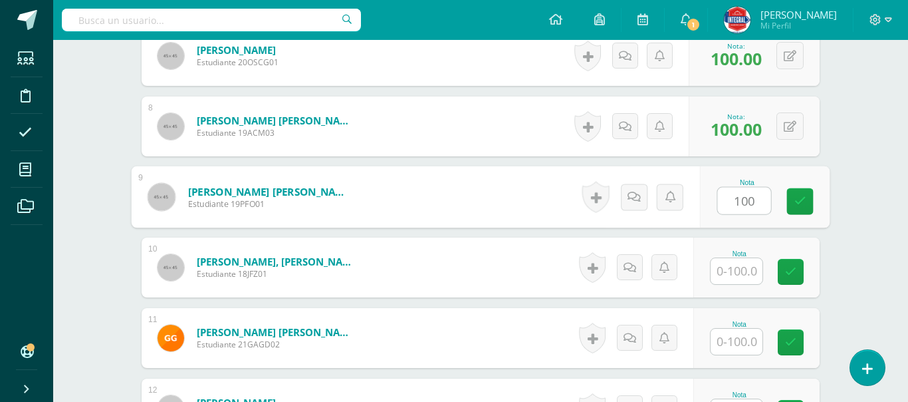
type input "100"
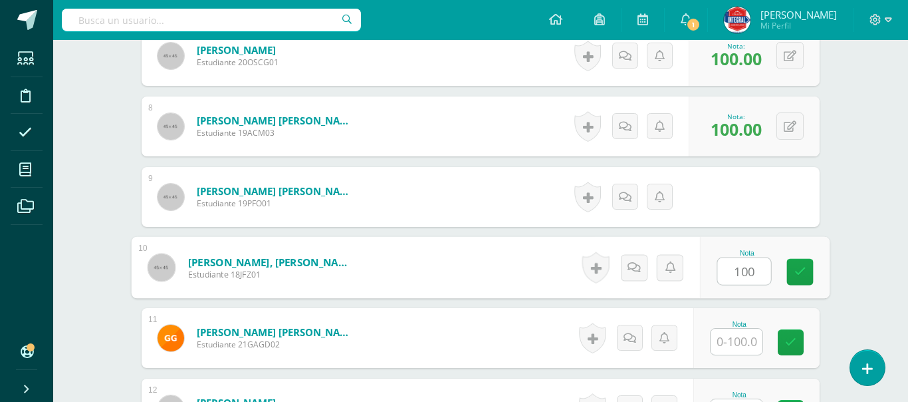
type input "100"
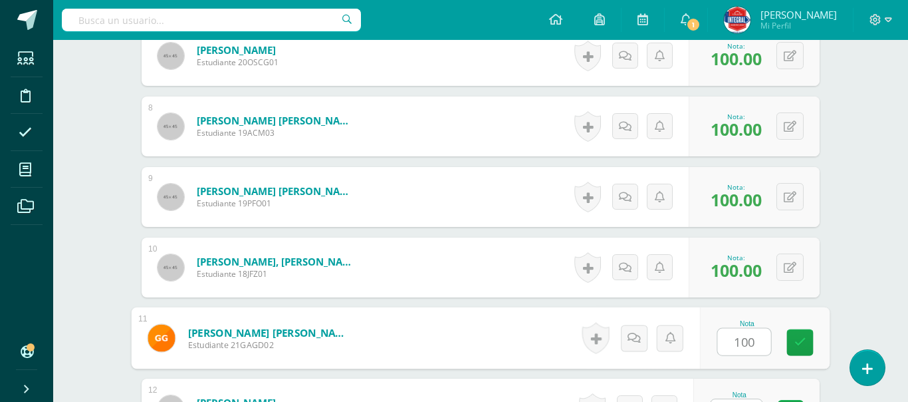
type input "100"
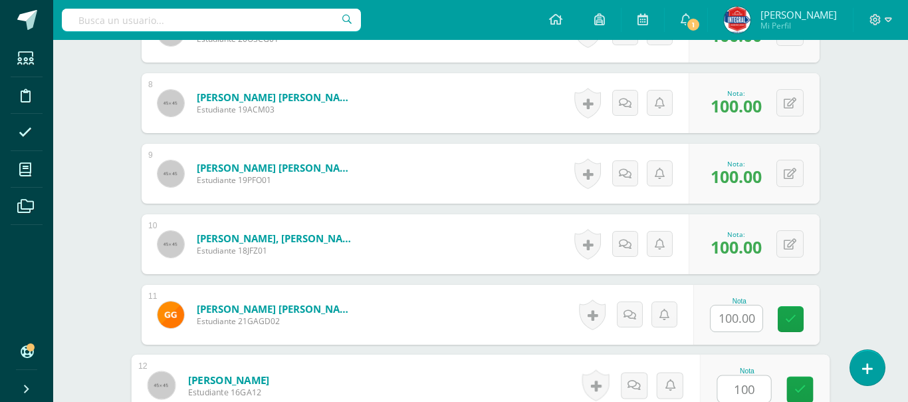
type input "100"
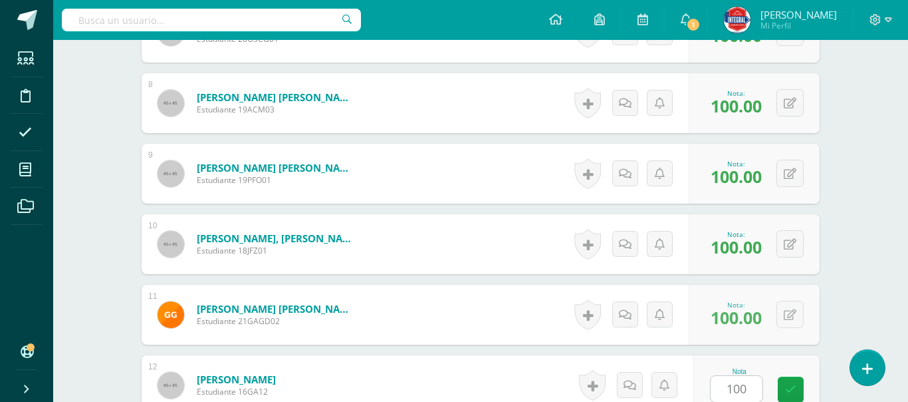
scroll to position [1141, 0]
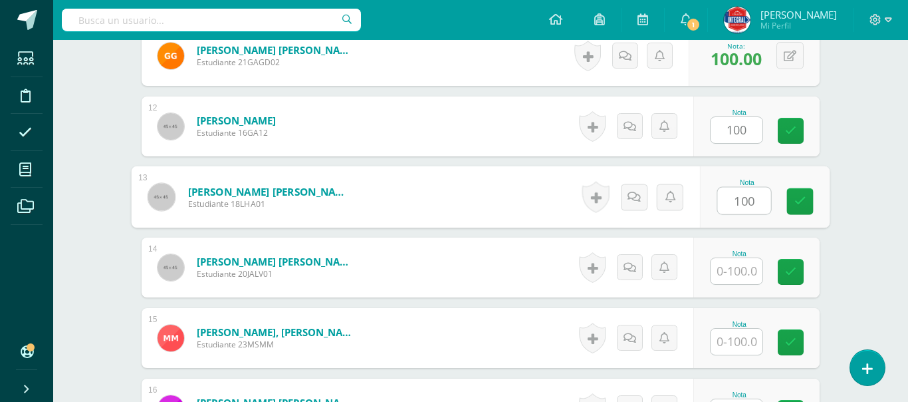
type input "100"
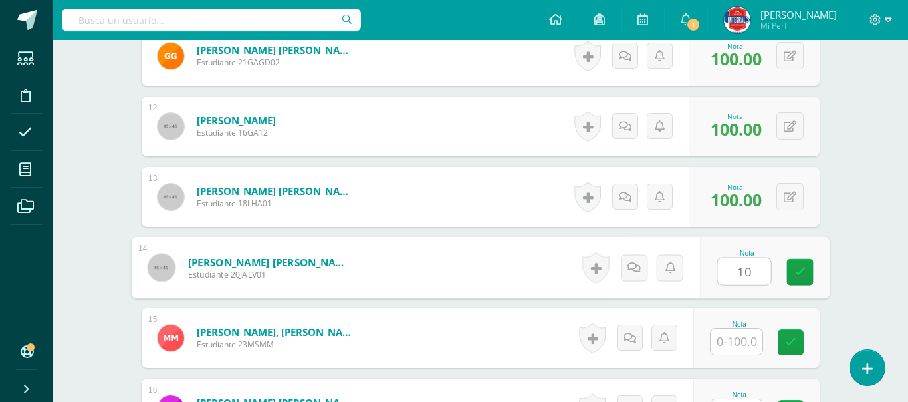
type input "1"
type input "0"
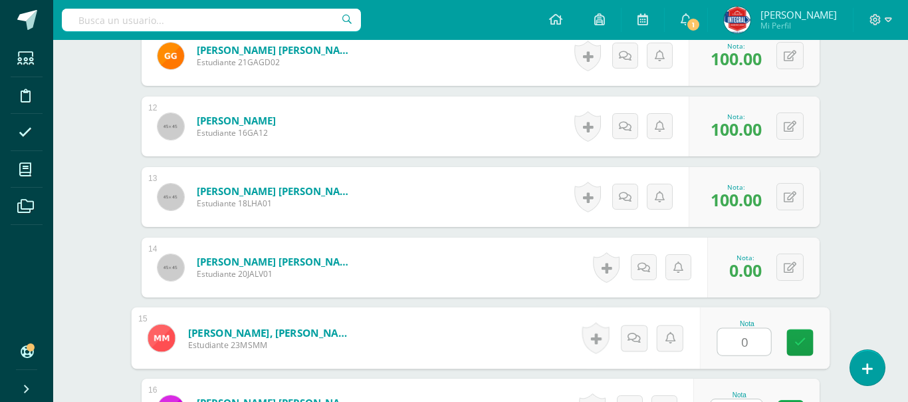
type input "0"
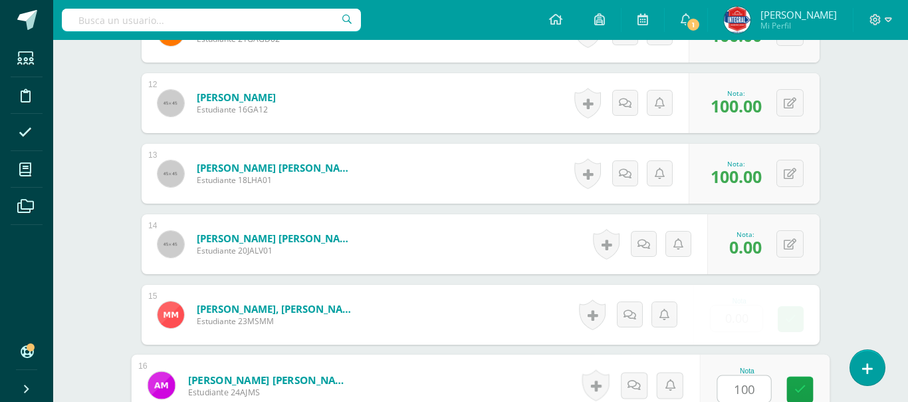
type input "100"
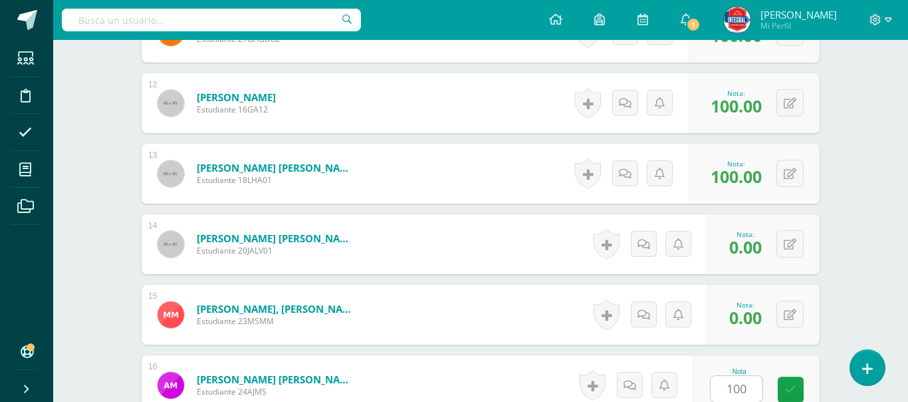
scroll to position [1423, 0]
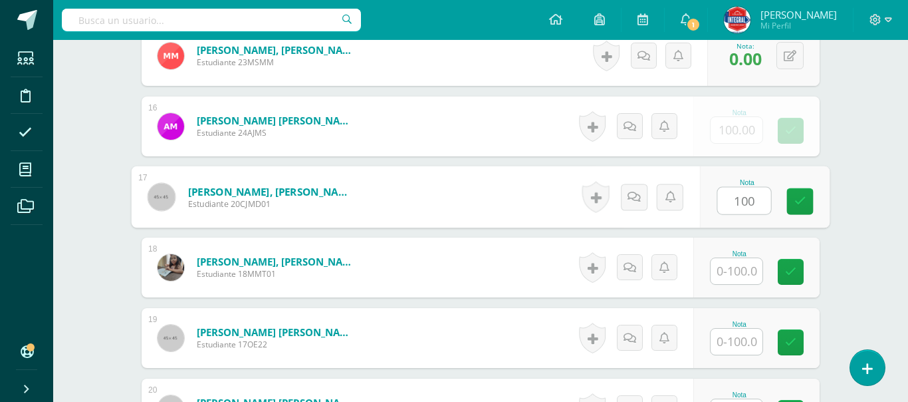
type input "100"
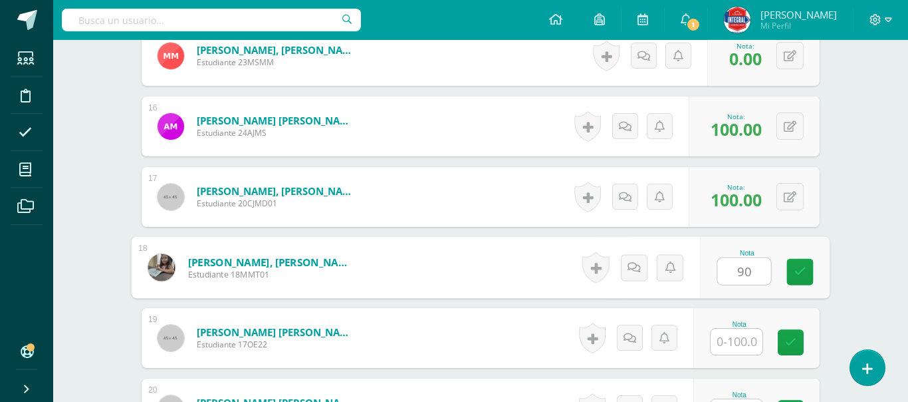
type input "90"
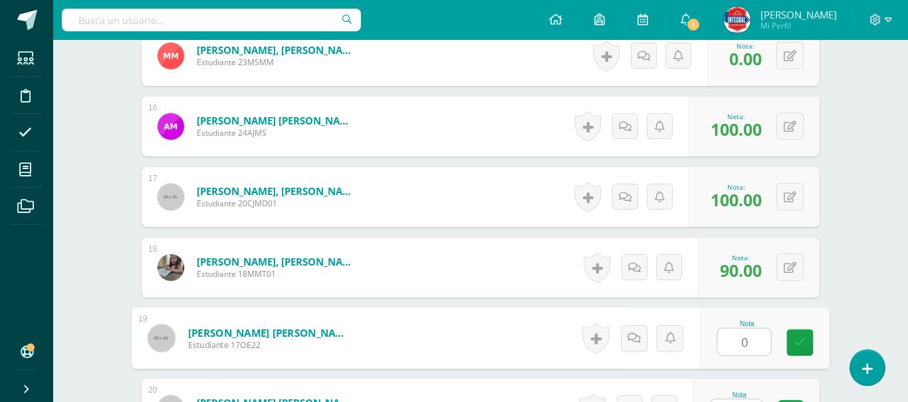
type input "0"
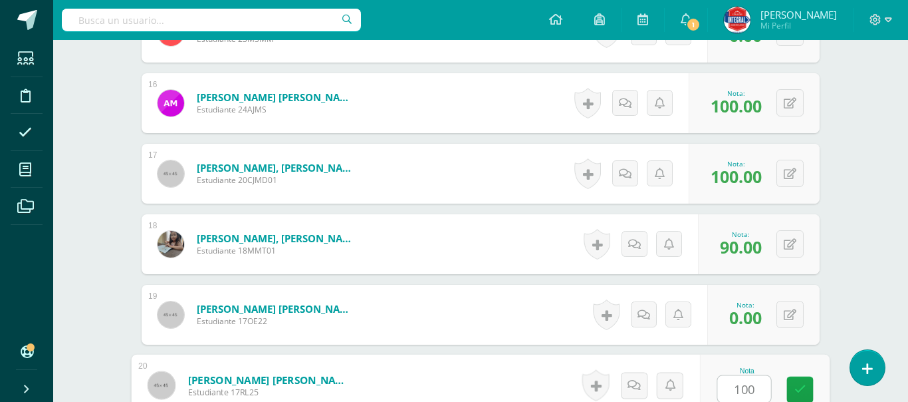
type input "100"
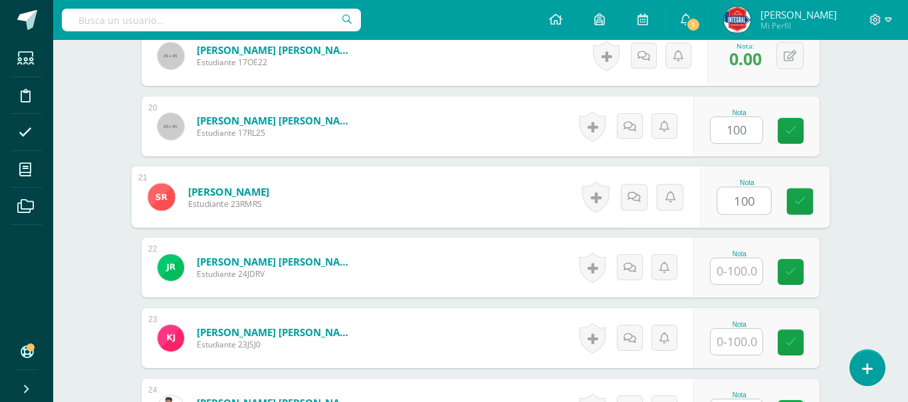
type input "100"
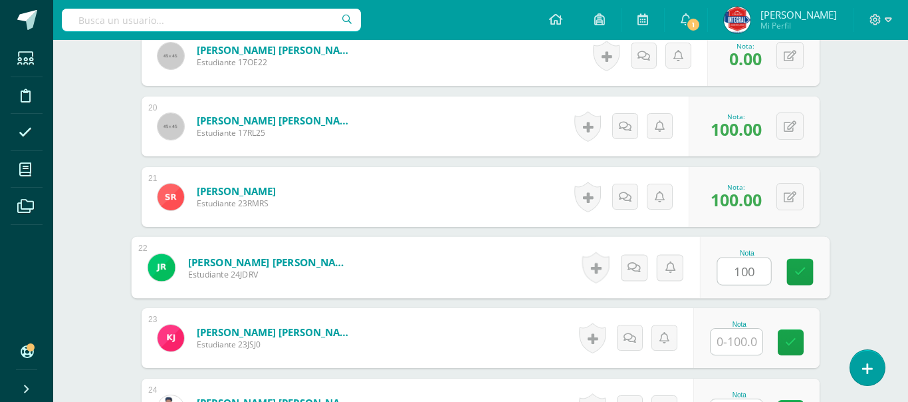
type input "100"
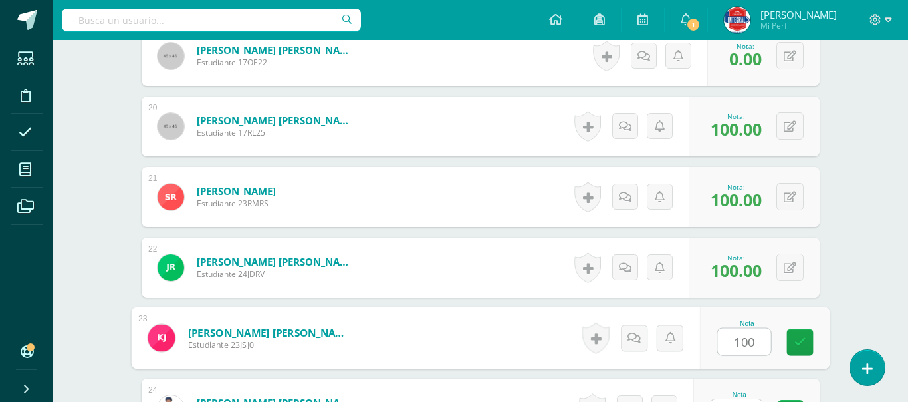
type input "100"
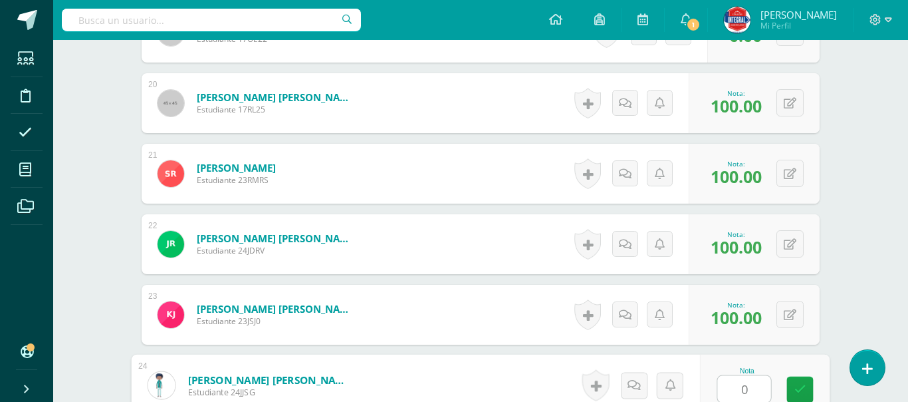
type input "0"
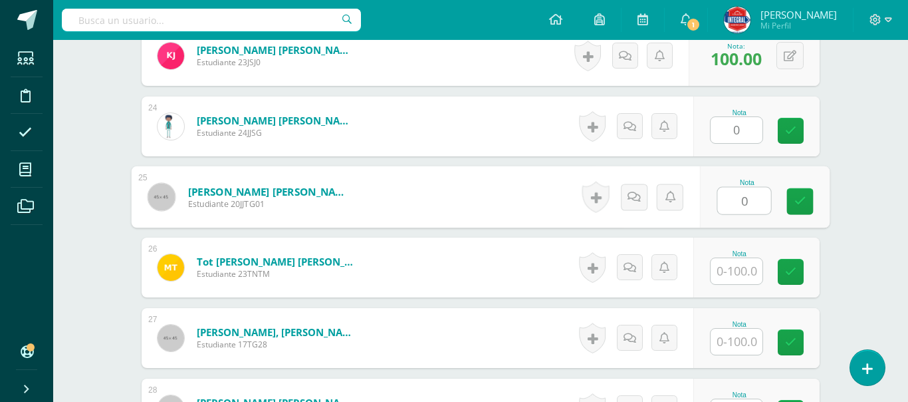
type input "0"
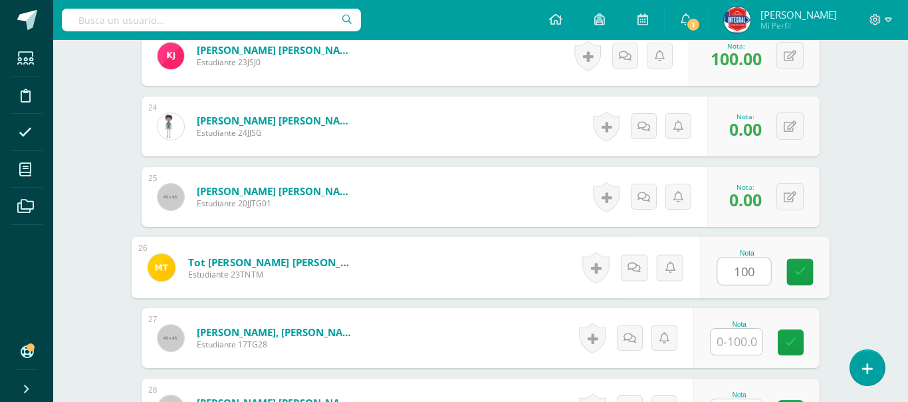
type input "100"
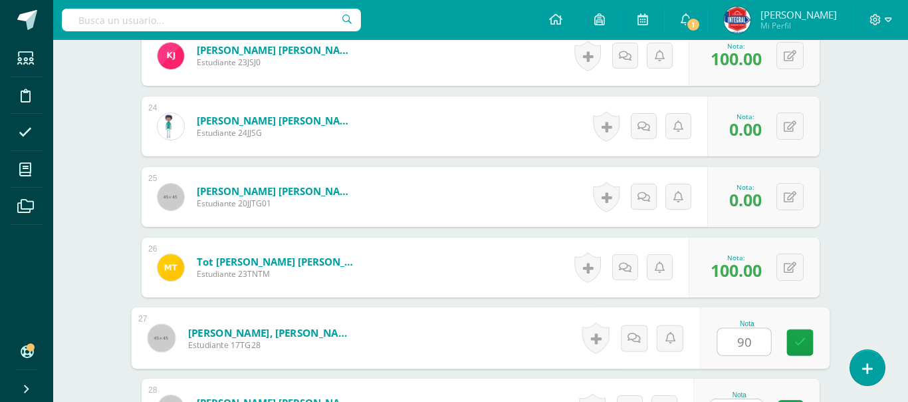
type input "90"
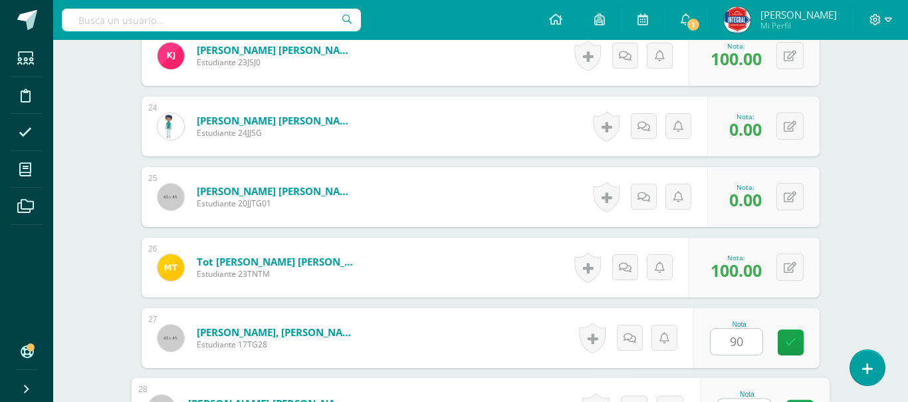
scroll to position [2010, 0]
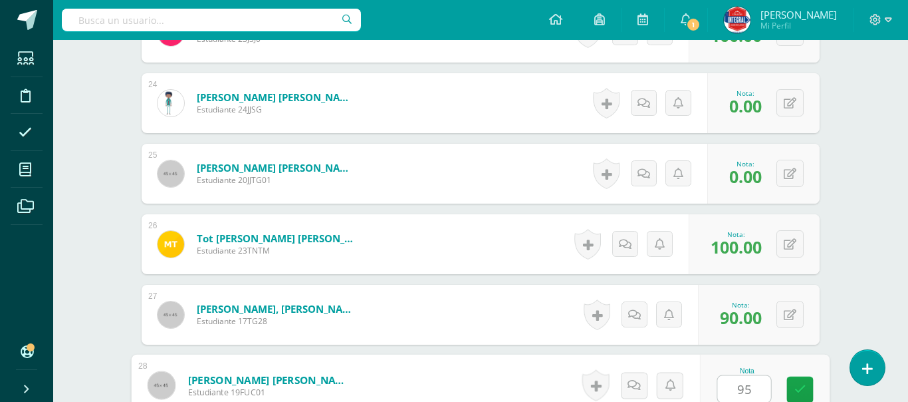
type input "95"
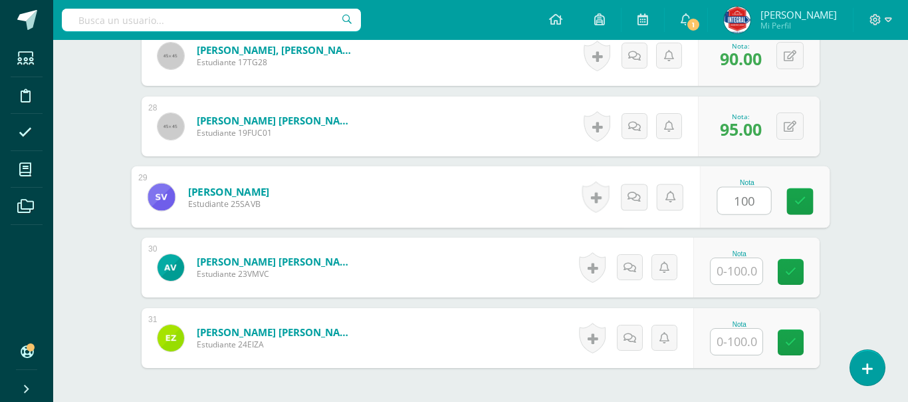
type input "100"
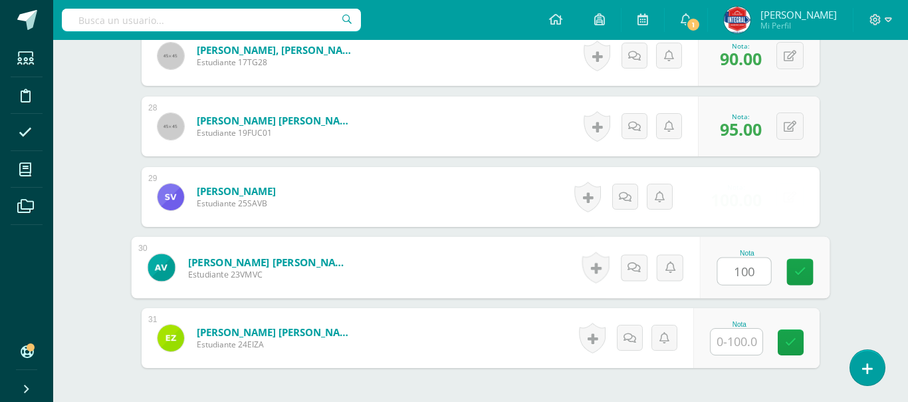
type input "100"
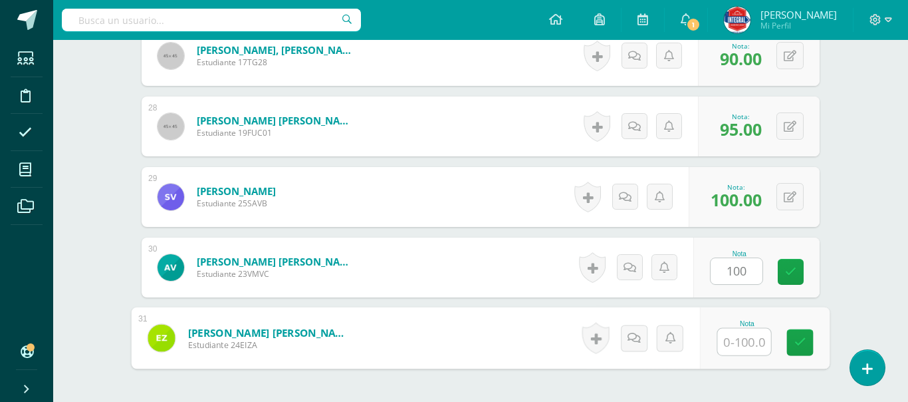
type input "1"
type input "0"
